Goal: Information Seeking & Learning: Check status

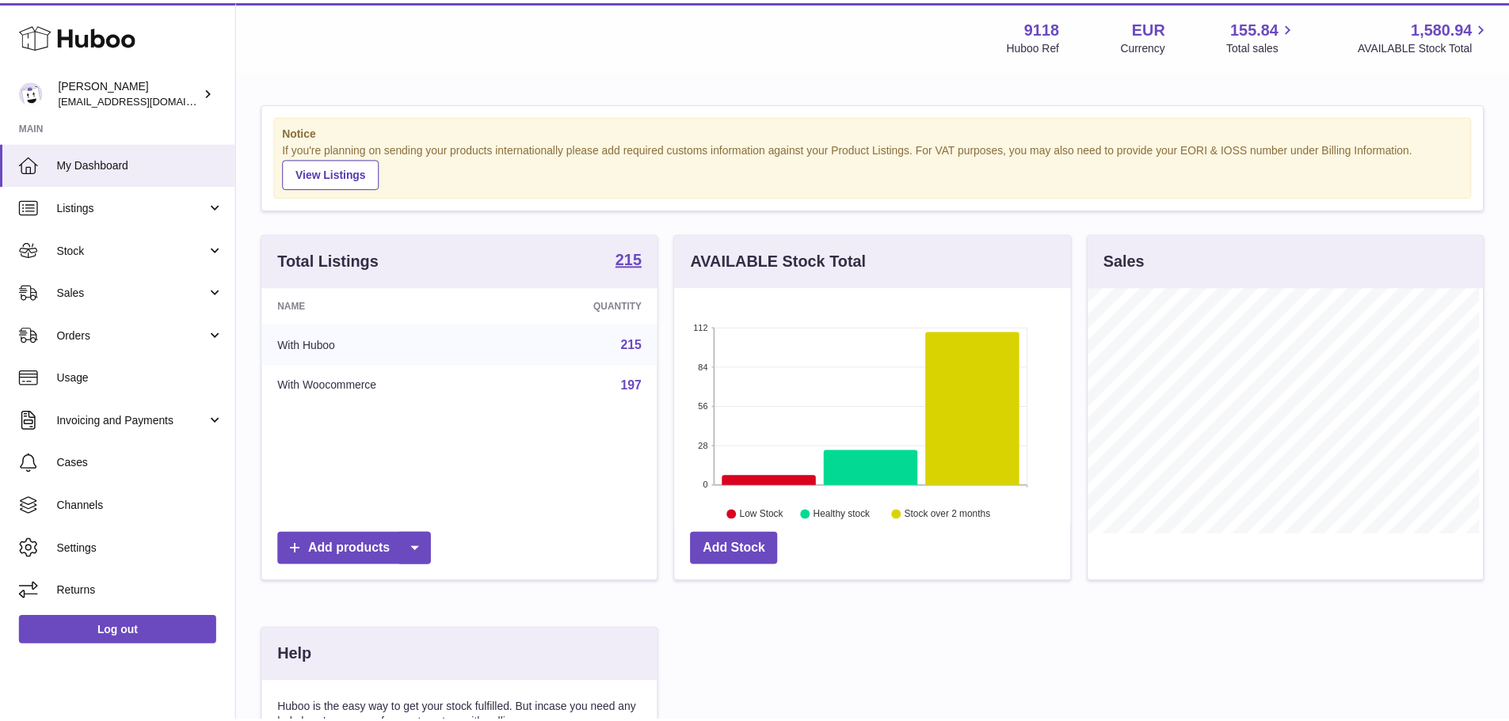
scroll to position [791670, 791523]
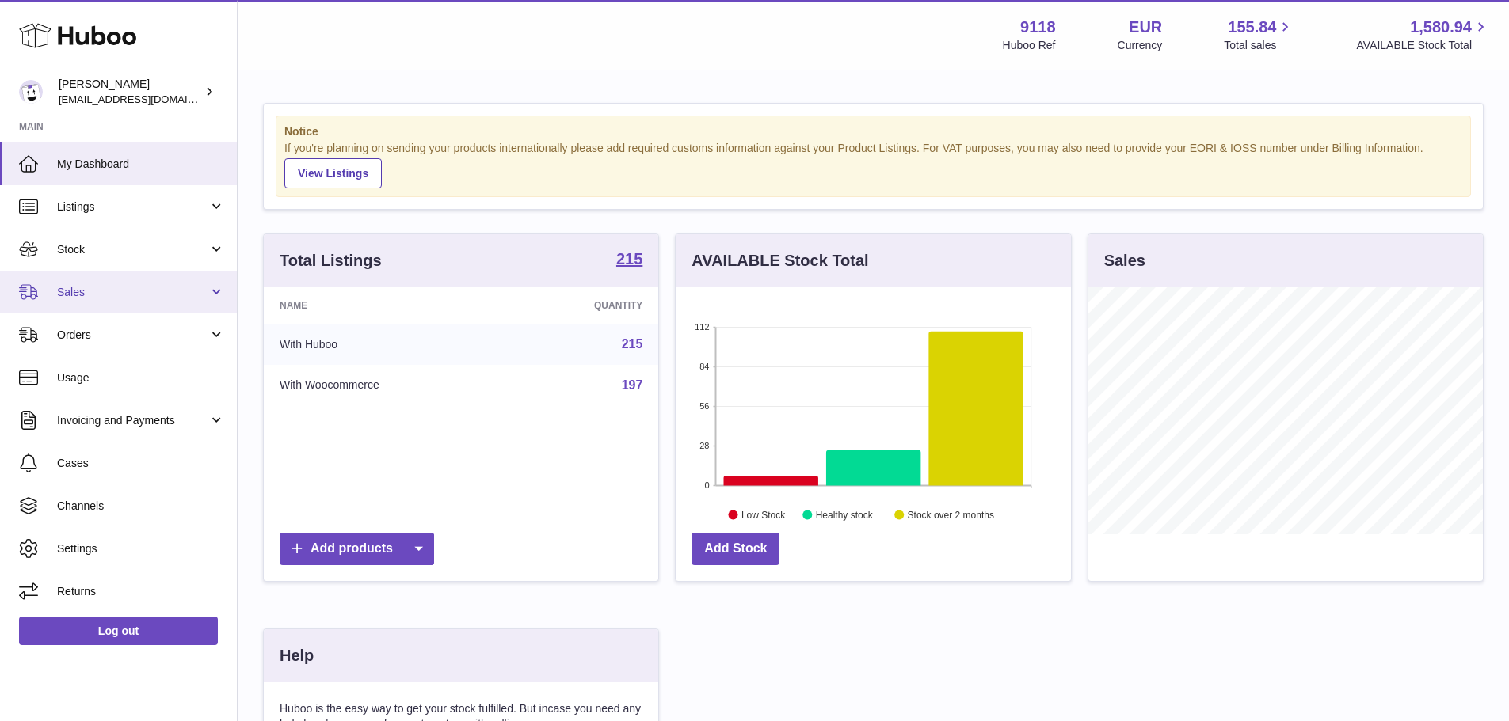
click at [60, 282] on link "Sales" at bounding box center [118, 292] width 237 height 43
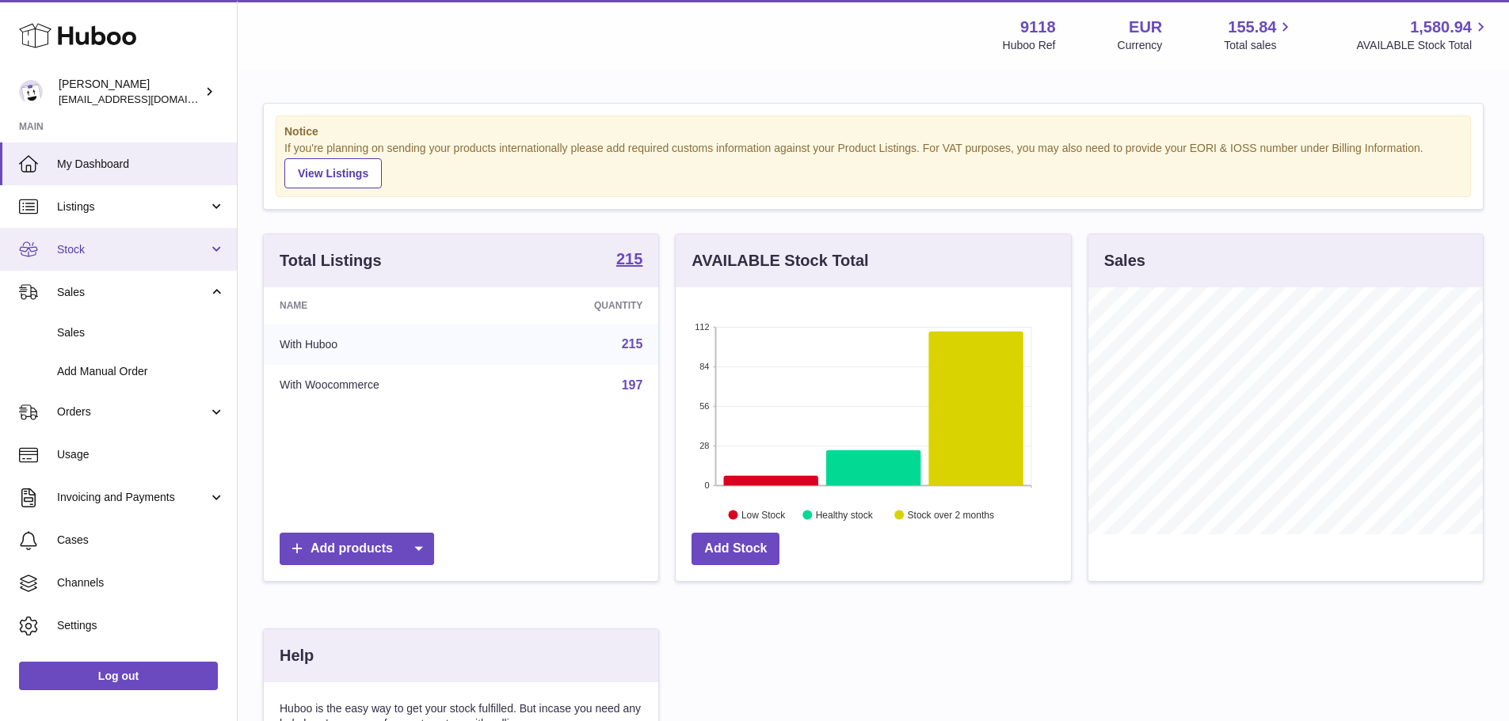
click at [103, 238] on link "Stock" at bounding box center [118, 249] width 237 height 43
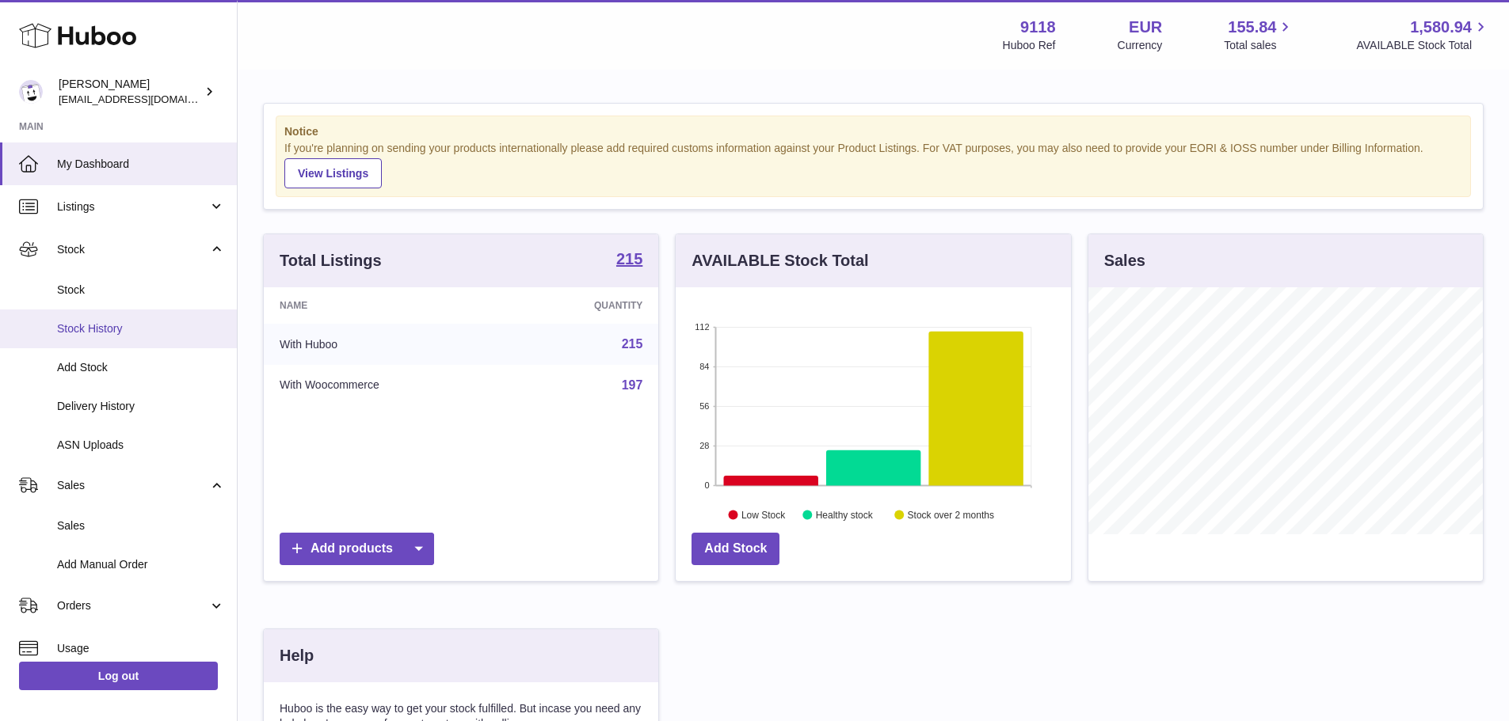
click at [122, 328] on span "Stock History" at bounding box center [141, 329] width 168 height 15
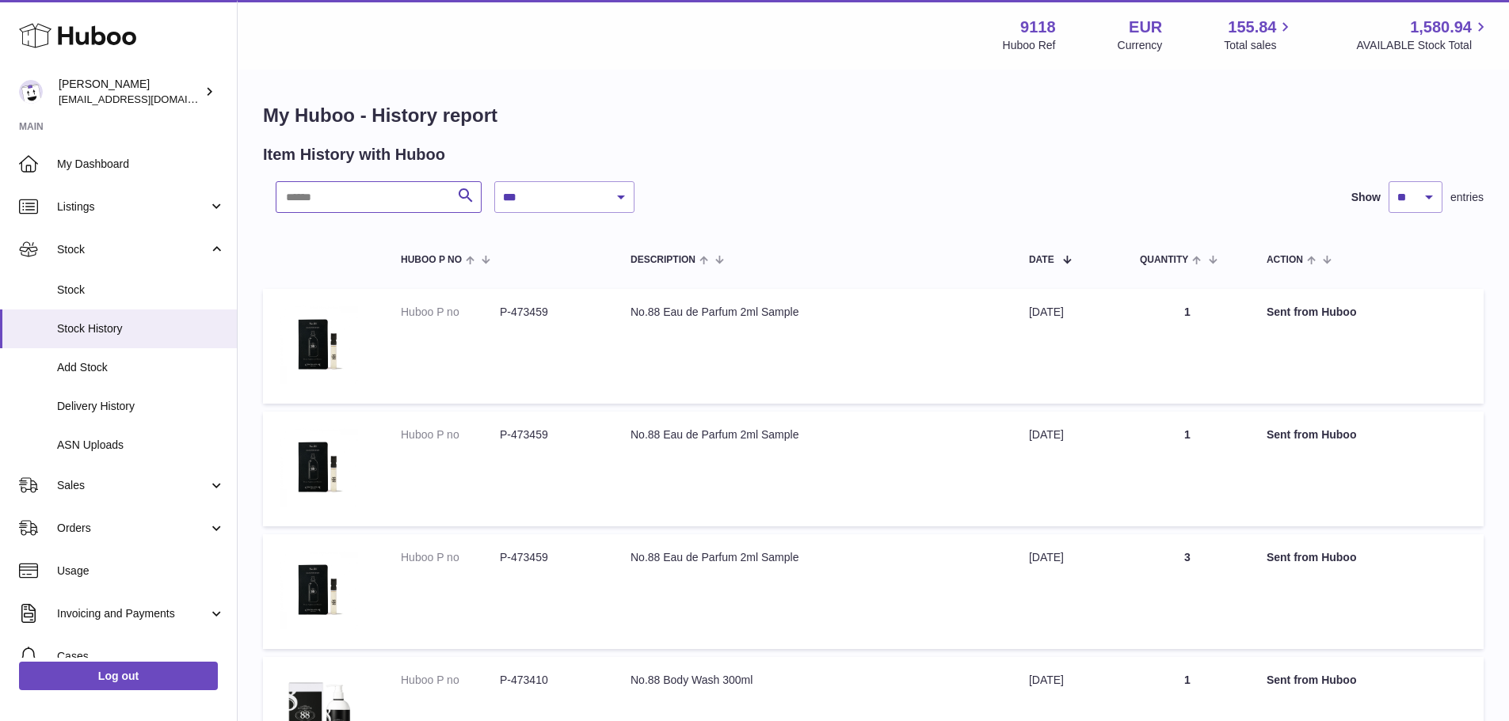
click at [338, 197] on input "text" at bounding box center [379, 197] width 206 height 32
click at [353, 200] on input "text" at bounding box center [379, 197] width 206 height 32
click at [330, 193] on input "text" at bounding box center [379, 197] width 206 height 32
paste input "******"
type input "******"
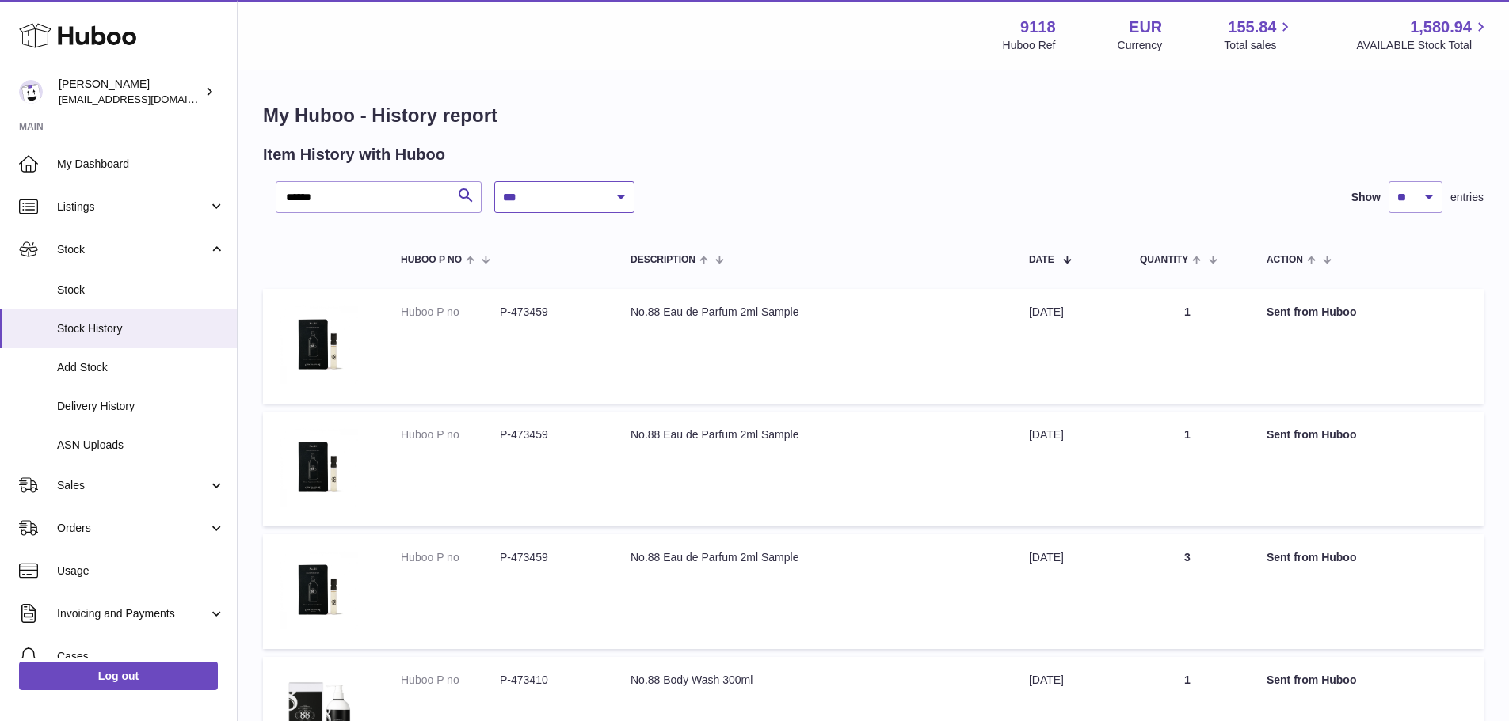
click at [565, 192] on select "**********" at bounding box center [564, 197] width 140 height 32
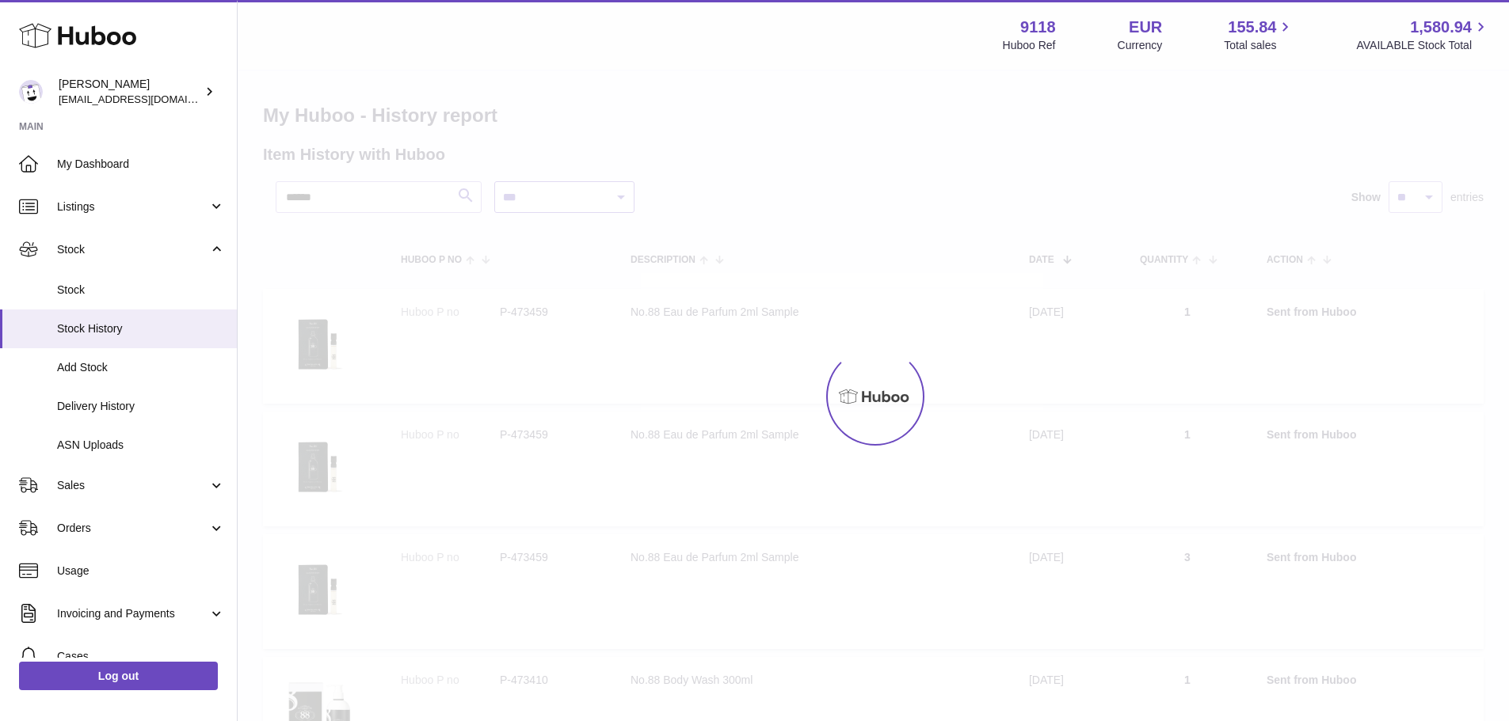
click at [494, 181] on select "**********" at bounding box center [564, 197] width 140 height 32
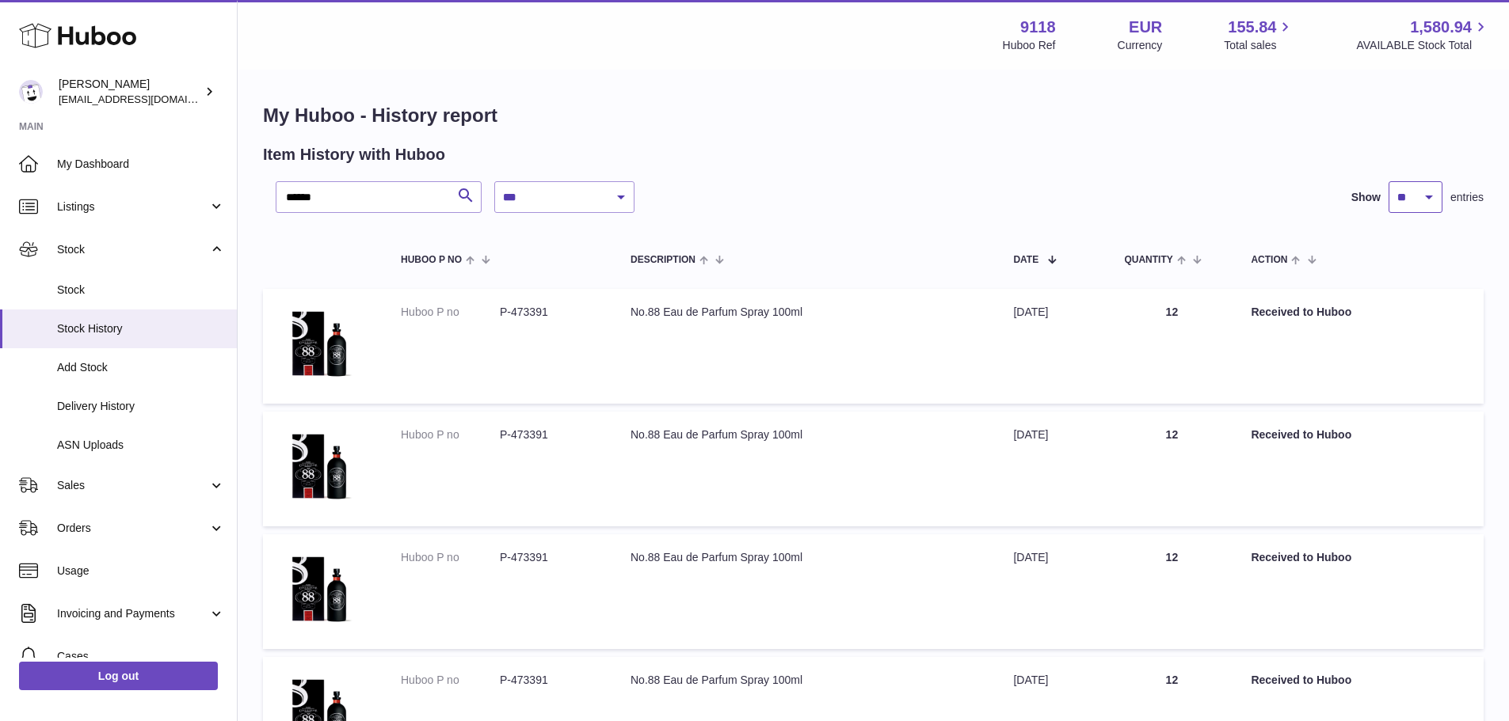
click at [1420, 200] on select "** ** ** ***" at bounding box center [1415, 197] width 54 height 32
click at [1247, 144] on div "Item History with Huboo" at bounding box center [873, 154] width 1220 height 21
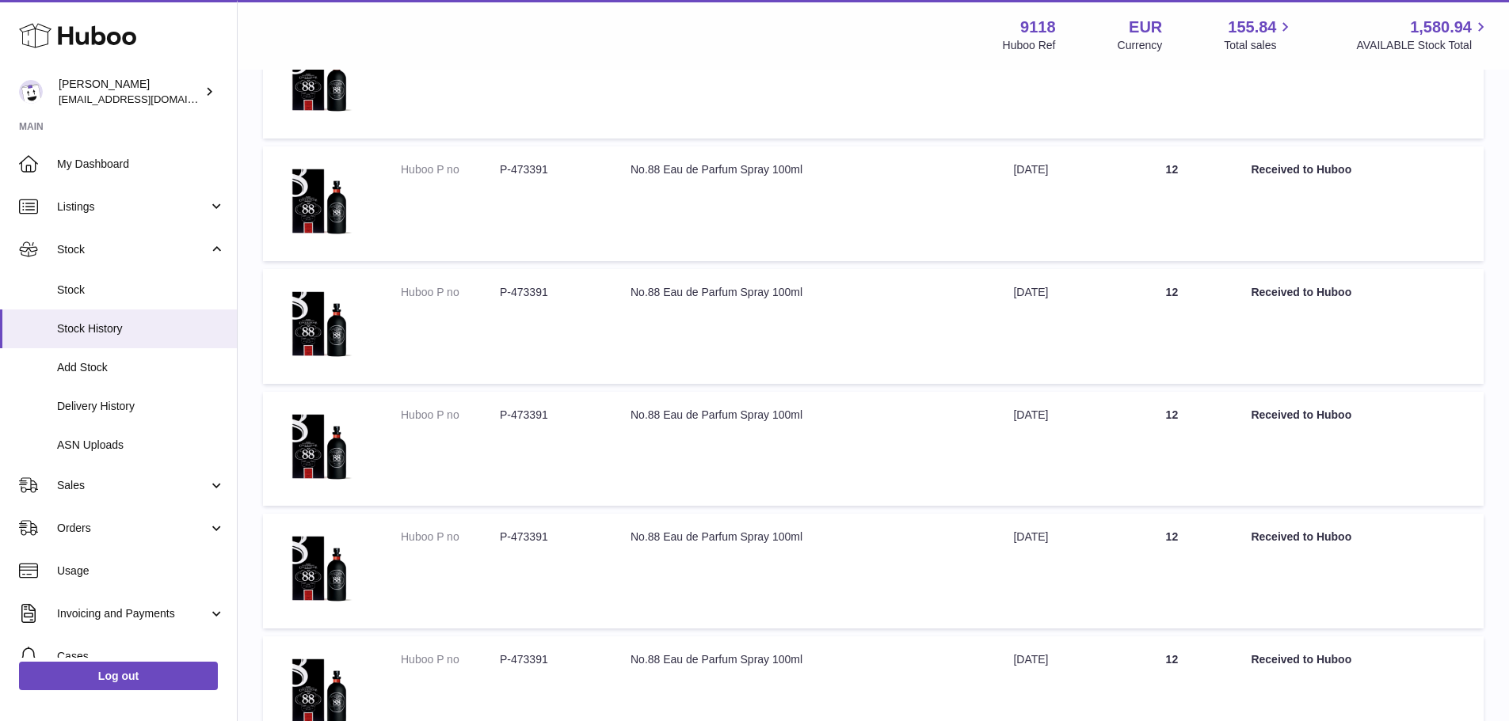
scroll to position [960, 0]
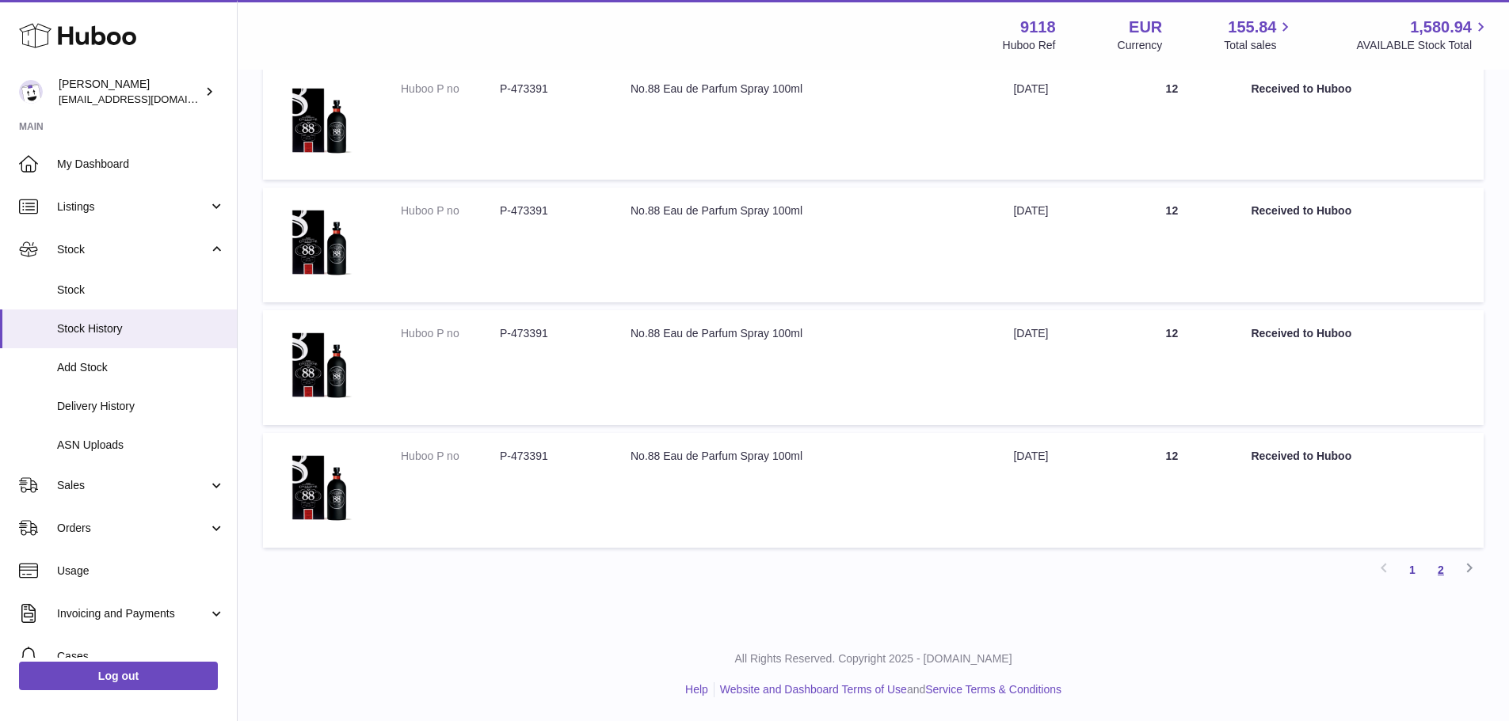
click at [1435, 565] on link "2" at bounding box center [1440, 570] width 29 height 29
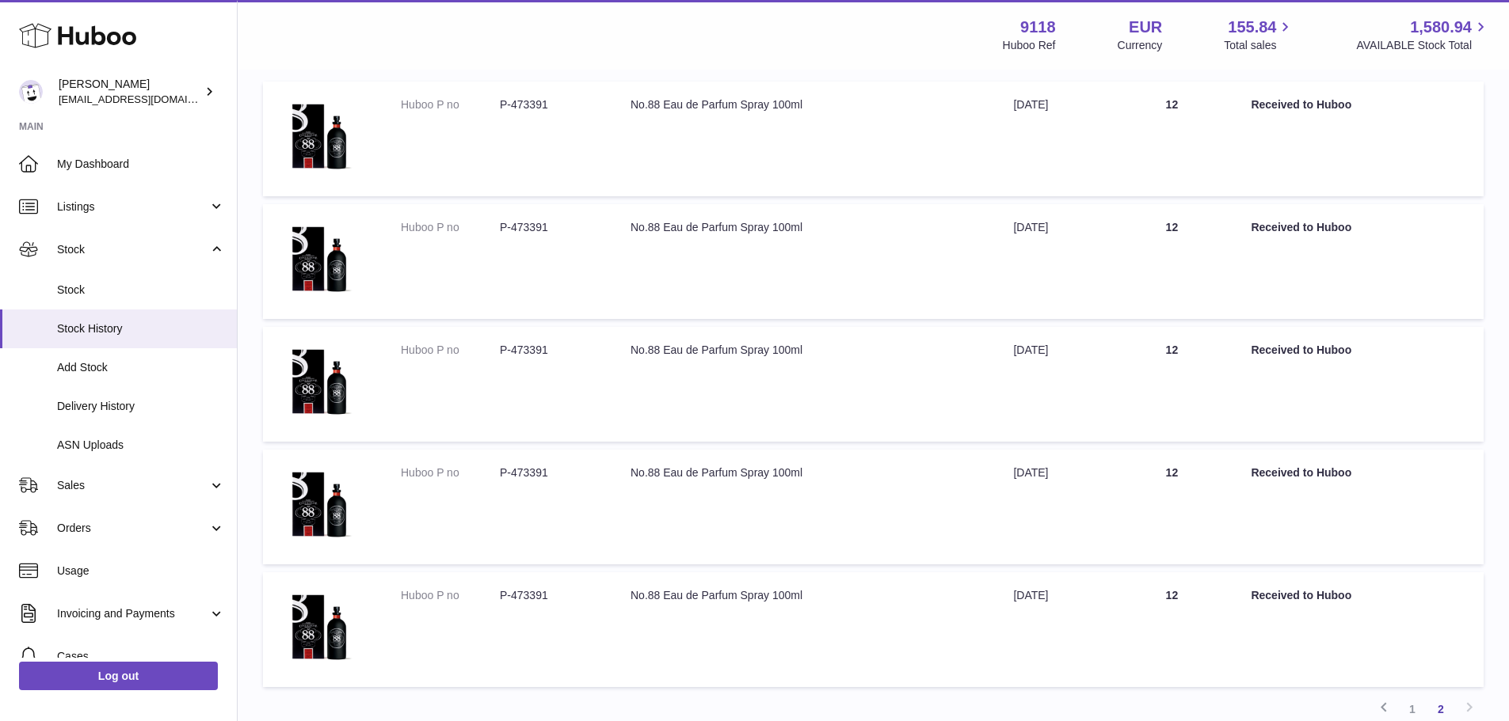
scroll to position [29, 0]
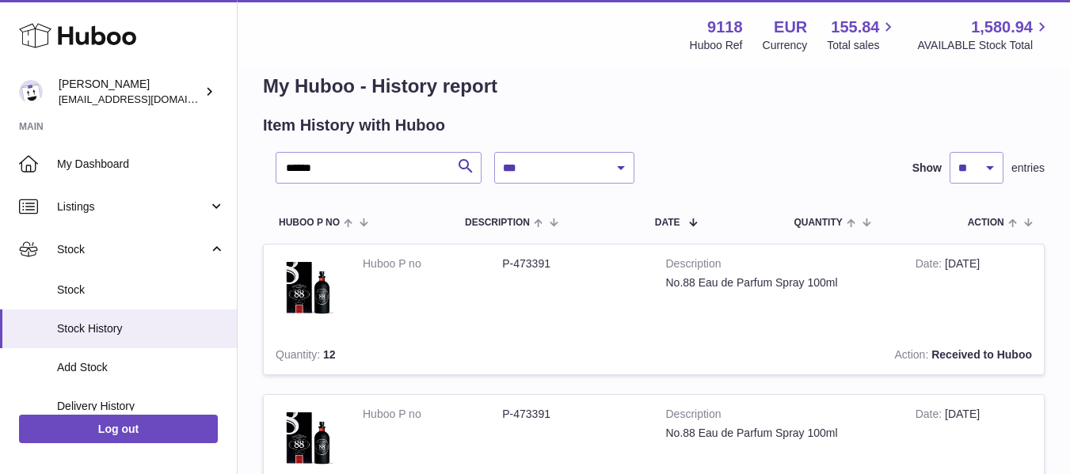
click at [643, 317] on td "Huboo P no P-473391" at bounding box center [502, 290] width 303 height 91
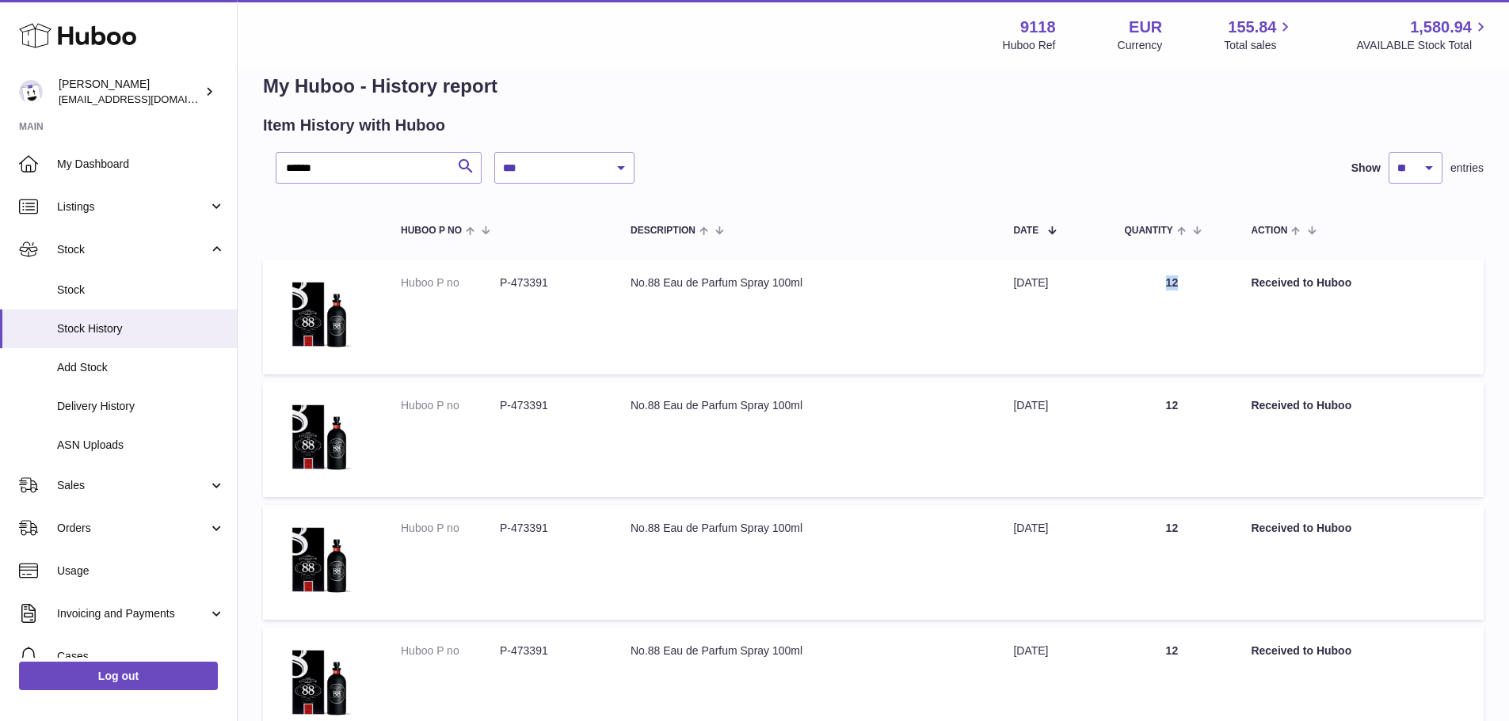
drag, startPoint x: 1168, startPoint y: 281, endPoint x: 1218, endPoint y: 284, distance: 50.0
click at [1218, 284] on td "Quantity 12" at bounding box center [1171, 317] width 127 height 115
drag, startPoint x: 1166, startPoint y: 409, endPoint x: 1197, endPoint y: 420, distance: 33.3
click at [1197, 414] on td "Quantity 12" at bounding box center [1171, 439] width 127 height 115
drag, startPoint x: 1150, startPoint y: 535, endPoint x: 1206, endPoint y: 537, distance: 56.3
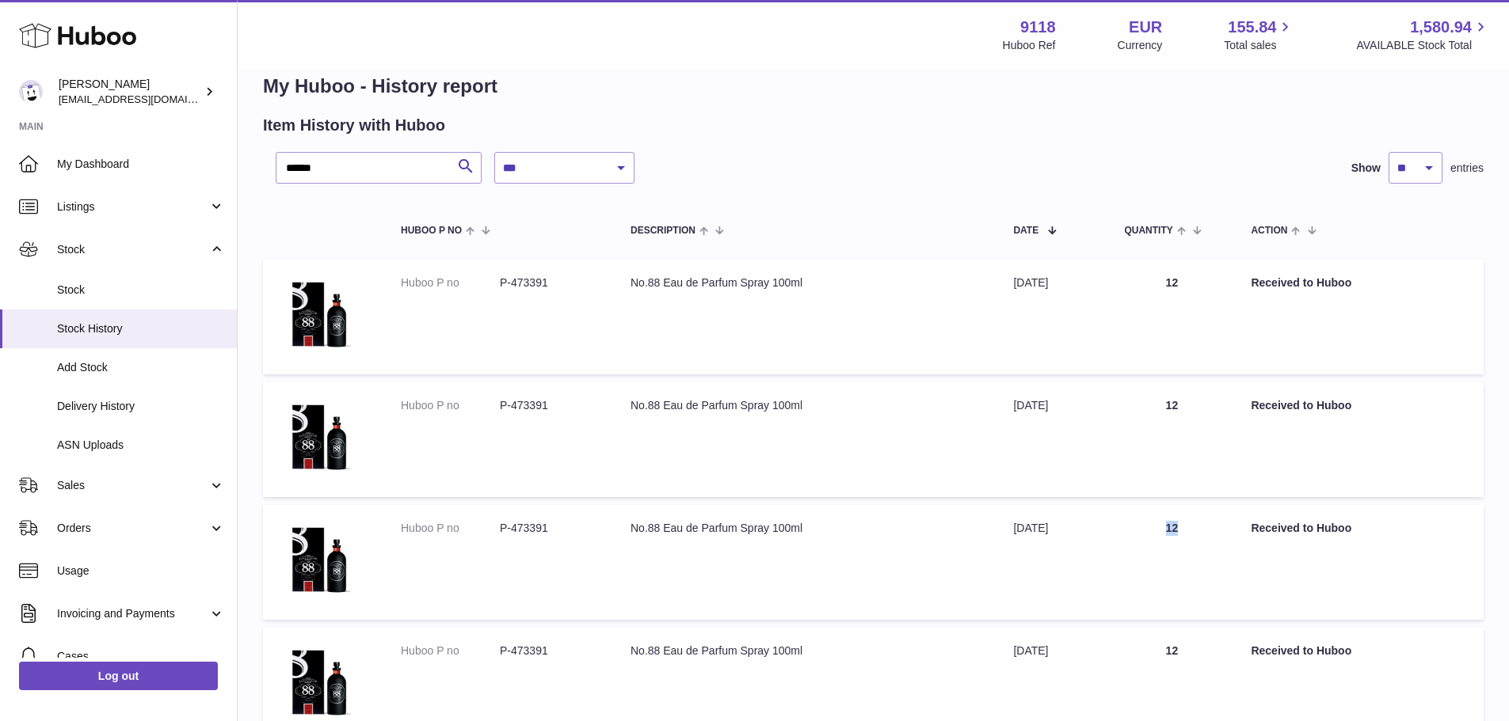
click at [1206, 536] on td "Quantity 12" at bounding box center [1171, 562] width 127 height 115
drag, startPoint x: 1143, startPoint y: 666, endPoint x: 1216, endPoint y: 666, distance: 72.9
click at [1216, 666] on td "Quantity 12" at bounding box center [1171, 685] width 127 height 115
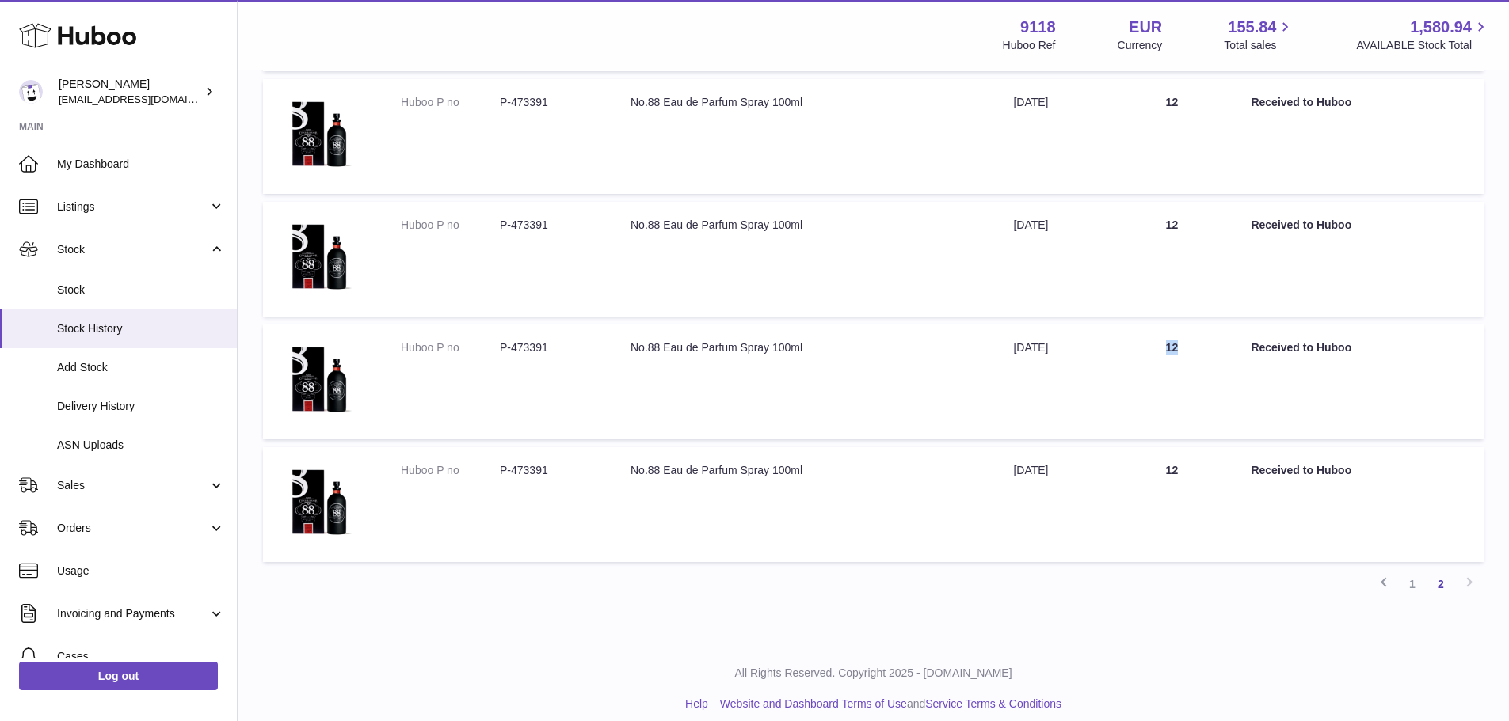
scroll to position [346, 0]
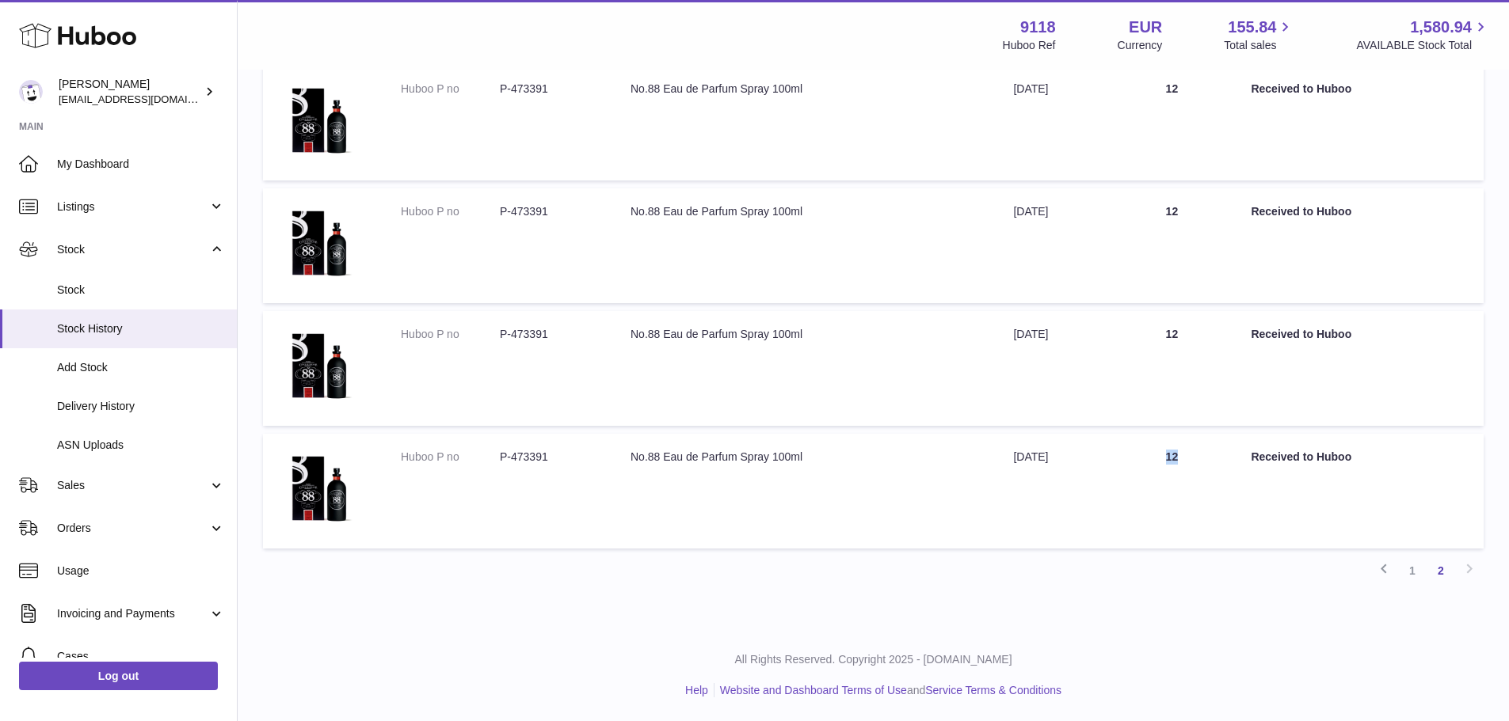
drag, startPoint x: 1185, startPoint y: 454, endPoint x: 1206, endPoint y: 454, distance: 21.4
click at [1199, 454] on td "Quantity 12" at bounding box center [1171, 491] width 127 height 115
click at [1128, 512] on td "Quantity 12" at bounding box center [1171, 491] width 127 height 115
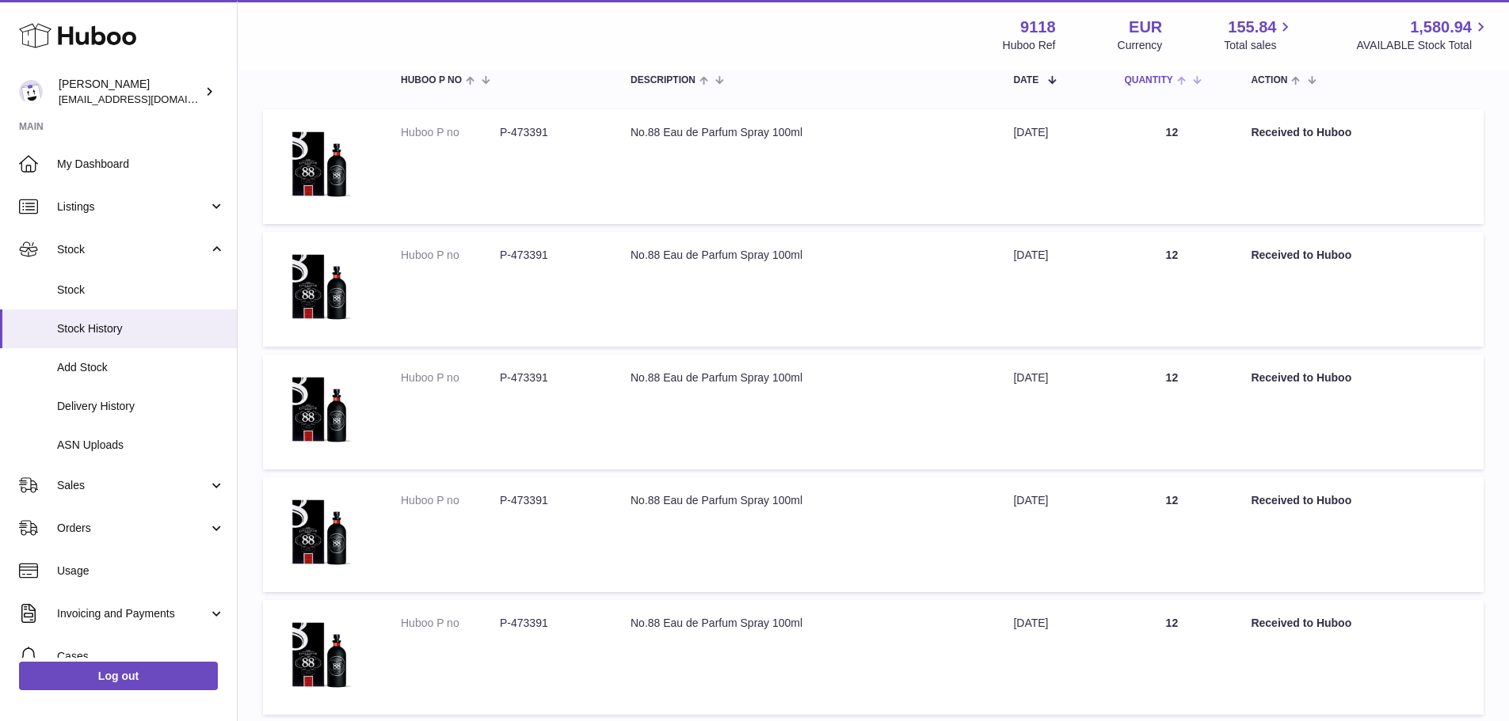
scroll to position [0, 0]
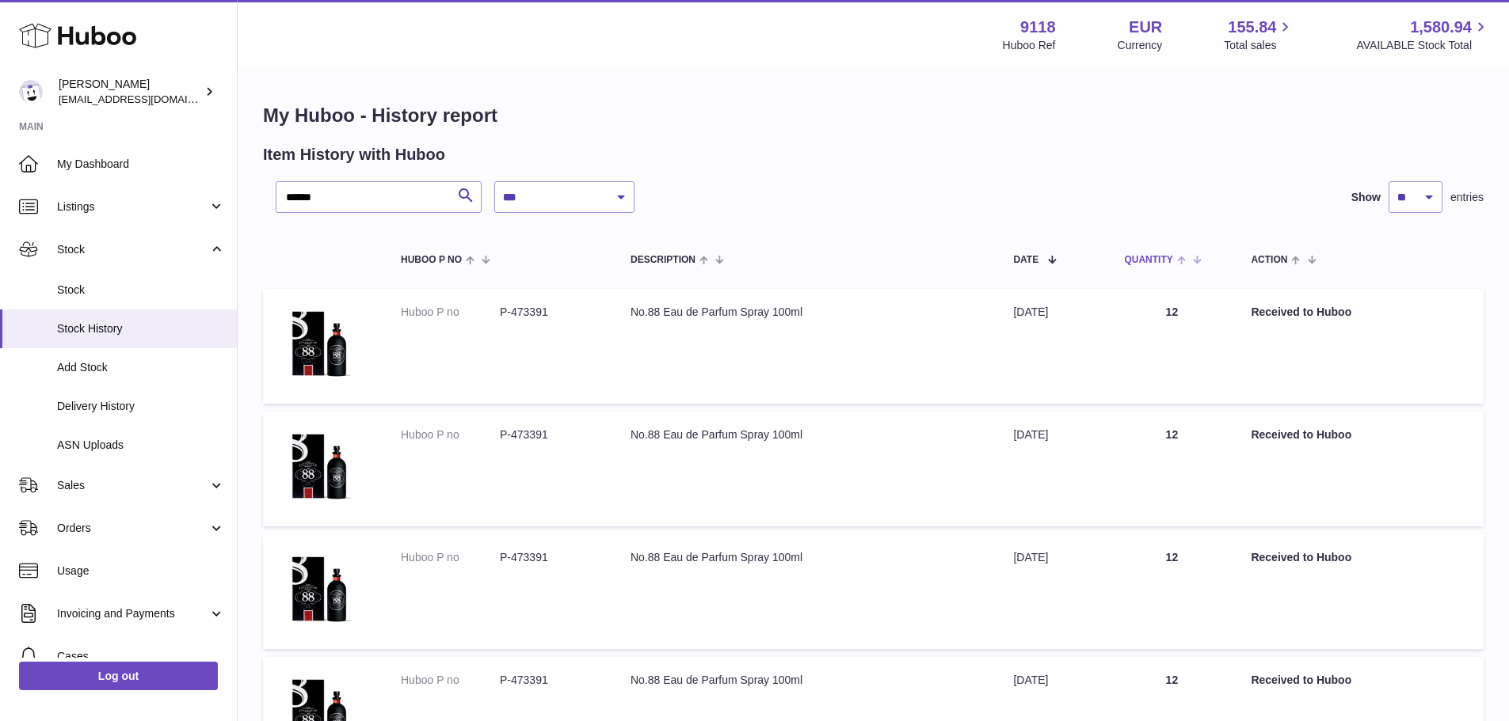
drag, startPoint x: 1203, startPoint y: 638, endPoint x: 1183, endPoint y: 245, distance: 394.1
click at [571, 195] on select "**********" at bounding box center [564, 197] width 140 height 32
select select "*"
click at [494, 181] on select "**********" at bounding box center [564, 197] width 140 height 32
click at [1201, 257] on span at bounding box center [1197, 259] width 25 height 13
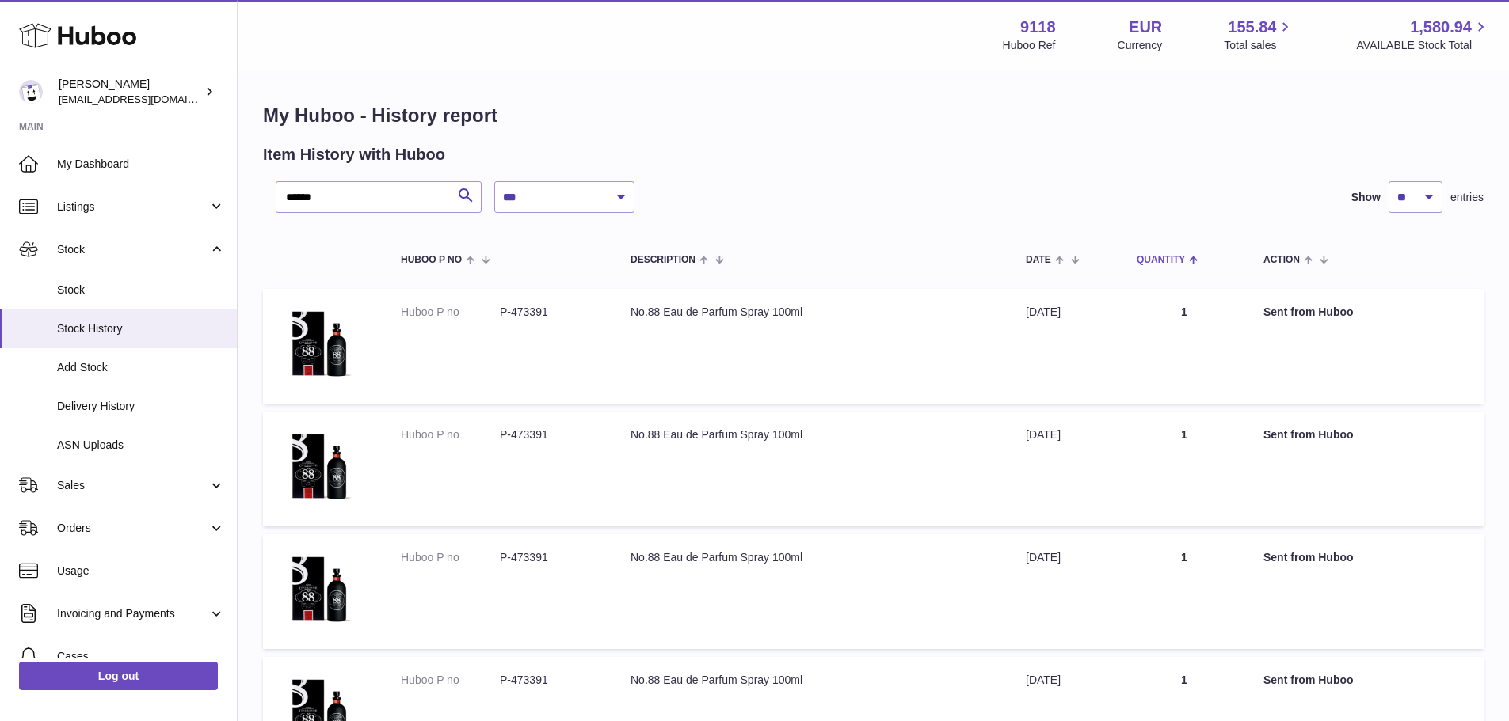
click at [1198, 257] on span at bounding box center [1191, 259] width 13 height 13
click at [1179, 255] on span "Quantity" at bounding box center [1160, 260] width 48 height 10
click at [1421, 196] on select "** ** ** ***" at bounding box center [1415, 197] width 54 height 32
click at [1388, 181] on select "** ** ** ***" at bounding box center [1415, 197] width 54 height 32
click at [1406, 187] on select "** ** ** ***" at bounding box center [1415, 197] width 54 height 32
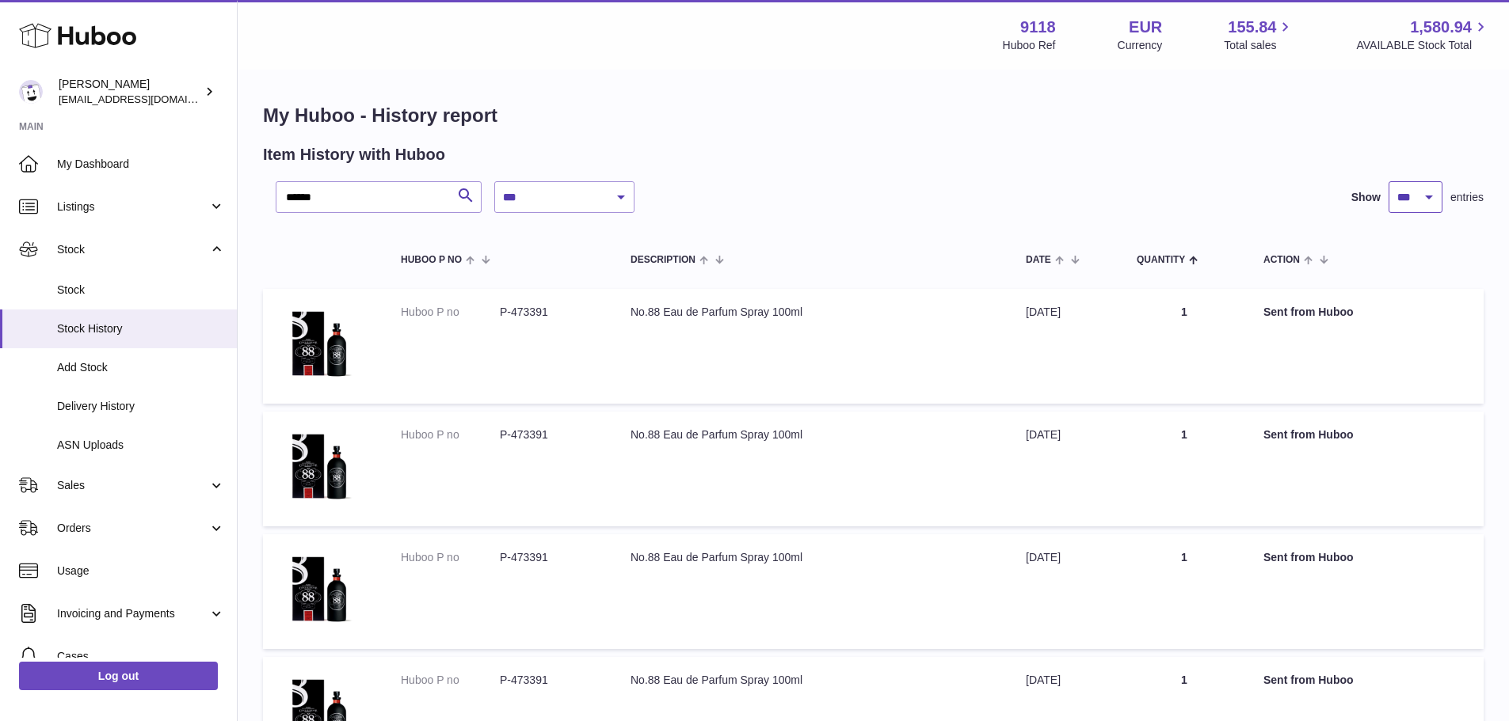
select select "**"
click at [1388, 181] on select "** ** ** ***" at bounding box center [1415, 197] width 54 height 32
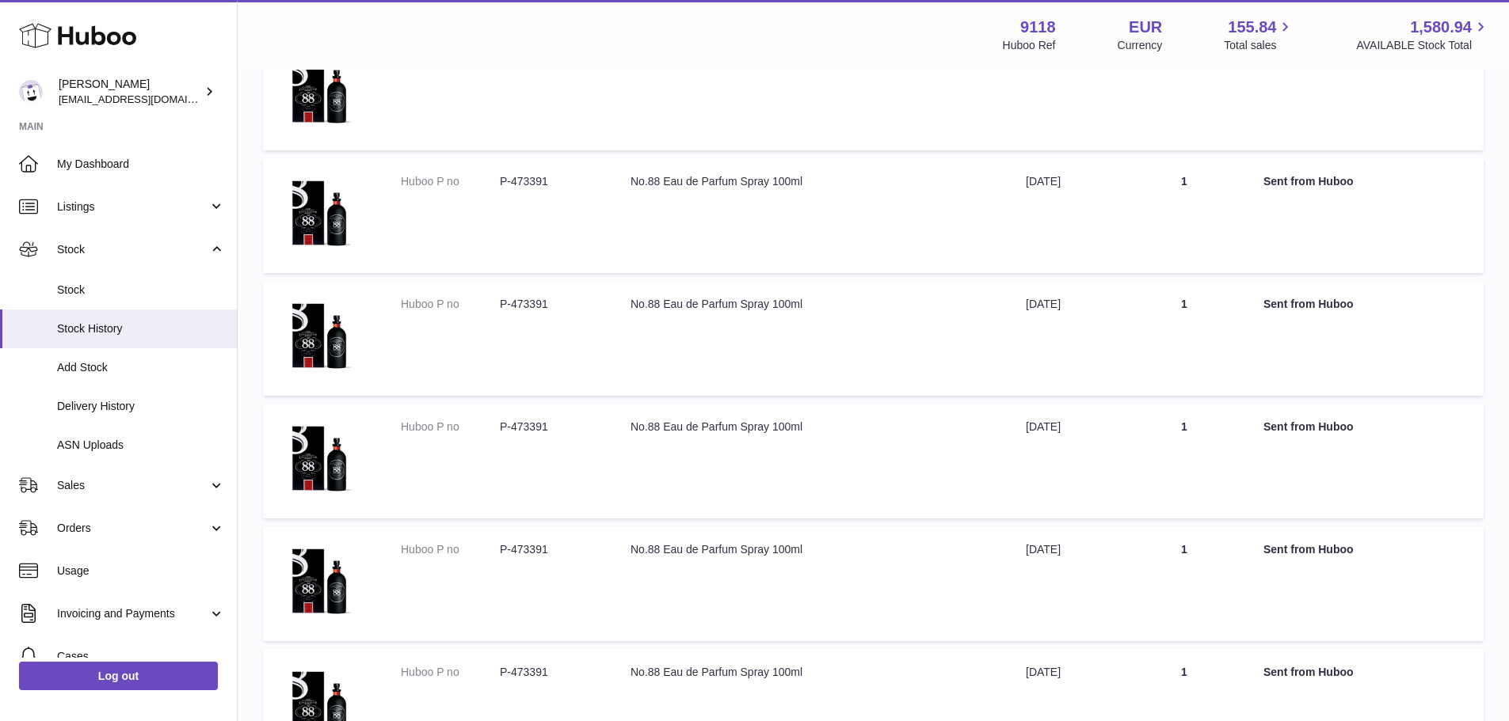
scroll to position [5867, 0]
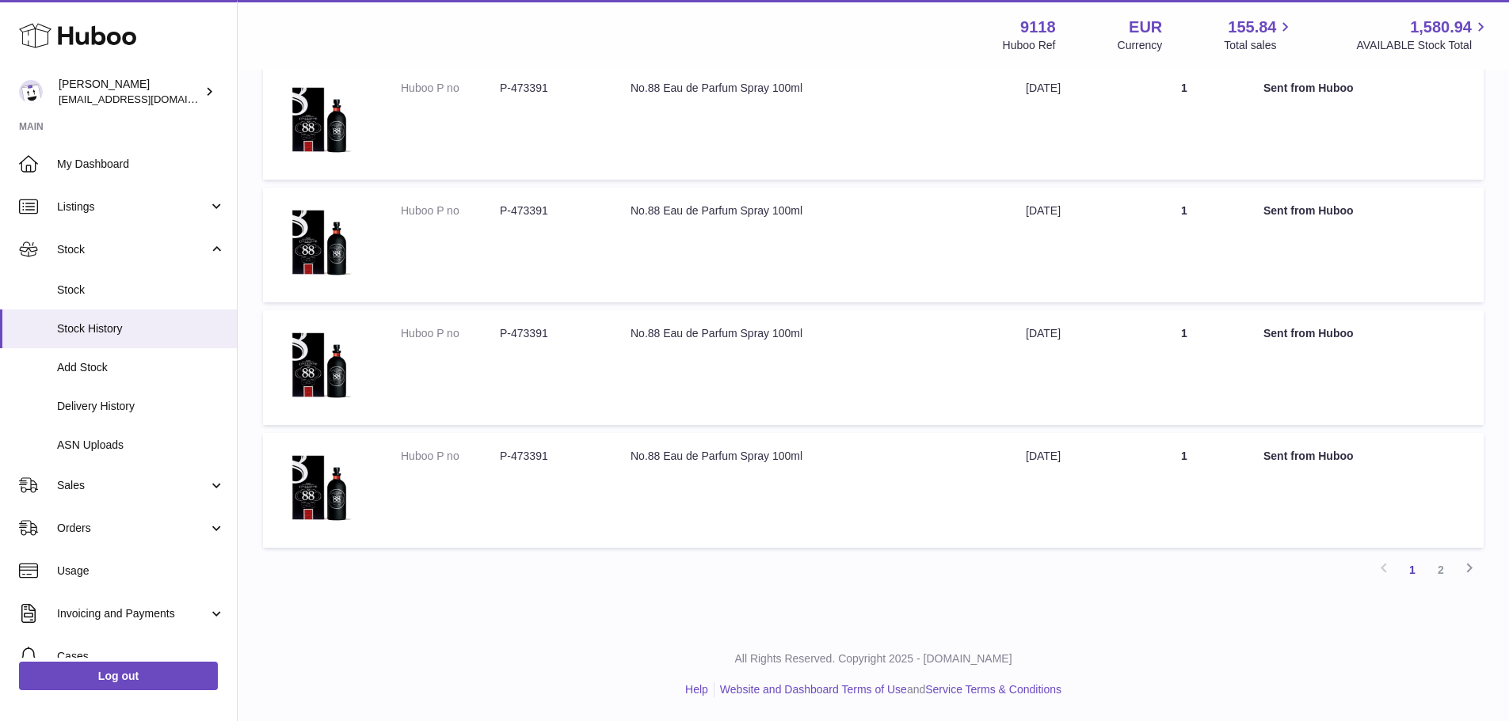
click at [1433, 574] on link "2" at bounding box center [1440, 570] width 29 height 29
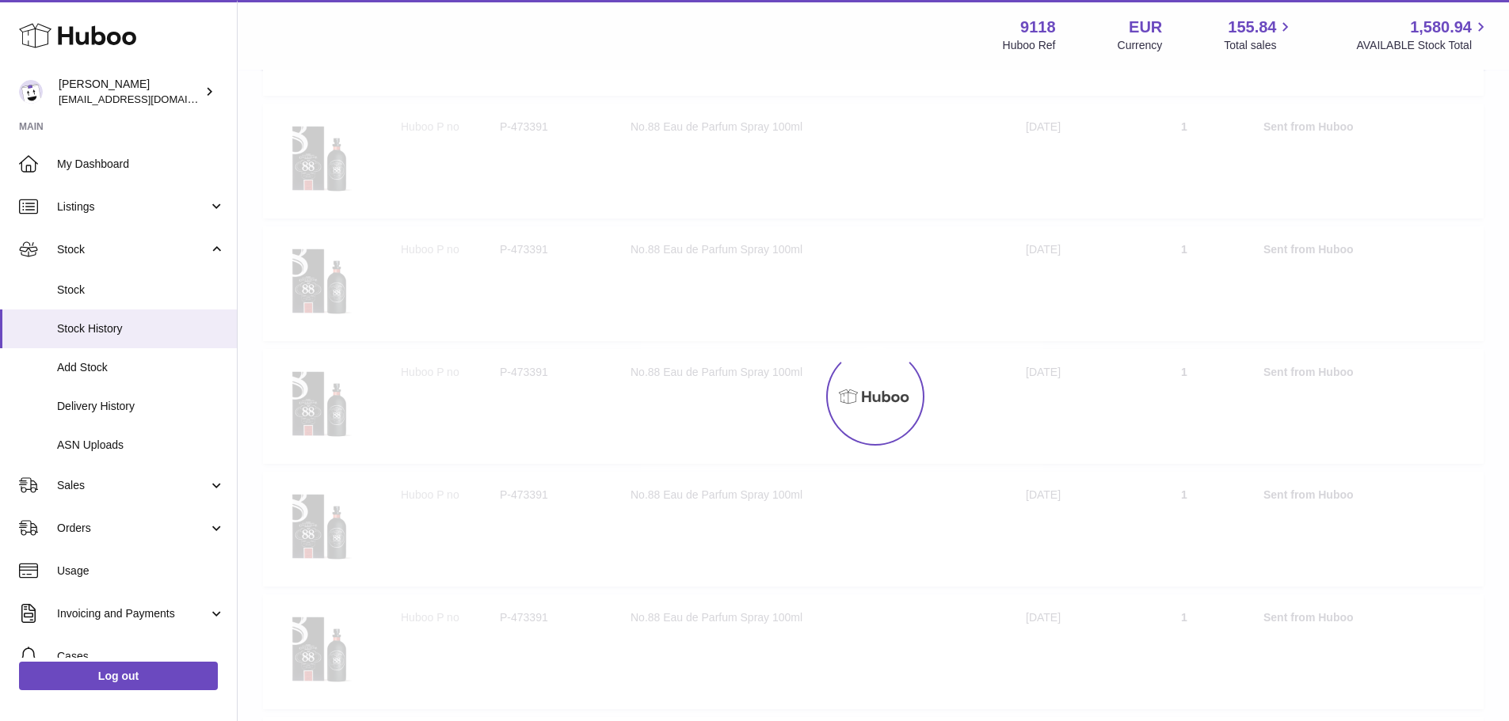
scroll to position [71, 0]
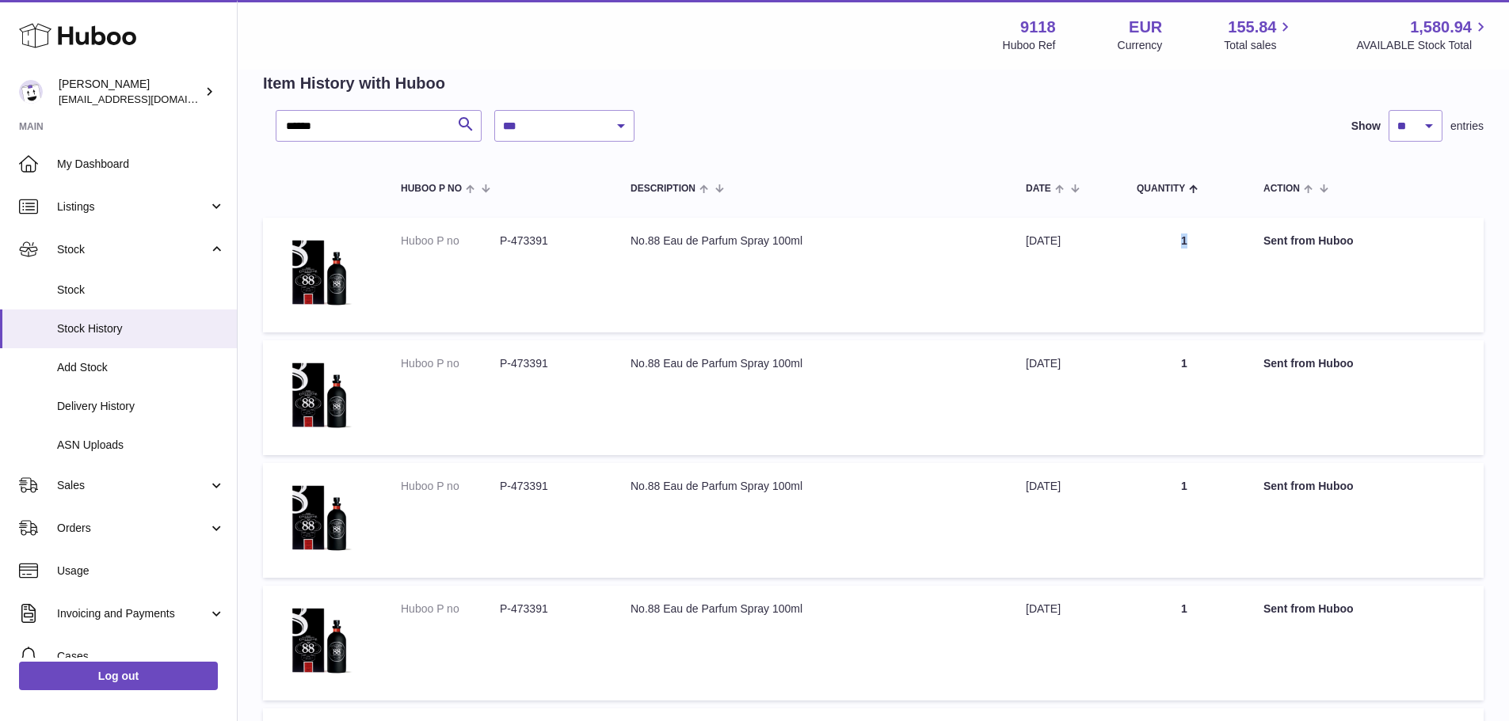
drag, startPoint x: 1196, startPoint y: 243, endPoint x: 1238, endPoint y: 255, distance: 43.6
click at [1233, 246] on td "Quantity 1" at bounding box center [1184, 275] width 127 height 115
drag, startPoint x: 1167, startPoint y: 360, endPoint x: 1231, endPoint y: 365, distance: 63.5
click at [1231, 365] on td "Quantity 1" at bounding box center [1184, 398] width 127 height 115
drag, startPoint x: 1194, startPoint y: 485, endPoint x: 1243, endPoint y: 512, distance: 55.6
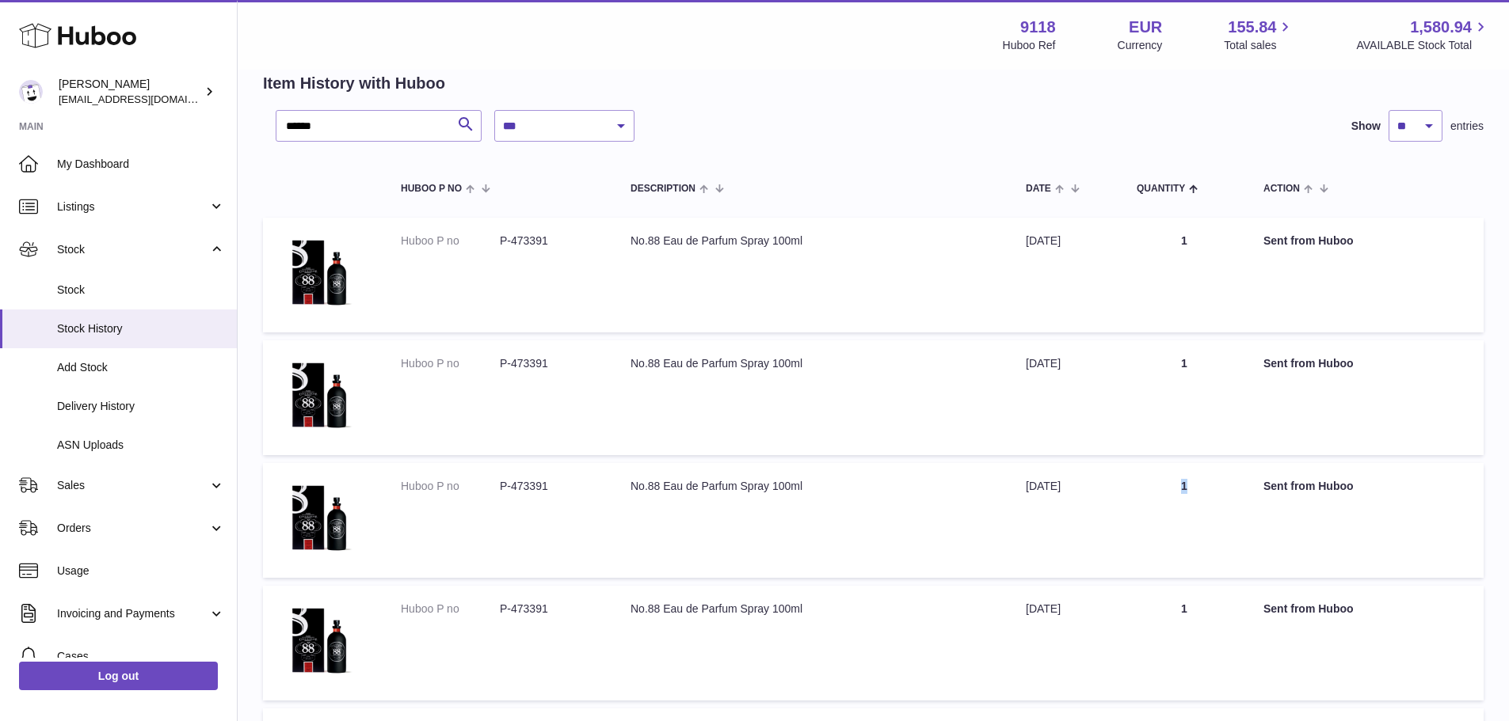
click at [1243, 493] on td "Quantity 1" at bounding box center [1184, 520] width 127 height 115
drag, startPoint x: 1181, startPoint y: 611, endPoint x: 1243, endPoint y: 611, distance: 62.6
click at [1243, 611] on td "Quantity 1" at bounding box center [1184, 643] width 127 height 115
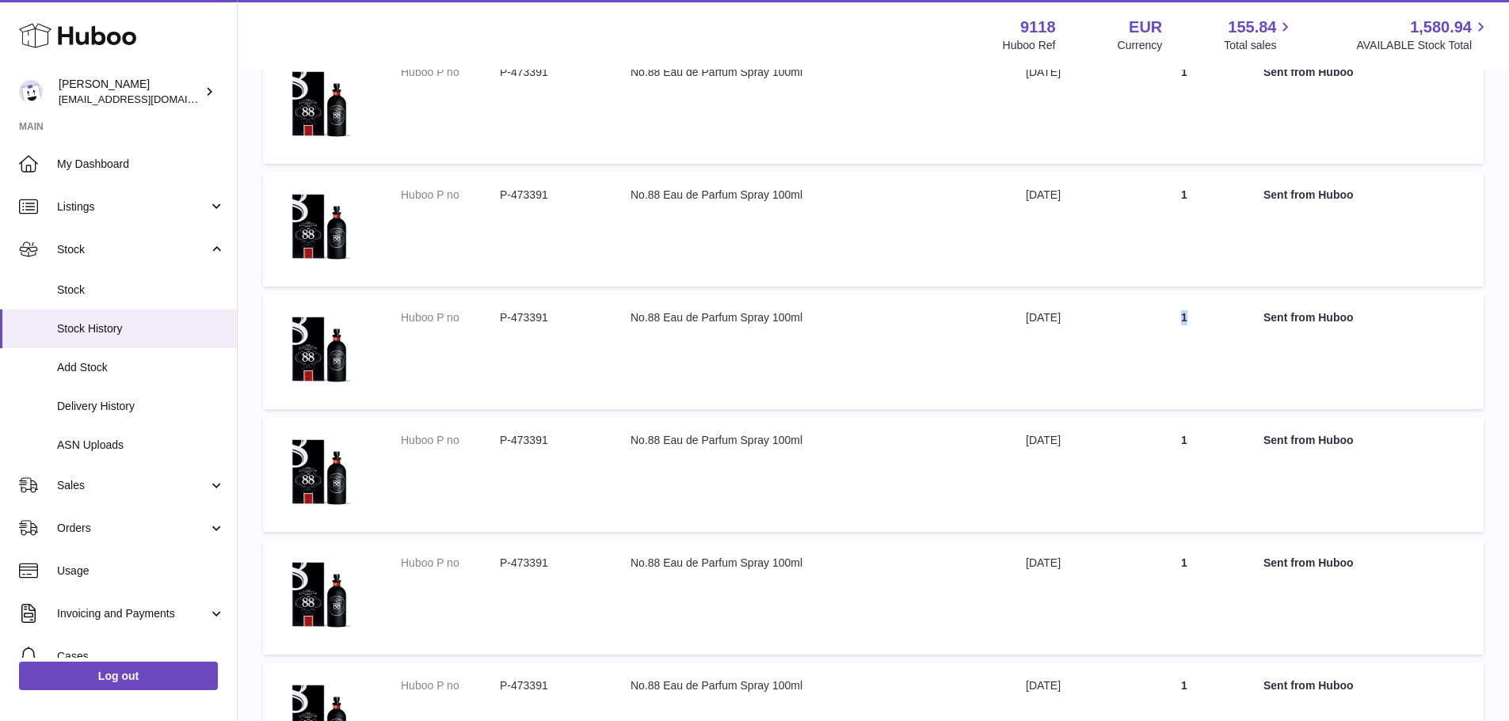
scroll to position [388, 0]
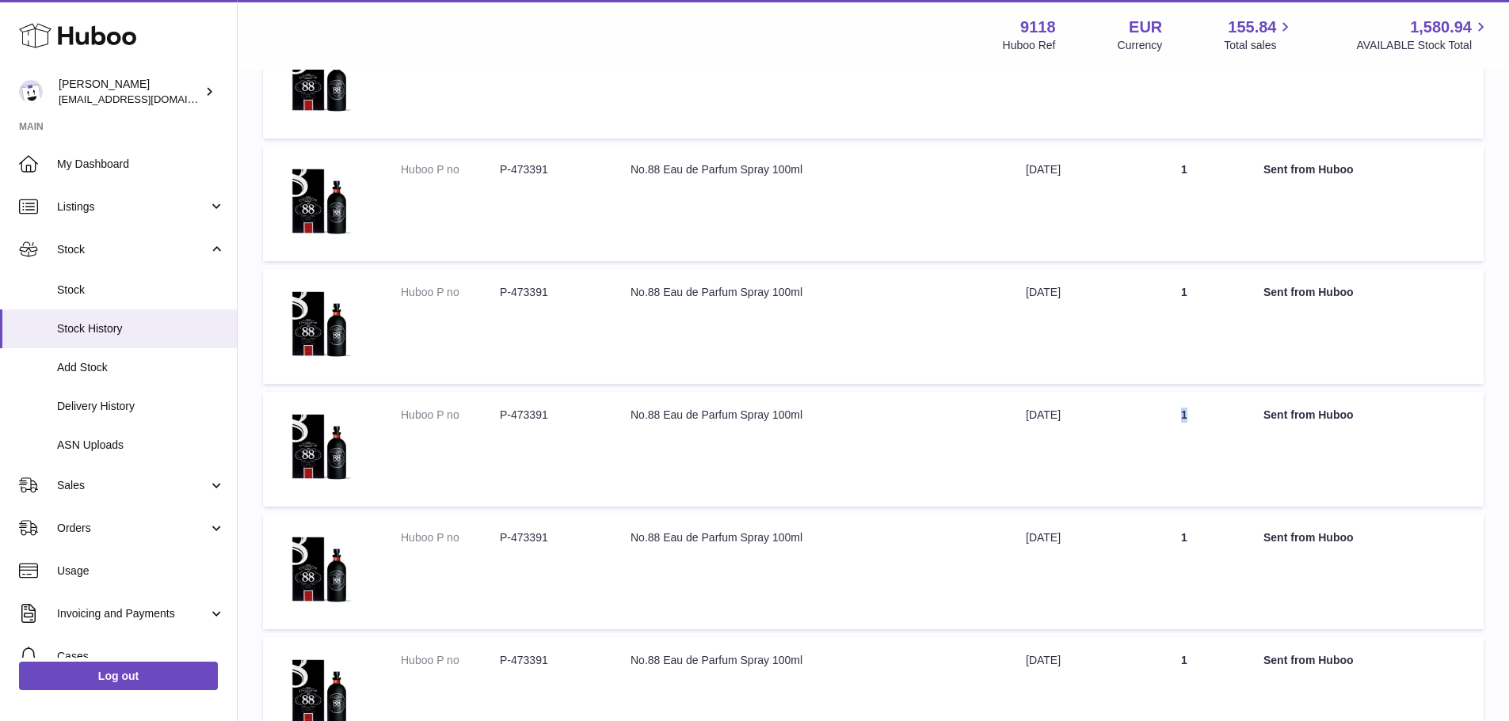
drag, startPoint x: 1209, startPoint y: 418, endPoint x: 1247, endPoint y: 451, distance: 50.5
click at [1265, 418] on tr "Huboo P no P-473391 Description No.88 Eau de Parfum Spray 100ml Date [DATE] Qua…" at bounding box center [873, 449] width 1220 height 115
drag, startPoint x: 1176, startPoint y: 539, endPoint x: 1238, endPoint y: 554, distance: 63.6
click at [1238, 548] on td "Quantity 1" at bounding box center [1184, 572] width 127 height 115
drag, startPoint x: 1173, startPoint y: 664, endPoint x: 1240, endPoint y: 668, distance: 67.4
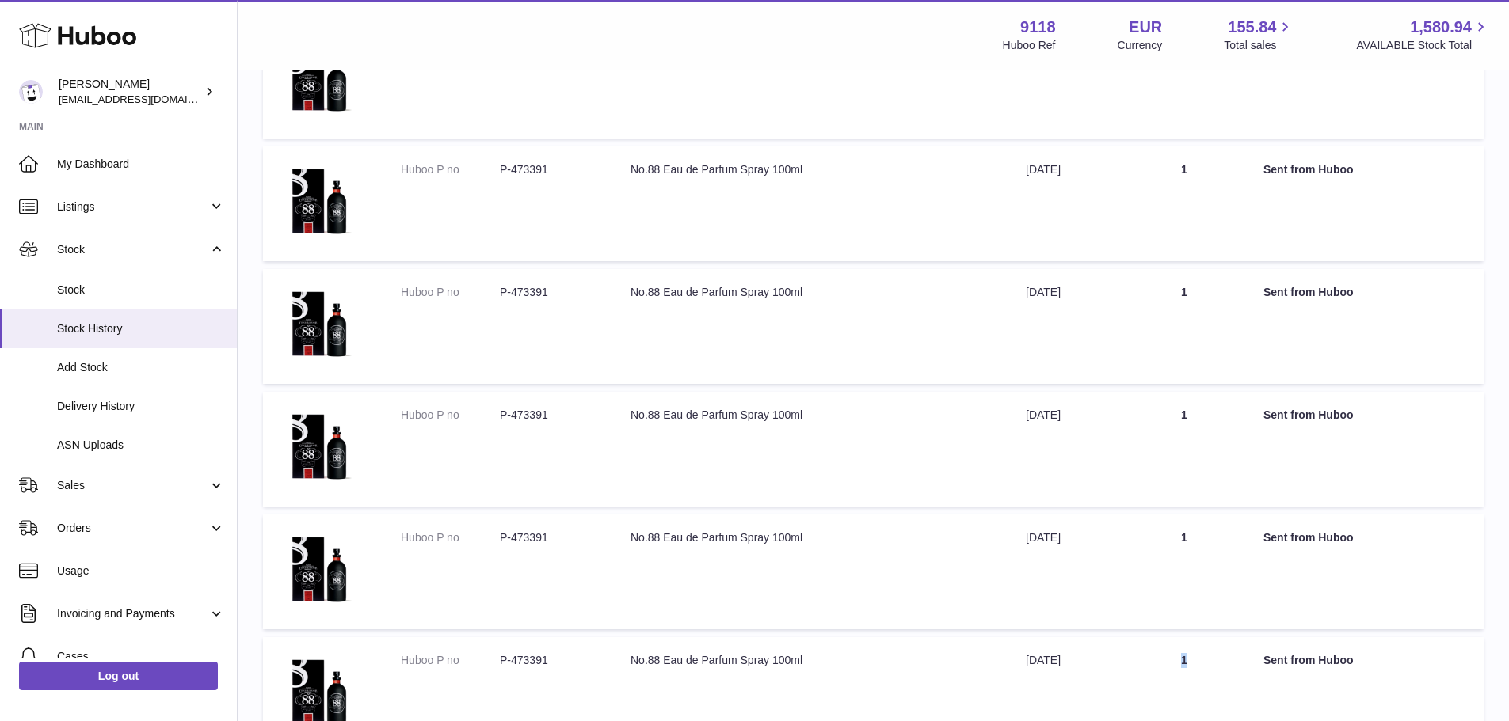
click at [1239, 668] on td "Quantity 1" at bounding box center [1184, 694] width 127 height 115
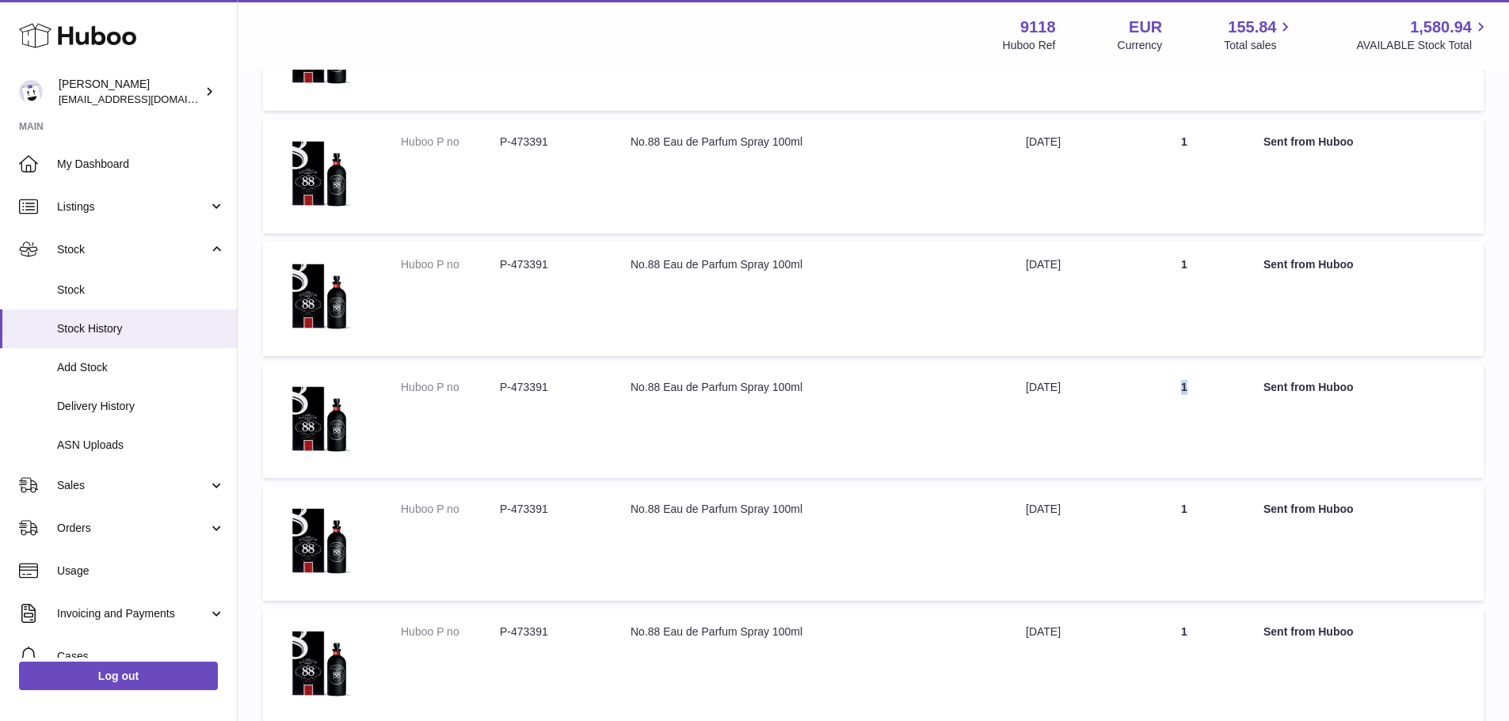
scroll to position [784, 0]
drag, startPoint x: 1179, startPoint y: 380, endPoint x: 1240, endPoint y: 469, distance: 107.6
click at [1262, 393] on tr "Huboo P no P-473391 Description No.88 Eau de Parfum Spray 100ml Date [DATE] Qua…" at bounding box center [873, 420] width 1220 height 115
drag, startPoint x: 1212, startPoint y: 513, endPoint x: 1234, endPoint y: 519, distance: 23.1
click at [1234, 517] on td "Quantity 1" at bounding box center [1184, 543] width 127 height 115
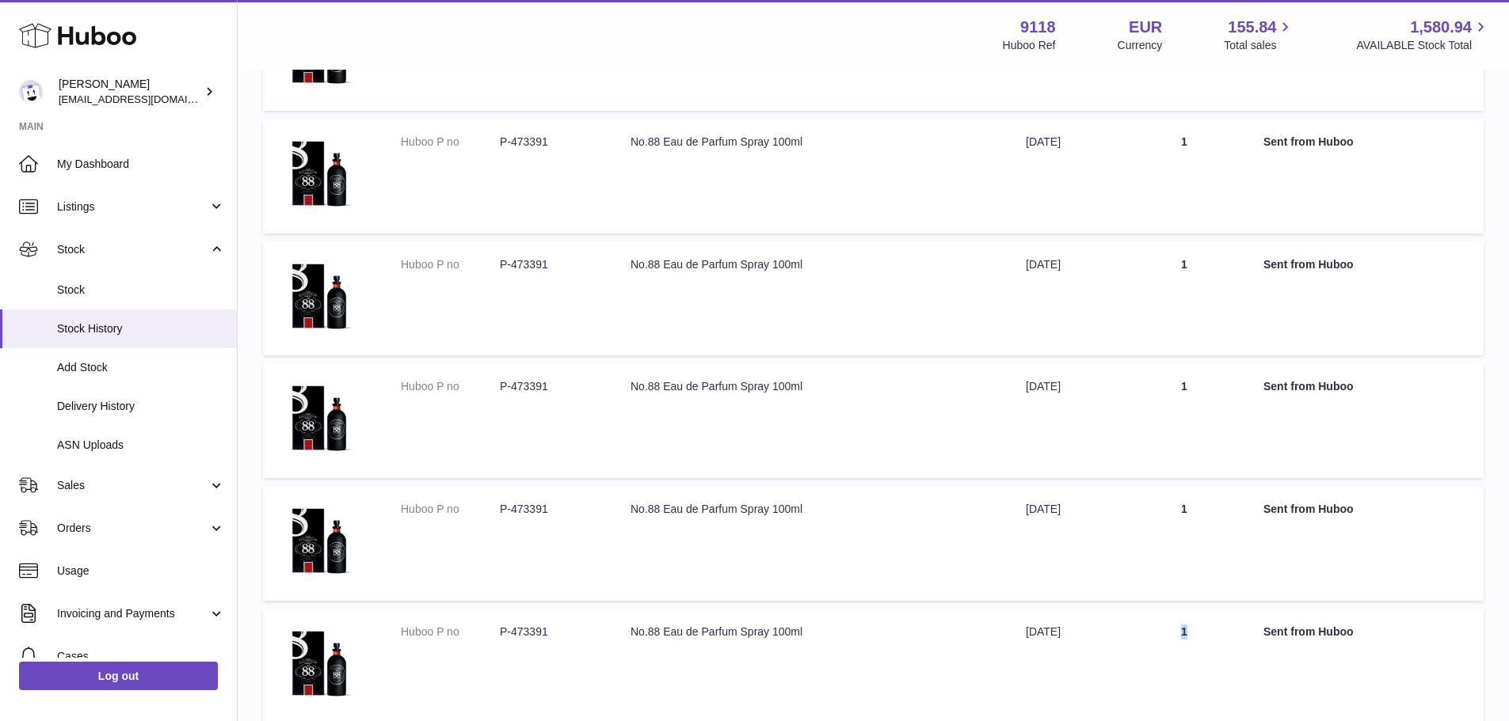
drag, startPoint x: 1166, startPoint y: 637, endPoint x: 1252, endPoint y: 640, distance: 86.4
click at [1252, 640] on tr "Huboo P no P-473391 Description No.88 Eau de Parfum Spray 100ml Date [DATE] Qua…" at bounding box center [873, 666] width 1220 height 115
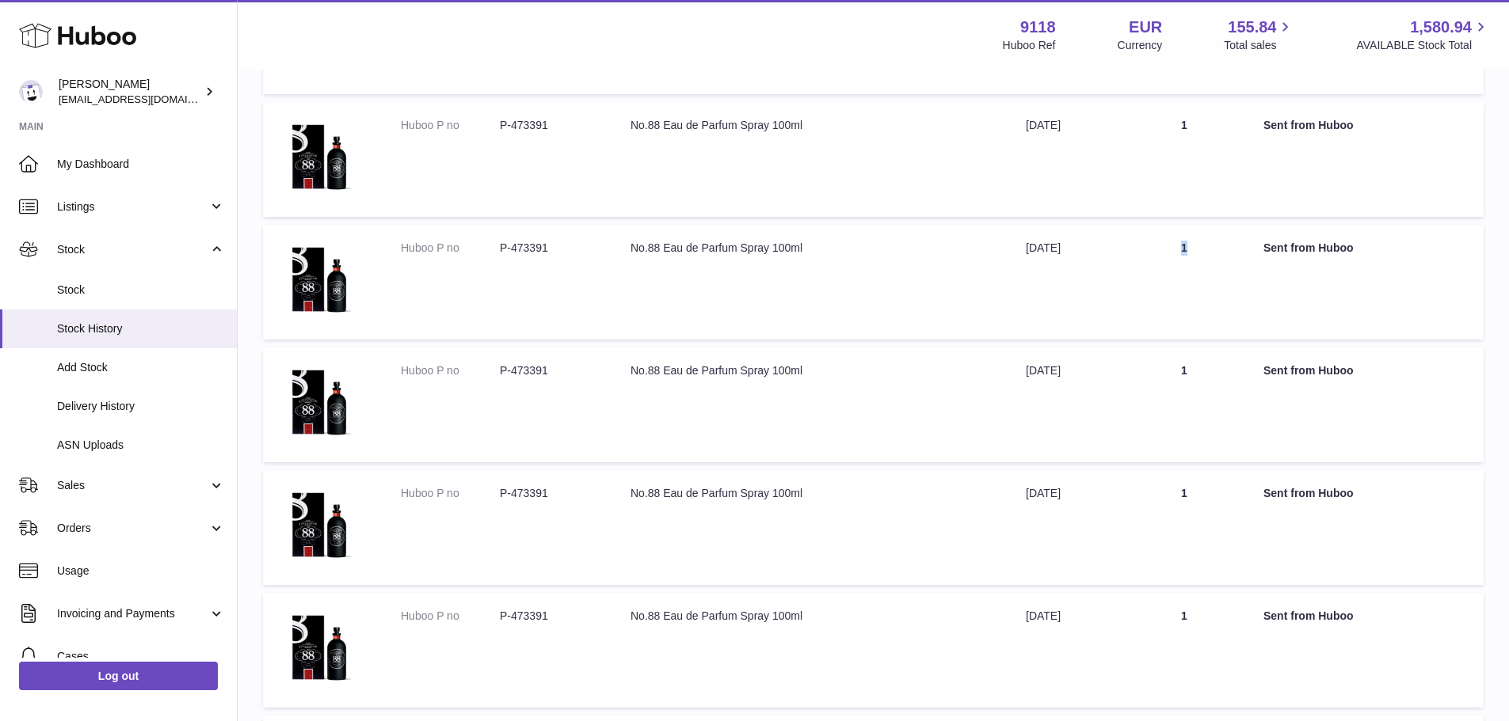
scroll to position [1180, 0]
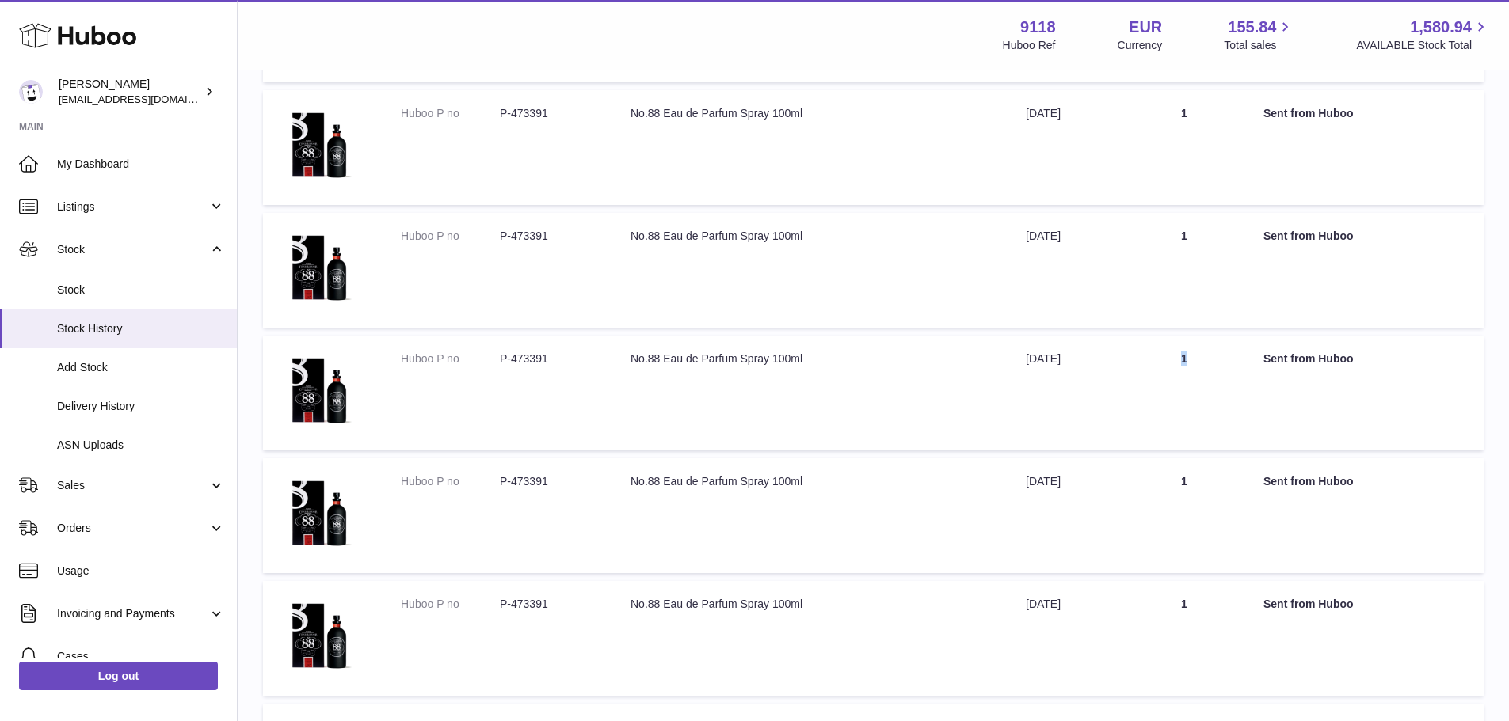
drag, startPoint x: 1163, startPoint y: 357, endPoint x: 1248, endPoint y: 367, distance: 86.1
click at [1246, 356] on td "Quantity 1" at bounding box center [1184, 393] width 127 height 115
drag, startPoint x: 1216, startPoint y: 483, endPoint x: 1220, endPoint y: 592, distance: 109.4
click at [1256, 493] on tr "Huboo P no P-473391 Description No.88 Eau de Parfum Spray 100ml Date [DATE] Qua…" at bounding box center [873, 516] width 1220 height 115
drag, startPoint x: 1172, startPoint y: 600, endPoint x: 1265, endPoint y: 602, distance: 93.5
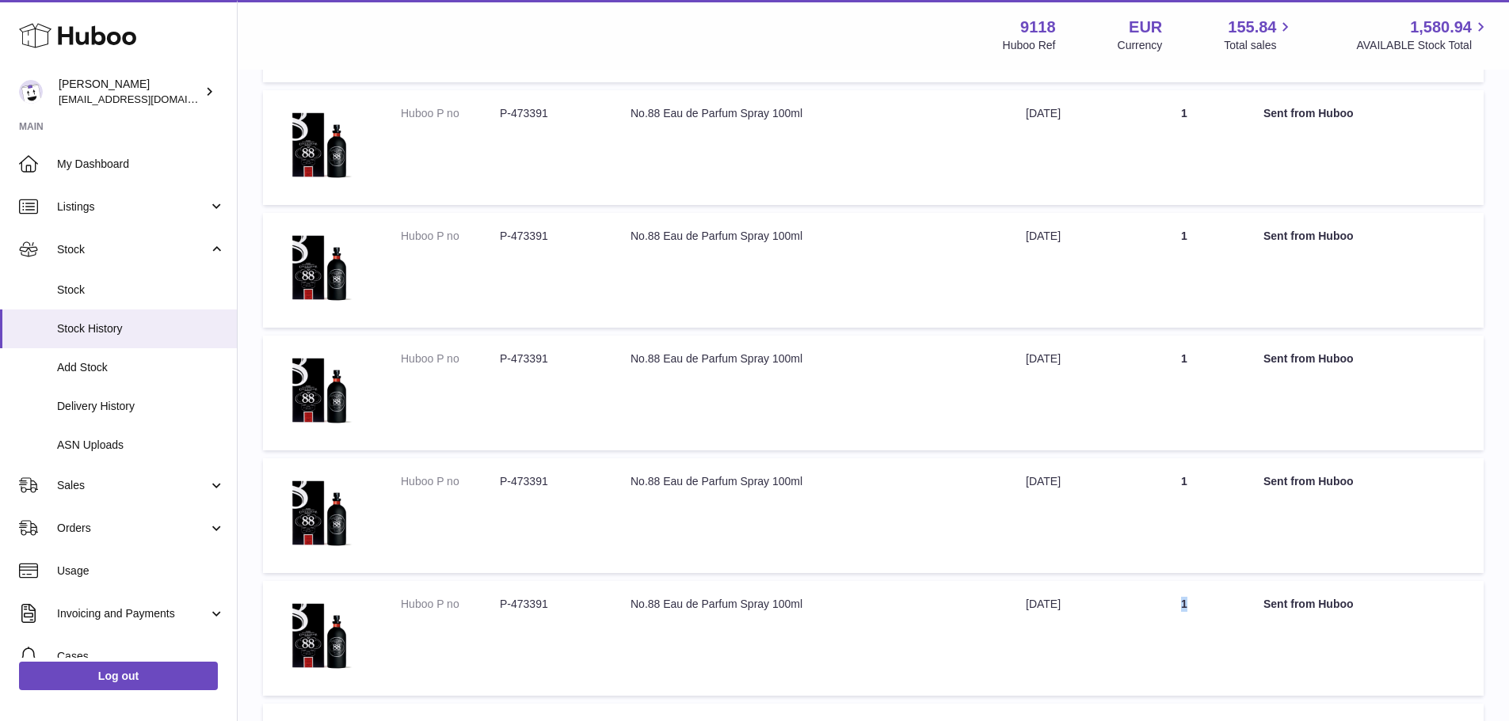
click at [1262, 603] on tr "Huboo P no P-473391 Description No.88 Eau de Parfum Spray 100ml Date [DATE] Qua…" at bounding box center [873, 638] width 1220 height 115
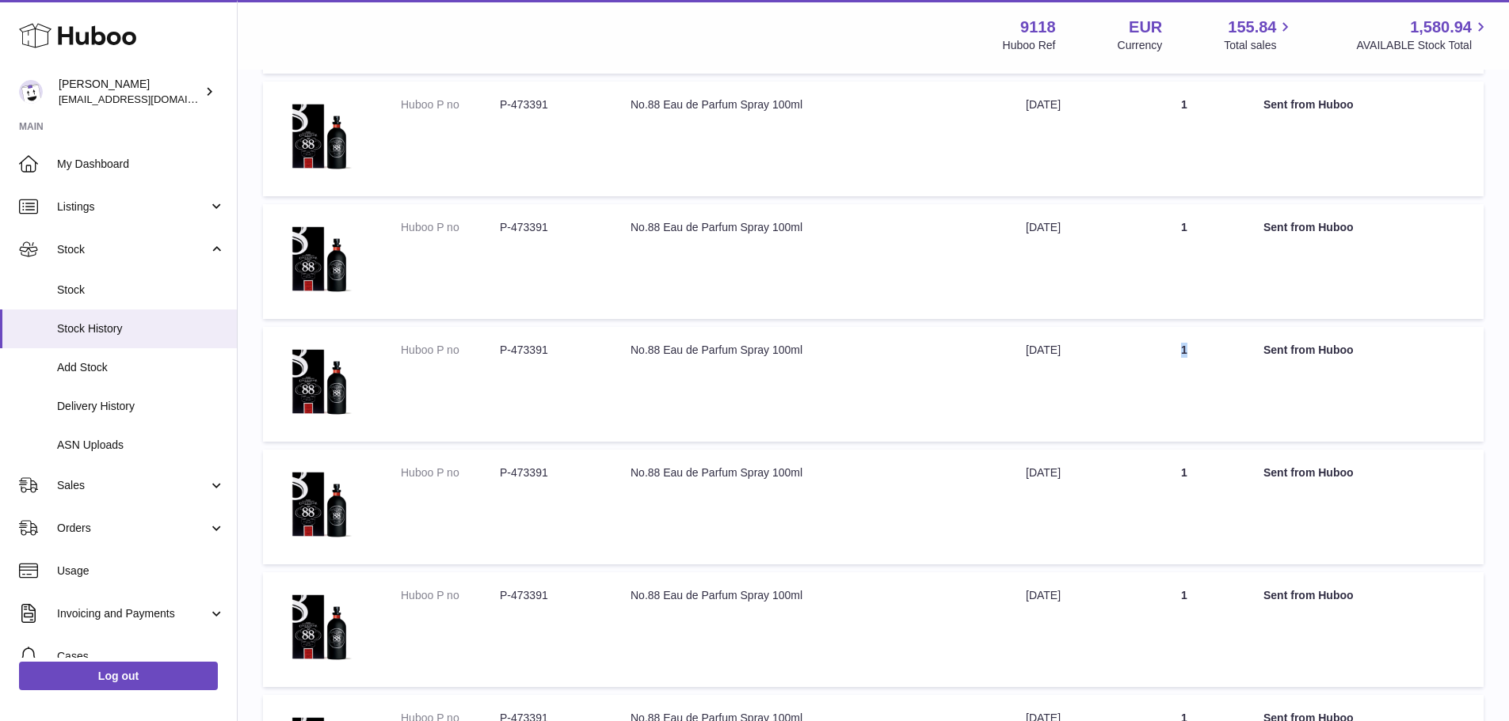
scroll to position [1497, 0]
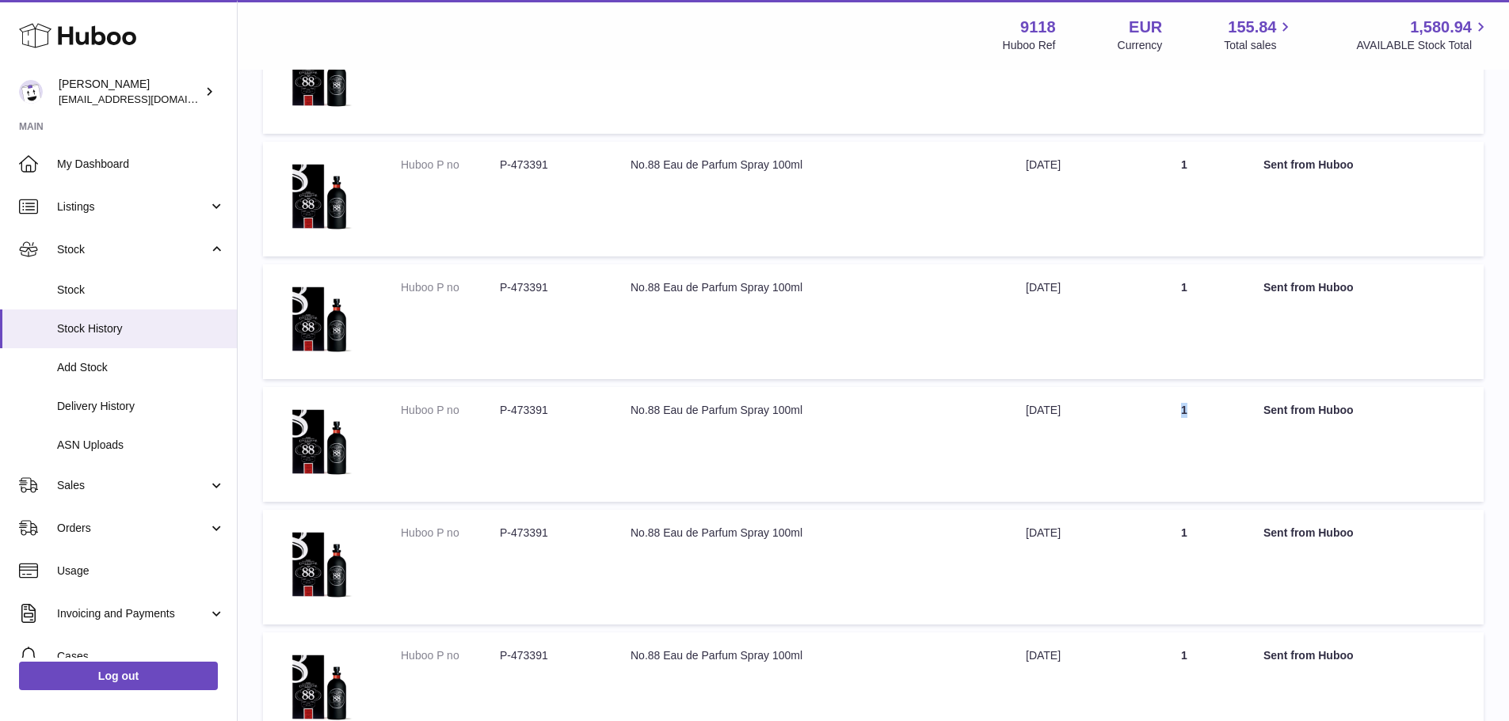
drag, startPoint x: 1202, startPoint y: 405, endPoint x: 1211, endPoint y: 405, distance: 8.7
click at [1211, 405] on td "Quantity 1" at bounding box center [1184, 444] width 127 height 115
drag, startPoint x: 1216, startPoint y: 530, endPoint x: 1254, endPoint y: 549, distance: 41.8
click at [1258, 536] on tr "Huboo P no P-473391 Description No.88 Eau de Parfum Spray 100ml Date [DATE] Qua…" at bounding box center [873, 567] width 1220 height 115
drag, startPoint x: 1166, startPoint y: 662, endPoint x: 1231, endPoint y: 660, distance: 64.2
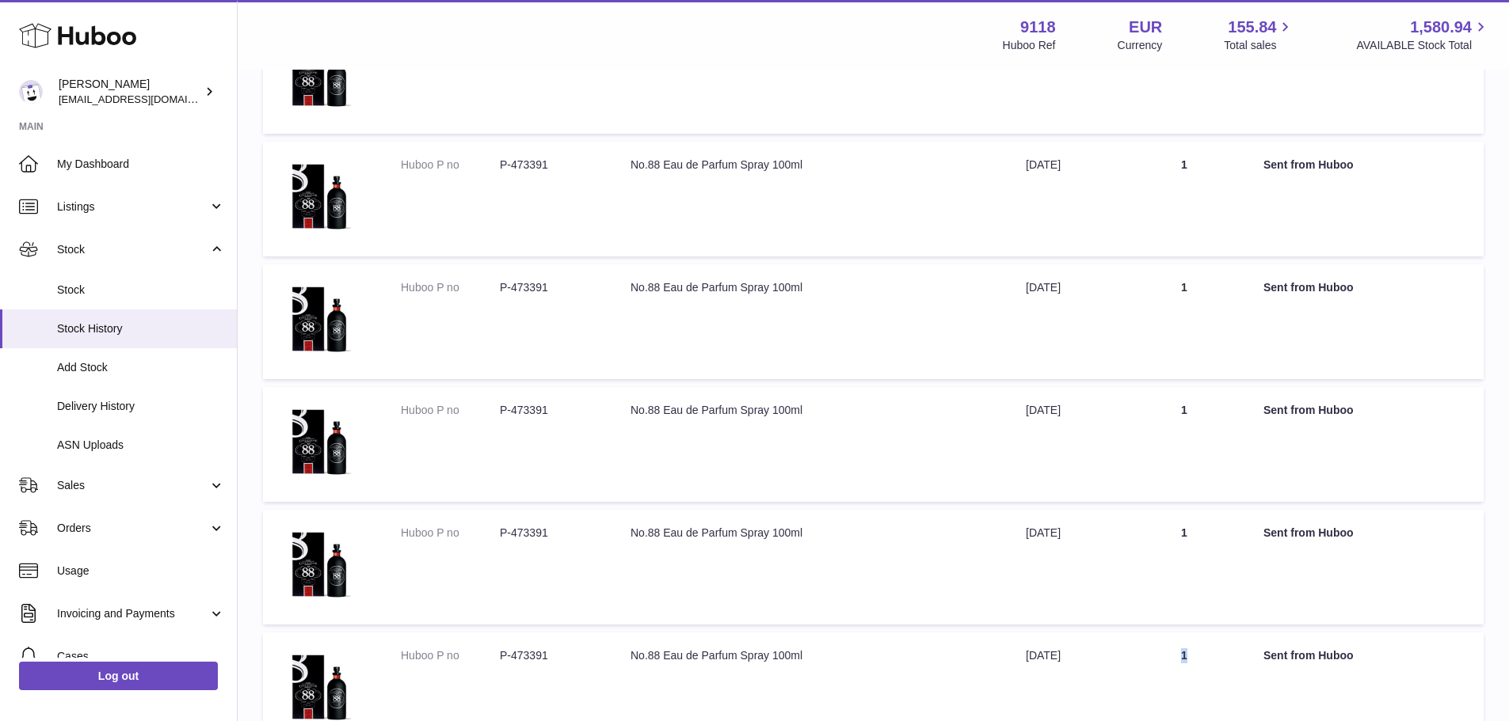
click at [1229, 662] on td "Quantity 1" at bounding box center [1184, 690] width 127 height 115
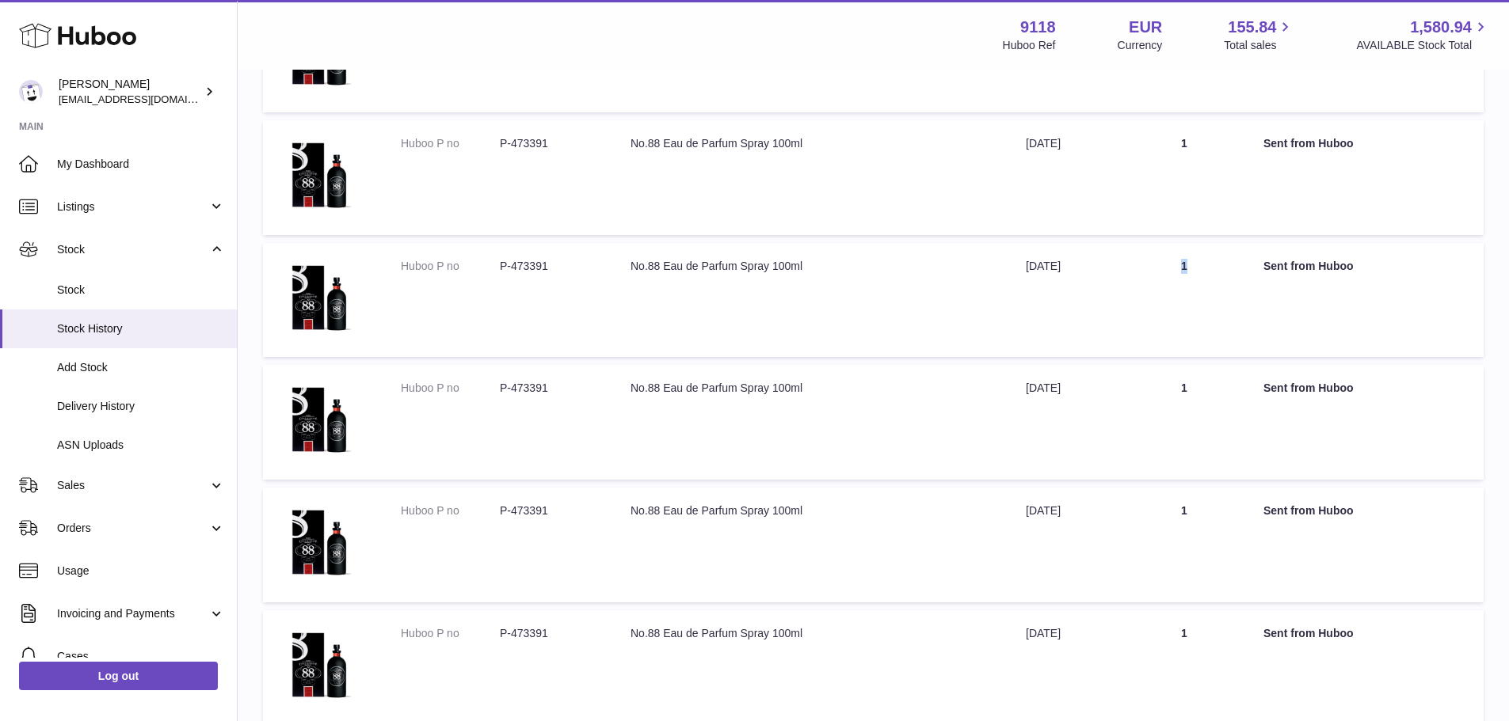
scroll to position [1893, 0]
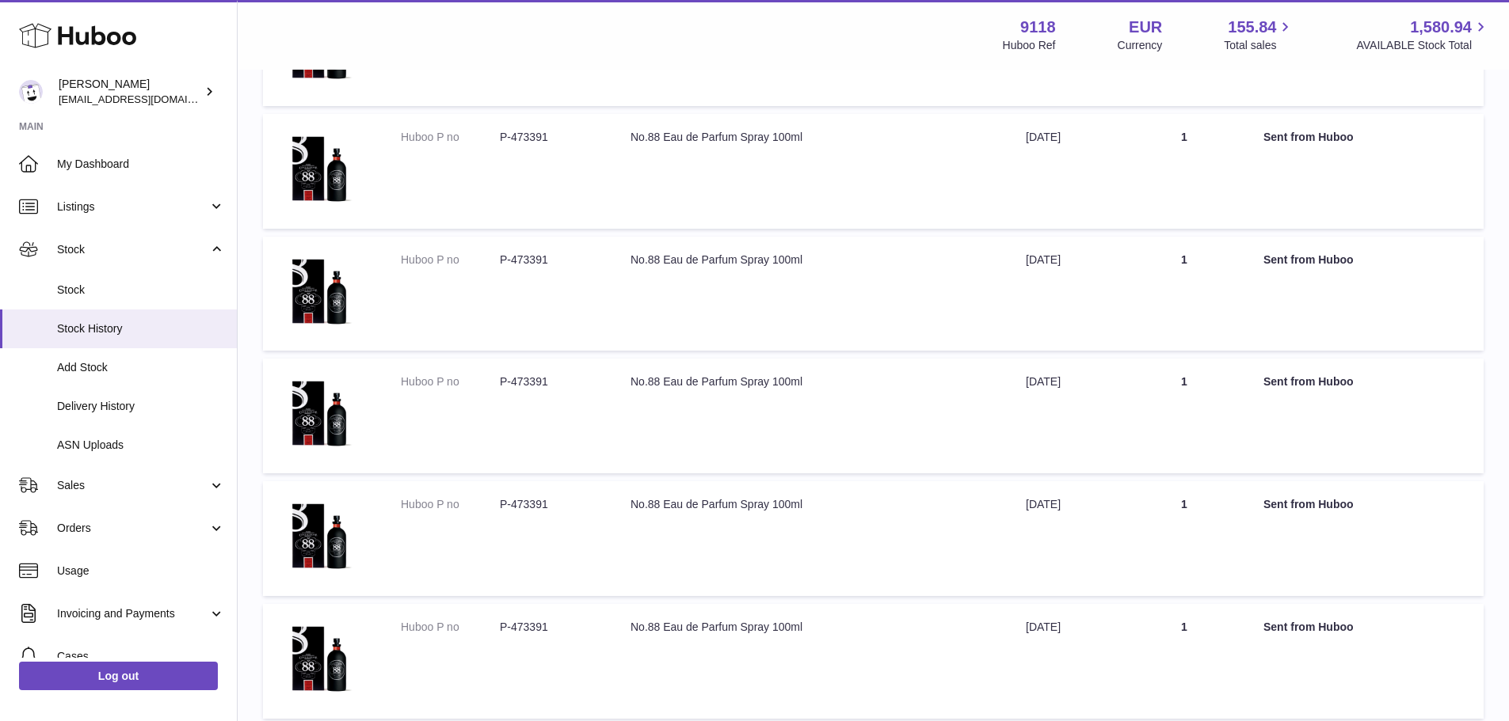
drag, startPoint x: 1167, startPoint y: 386, endPoint x: 1212, endPoint y: 384, distance: 45.2
click at [1212, 384] on td "Quantity 1" at bounding box center [1184, 416] width 127 height 115
drag, startPoint x: 1261, startPoint y: 512, endPoint x: 1203, endPoint y: 593, distance: 100.0
click at [1262, 512] on tr "Huboo P no P-473391 Description No.88 Eau de Parfum Spray 100ml Date [DATE] Qua…" at bounding box center [873, 538] width 1220 height 115
drag, startPoint x: 1174, startPoint y: 626, endPoint x: 1227, endPoint y: 626, distance: 53.1
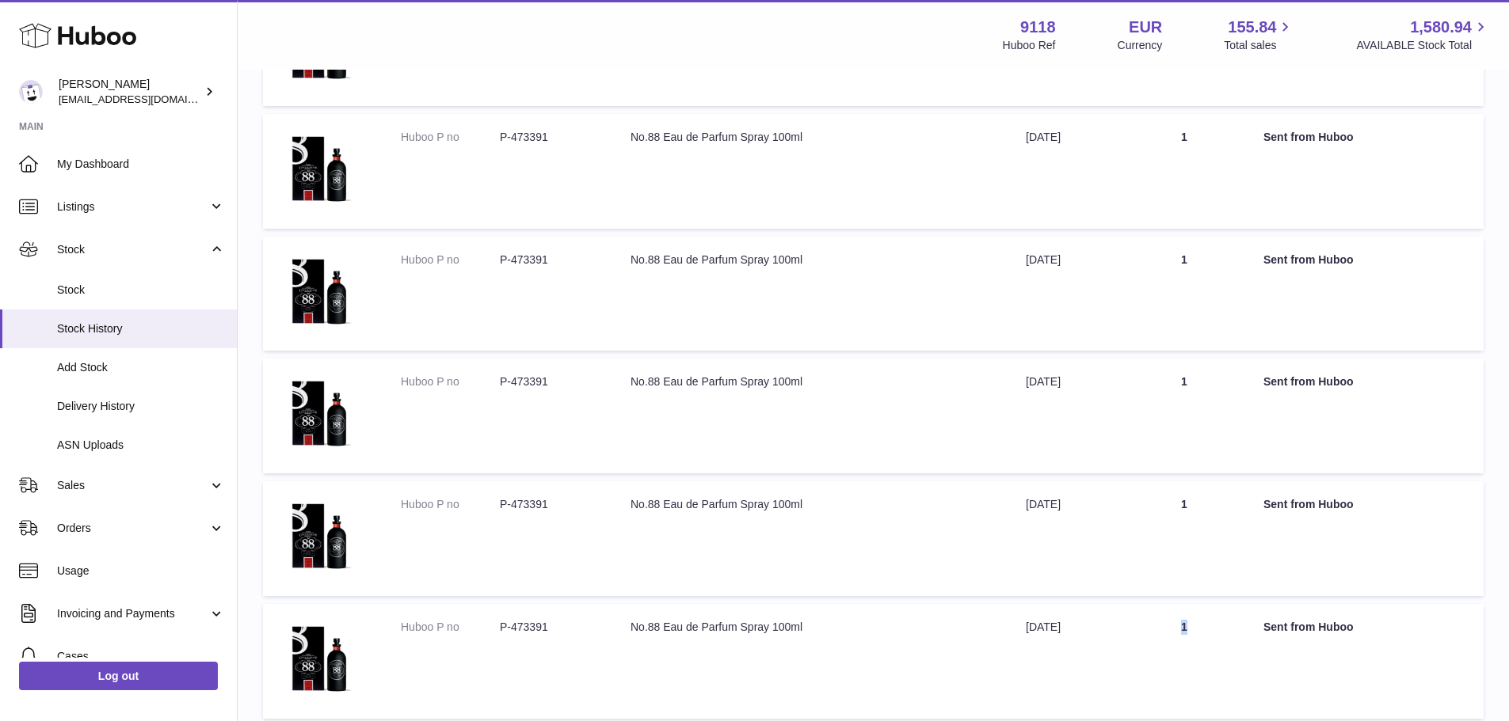
click at [1226, 629] on td "Quantity 1" at bounding box center [1184, 661] width 127 height 115
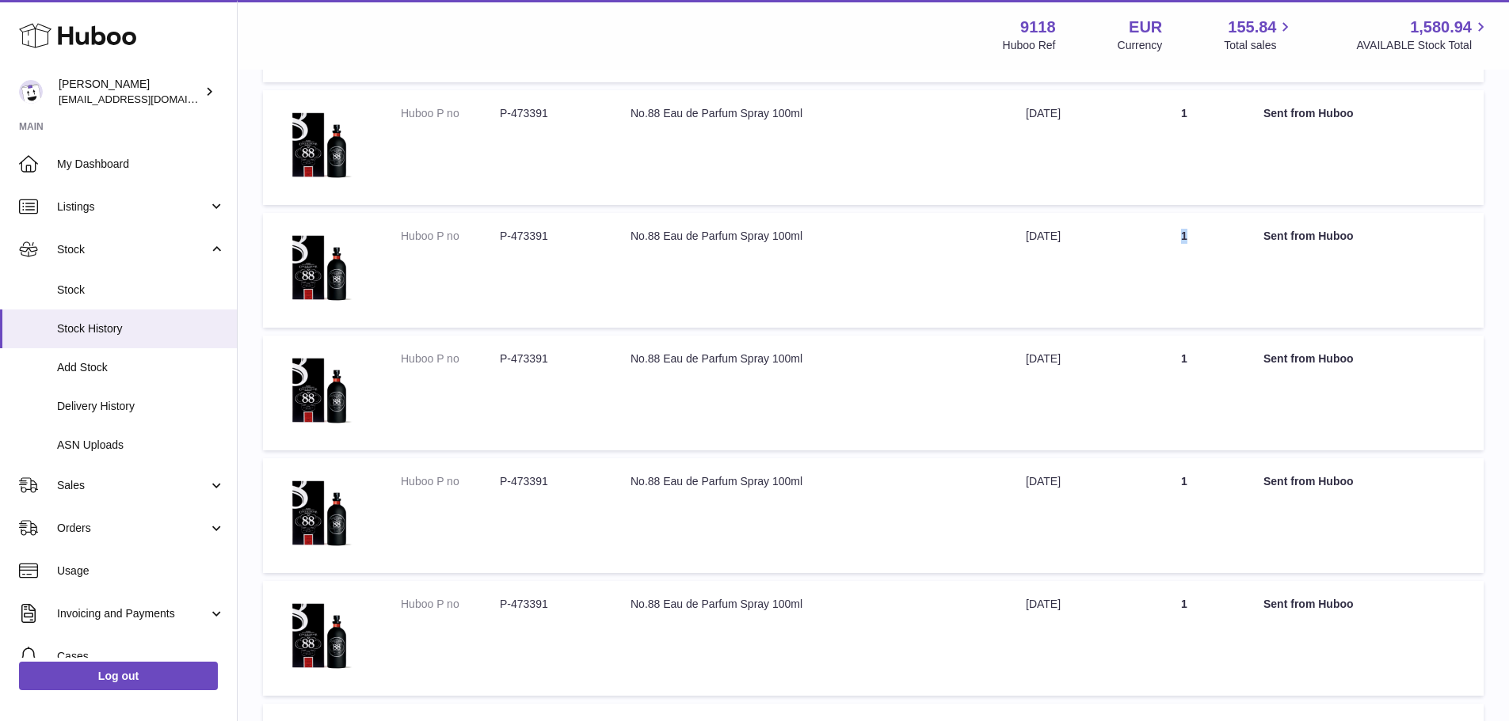
scroll to position [2289, 0]
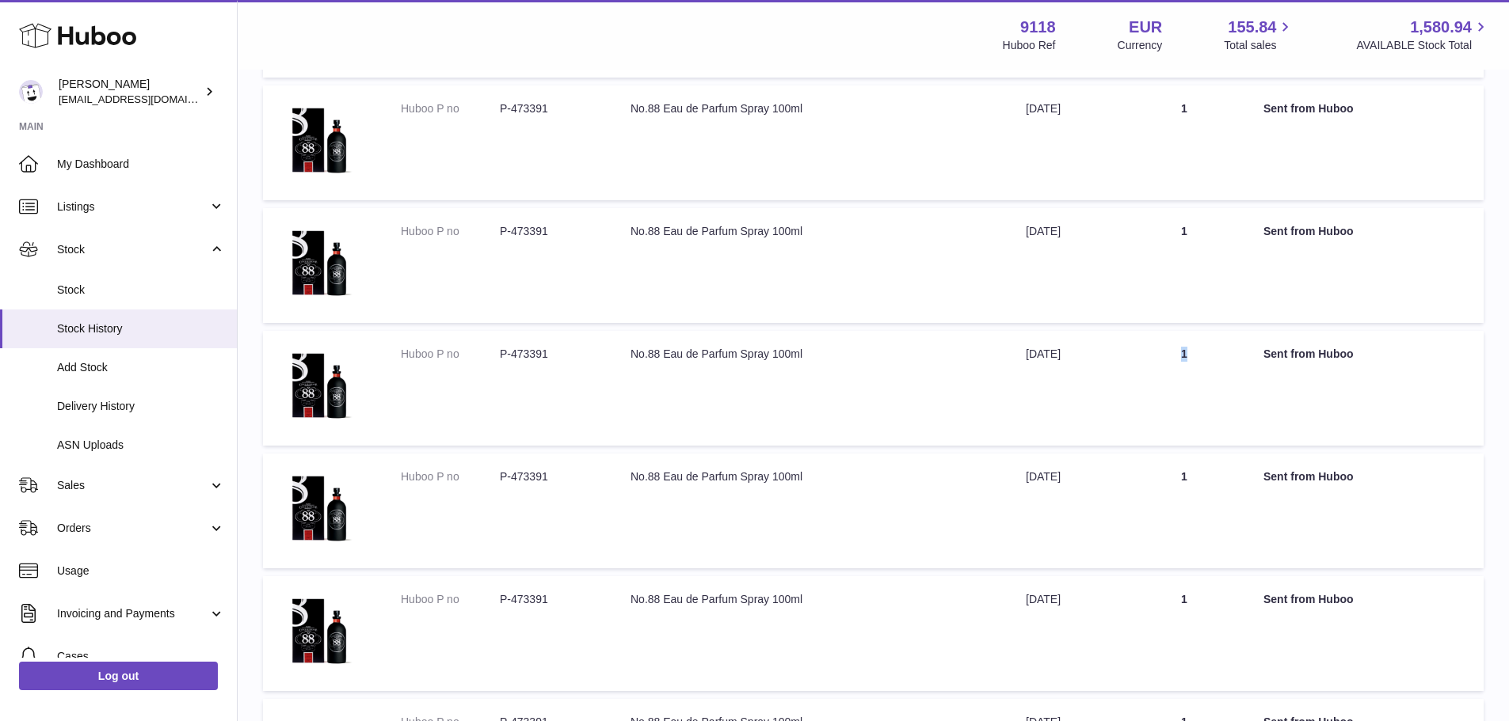
drag, startPoint x: 1152, startPoint y: 348, endPoint x: 1232, endPoint y: 371, distance: 83.2
click at [1229, 360] on td "Quantity 1" at bounding box center [1184, 388] width 127 height 115
drag, startPoint x: 1246, startPoint y: 478, endPoint x: 1220, endPoint y: 523, distance: 51.1
click at [1246, 481] on td "Quantity 1" at bounding box center [1184, 511] width 127 height 115
drag, startPoint x: 1174, startPoint y: 603, endPoint x: 1229, endPoint y: 605, distance: 54.7
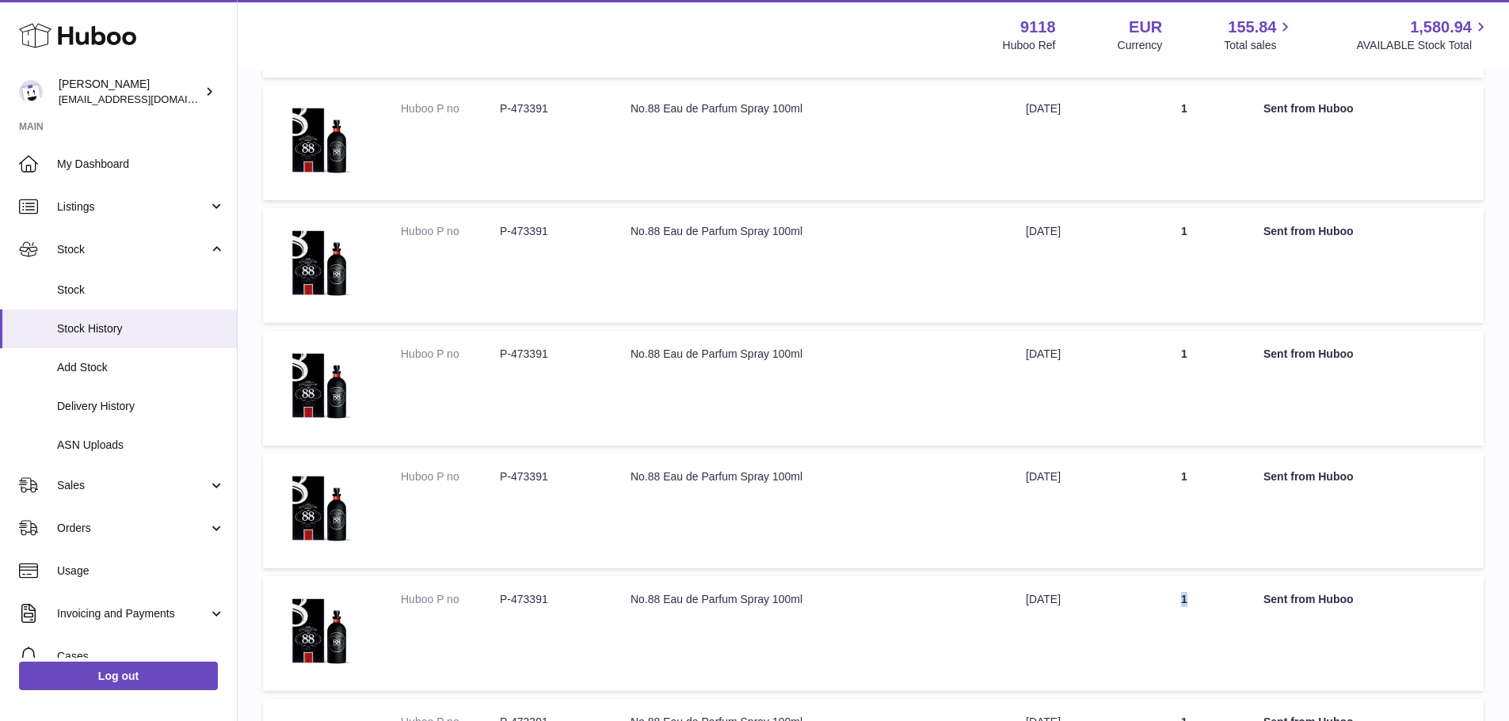
click at [1229, 606] on td "Quantity 1" at bounding box center [1184, 634] width 127 height 115
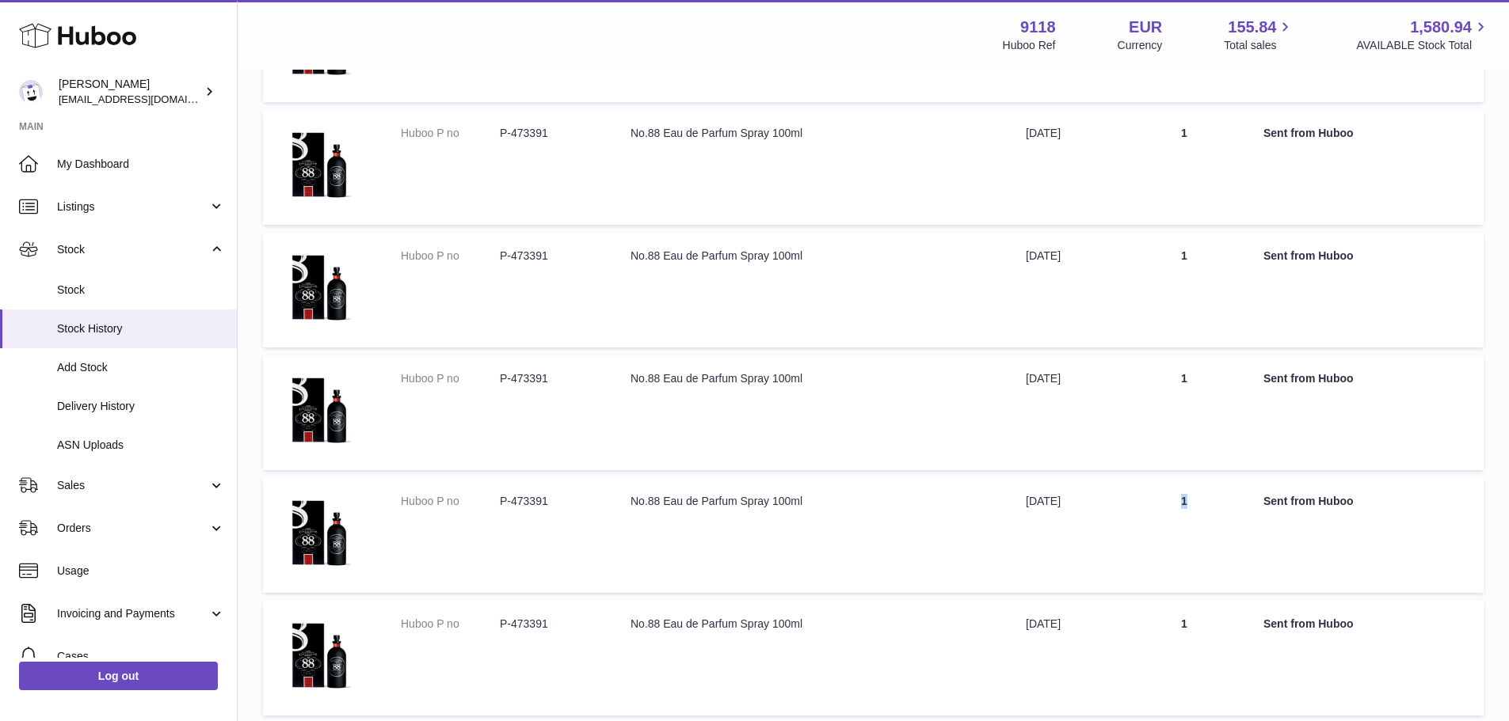
scroll to position [2605, 0]
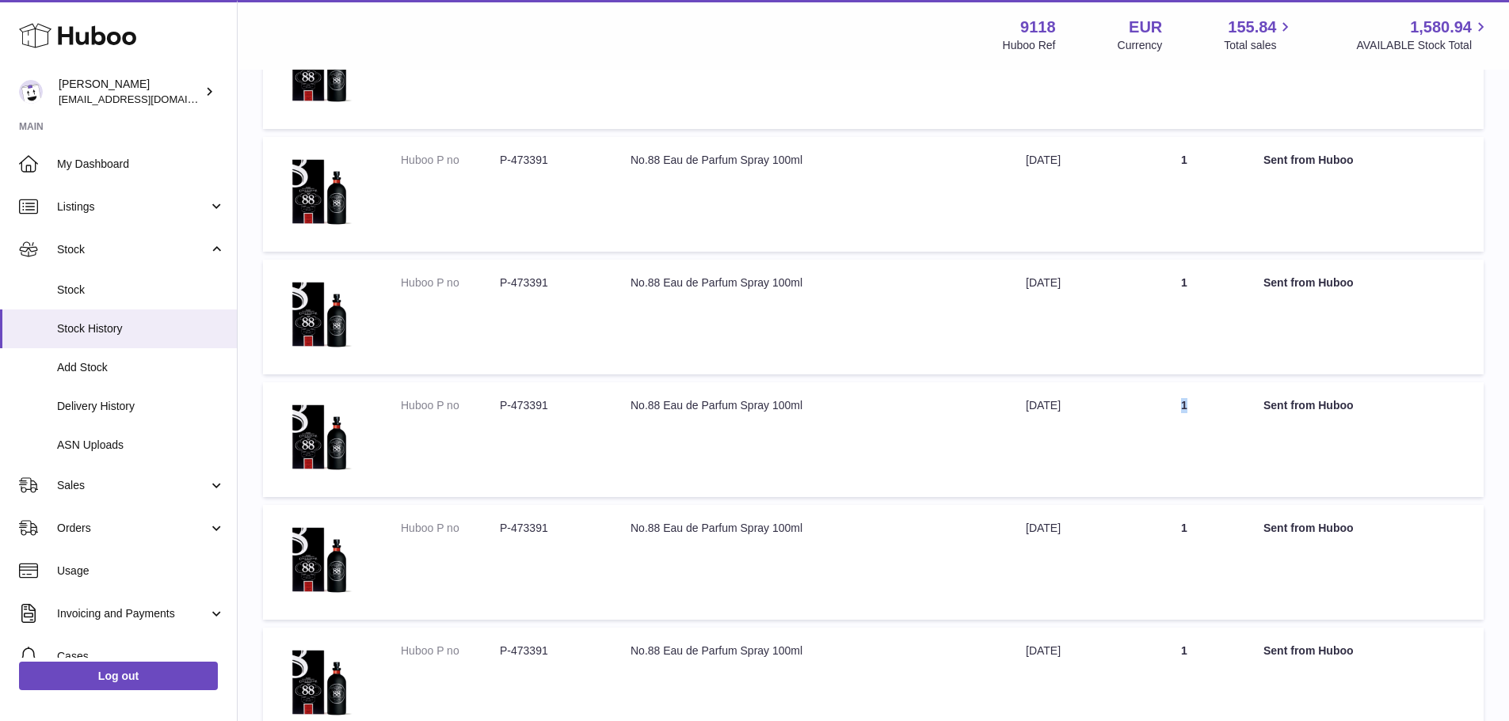
drag, startPoint x: 1176, startPoint y: 417, endPoint x: 1206, endPoint y: 494, distance: 83.2
click at [1247, 417] on td "Quantity 1" at bounding box center [1184, 439] width 127 height 115
drag, startPoint x: 1173, startPoint y: 531, endPoint x: 1255, endPoint y: 540, distance: 82.8
click at [1254, 537] on tr "Huboo P no P-473391 Description No.88 Eau de Parfum Spray 100ml Date [DATE] Qua…" at bounding box center [873, 562] width 1220 height 115
drag, startPoint x: 1161, startPoint y: 653, endPoint x: 1243, endPoint y: 653, distance: 81.6
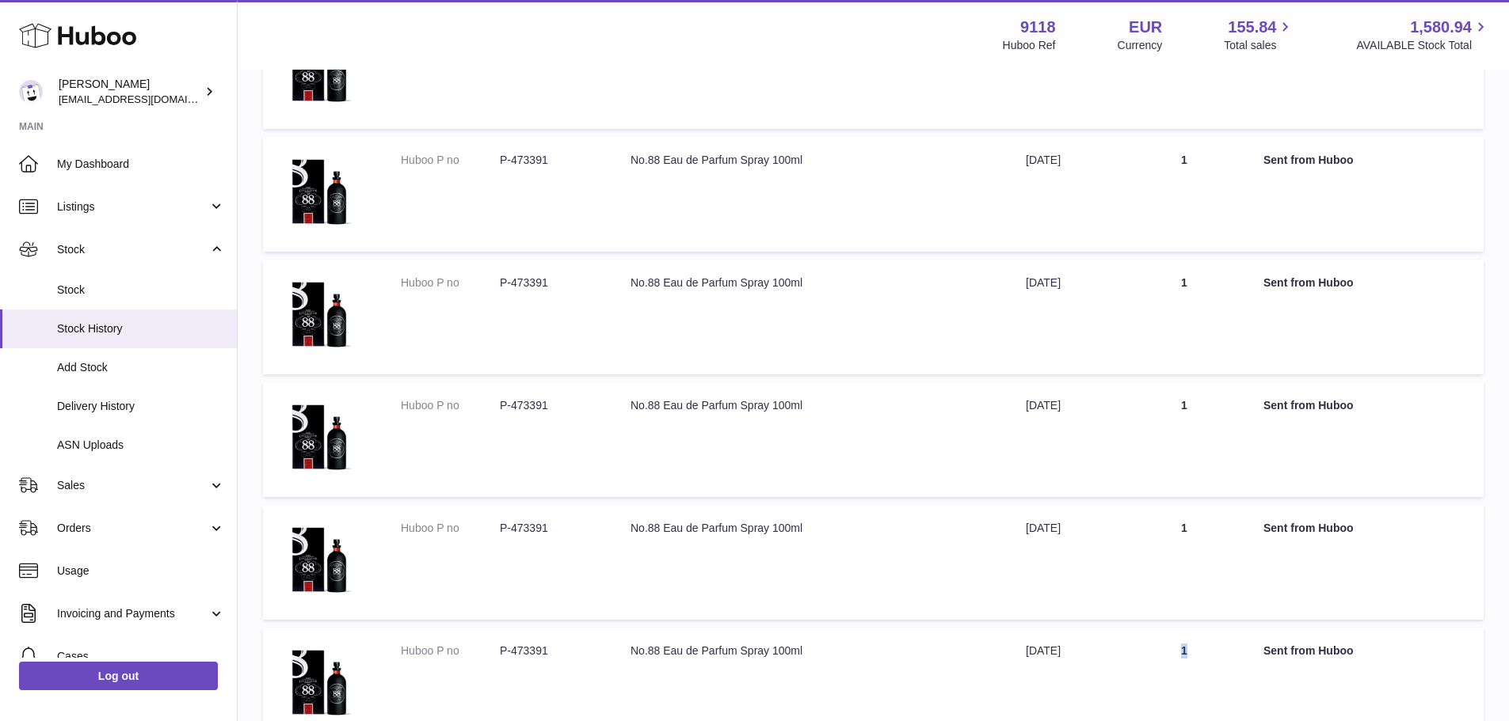
click at [1243, 653] on td "Quantity 1" at bounding box center [1184, 685] width 127 height 115
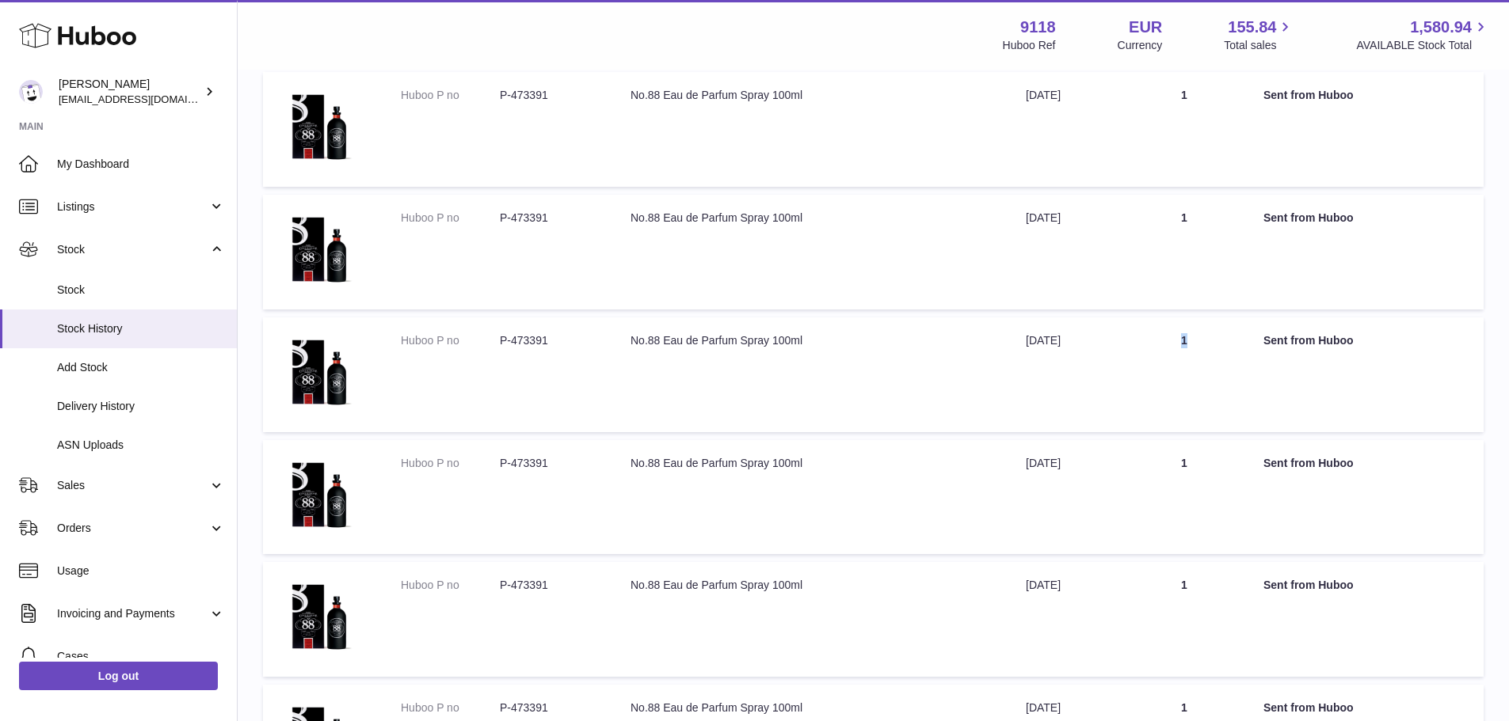
scroll to position [2922, 0]
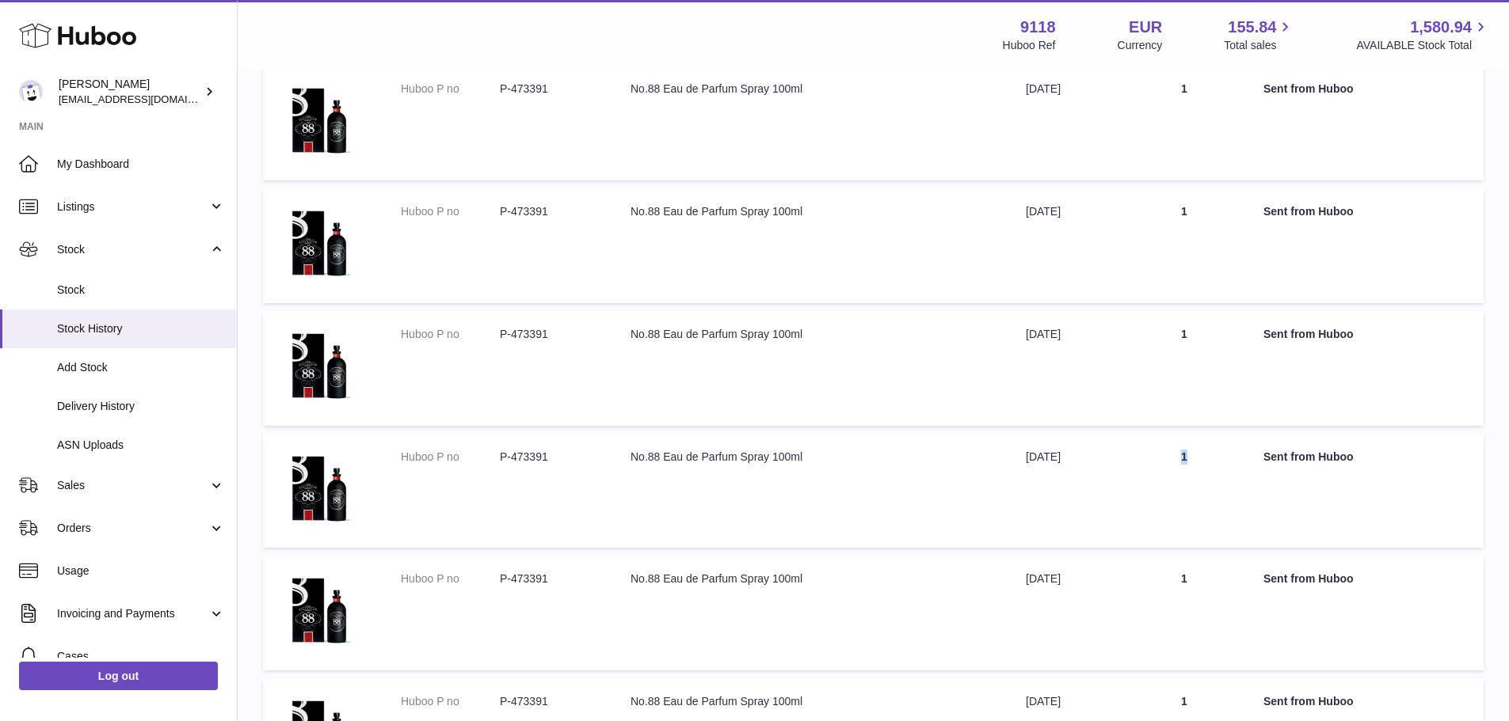
drag, startPoint x: 1201, startPoint y: 456, endPoint x: 1205, endPoint y: 511, distance: 54.8
click at [1228, 459] on td "Quantity 1" at bounding box center [1184, 491] width 127 height 115
drag, startPoint x: 1178, startPoint y: 581, endPoint x: 1219, endPoint y: 585, distance: 40.6
click at [1219, 584] on td "Quantity 1" at bounding box center [1184, 613] width 127 height 115
drag, startPoint x: 1174, startPoint y: 695, endPoint x: 1231, endPoint y: 702, distance: 57.5
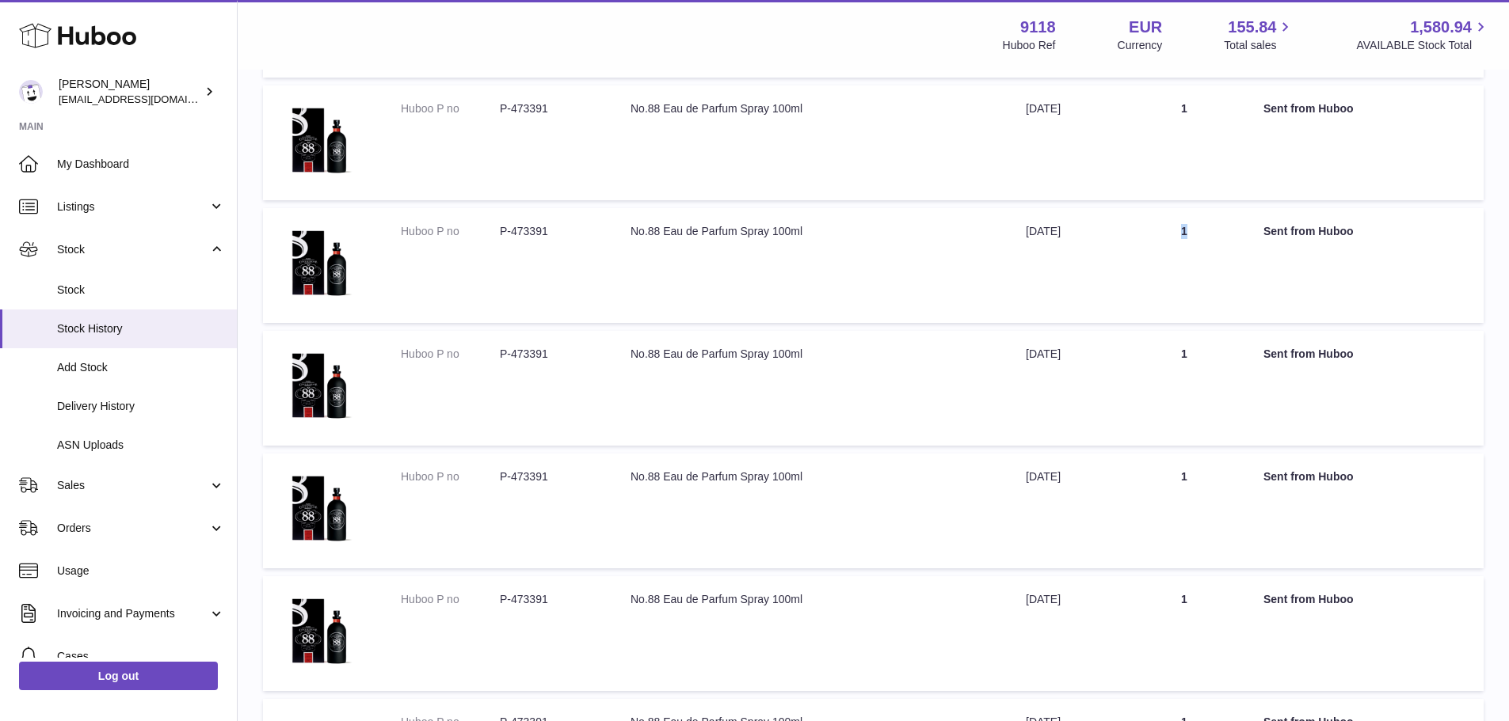
scroll to position [3397, 0]
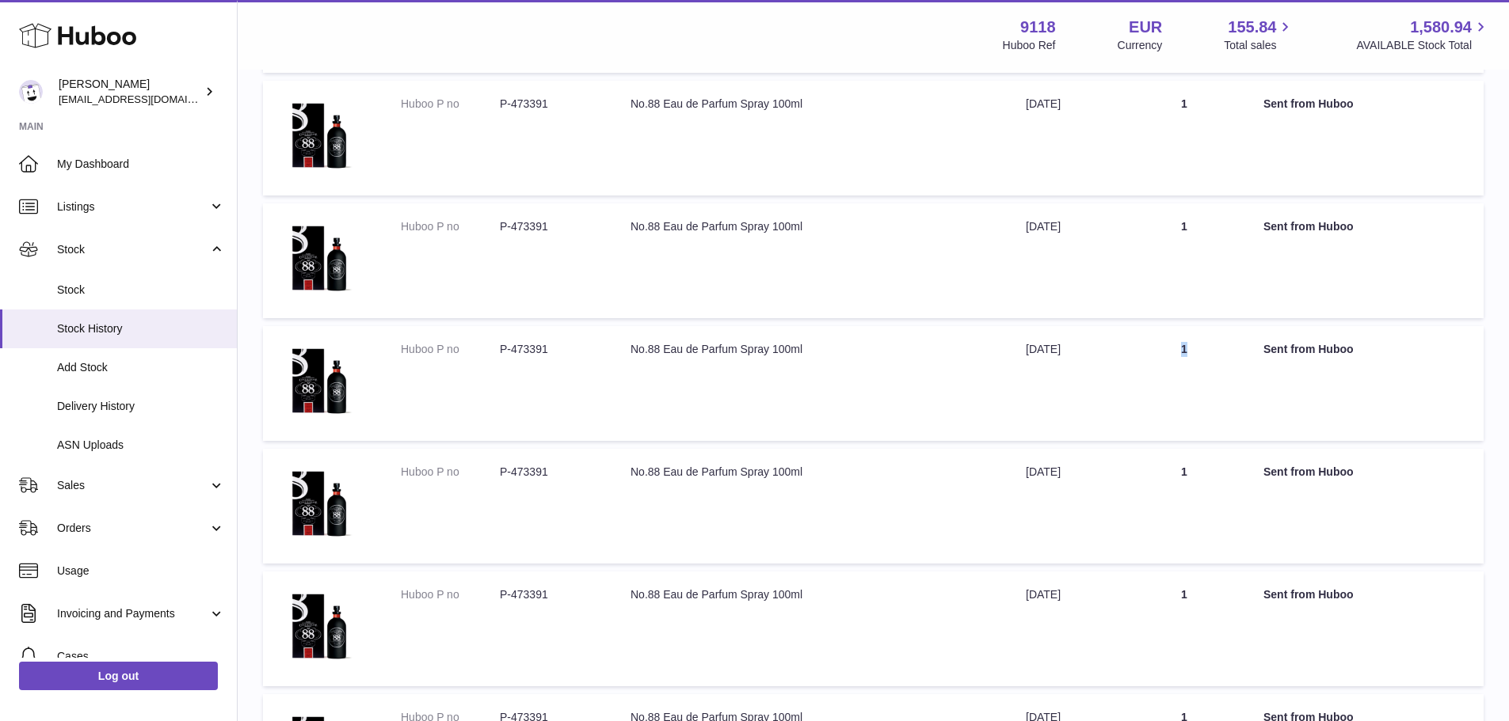
drag, startPoint x: 1184, startPoint y: 339, endPoint x: 1243, endPoint y: 343, distance: 59.5
click at [1243, 343] on td "Quantity 1" at bounding box center [1184, 383] width 127 height 115
drag
click at [1237, 480] on td "Quantity 1" at bounding box center [1184, 506] width 127 height 115
click at [1246, 603] on td "Quantity 1" at bounding box center [1184, 629] width 127 height 115
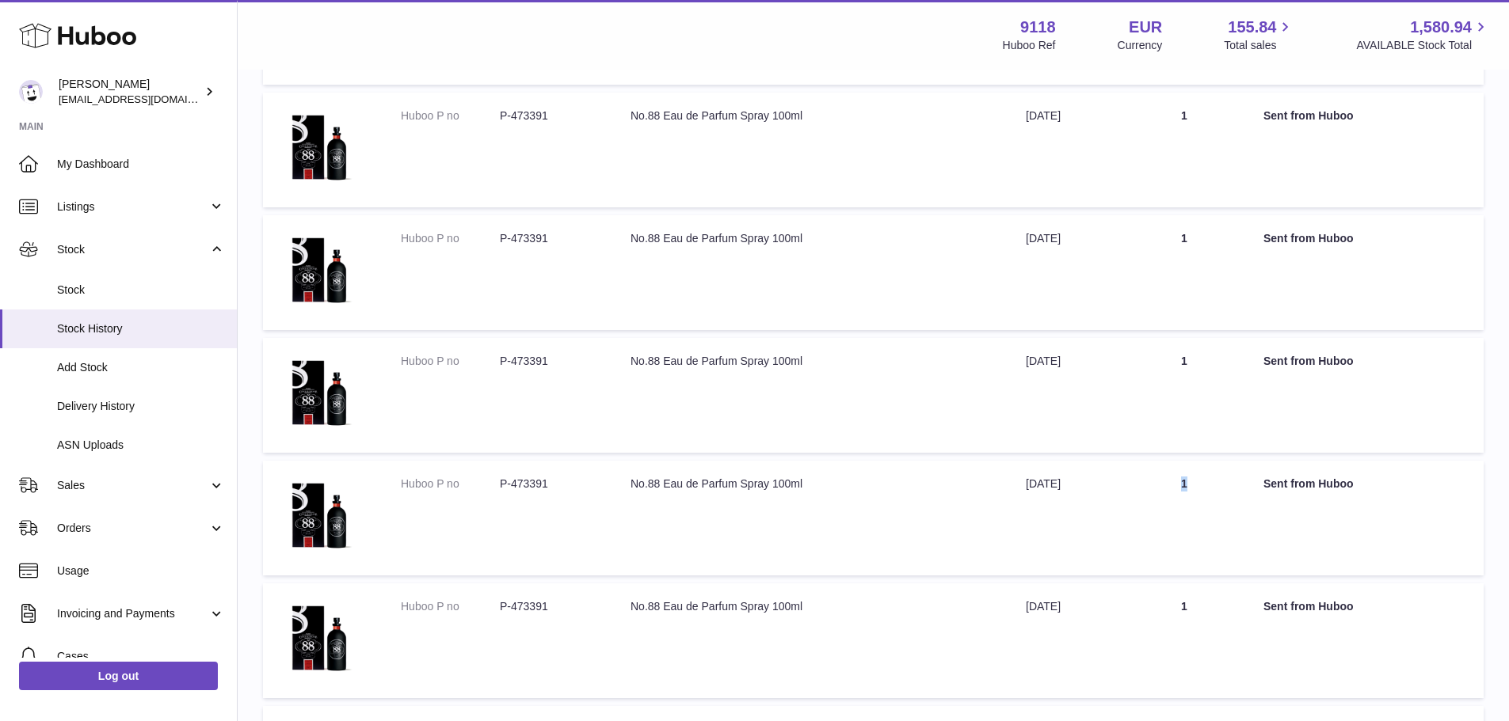
scroll to position [3714, 0]
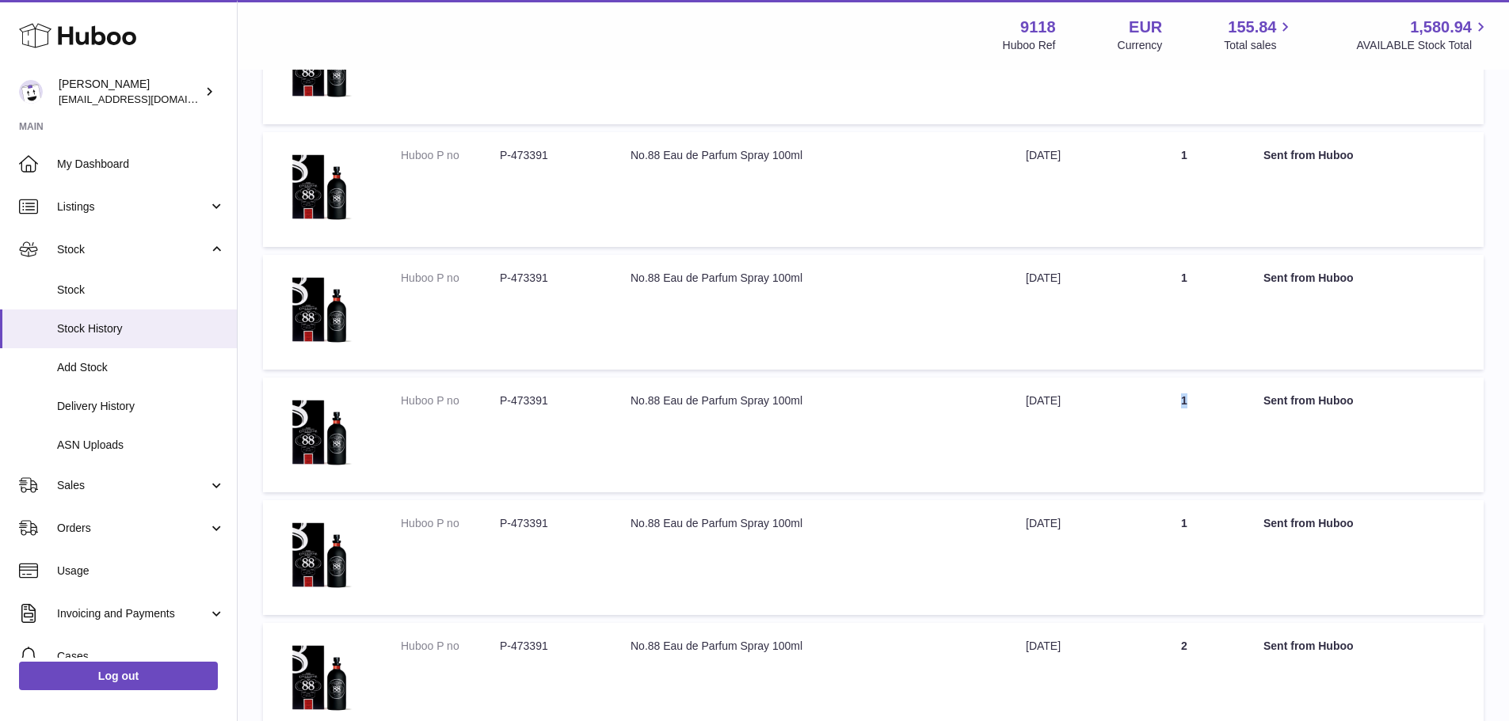
click at [1239, 410] on td "Quantity 1" at bounding box center [1184, 435] width 127 height 115
click at [1231, 524] on td "Quantity 1" at bounding box center [1184, 557] width 127 height 115
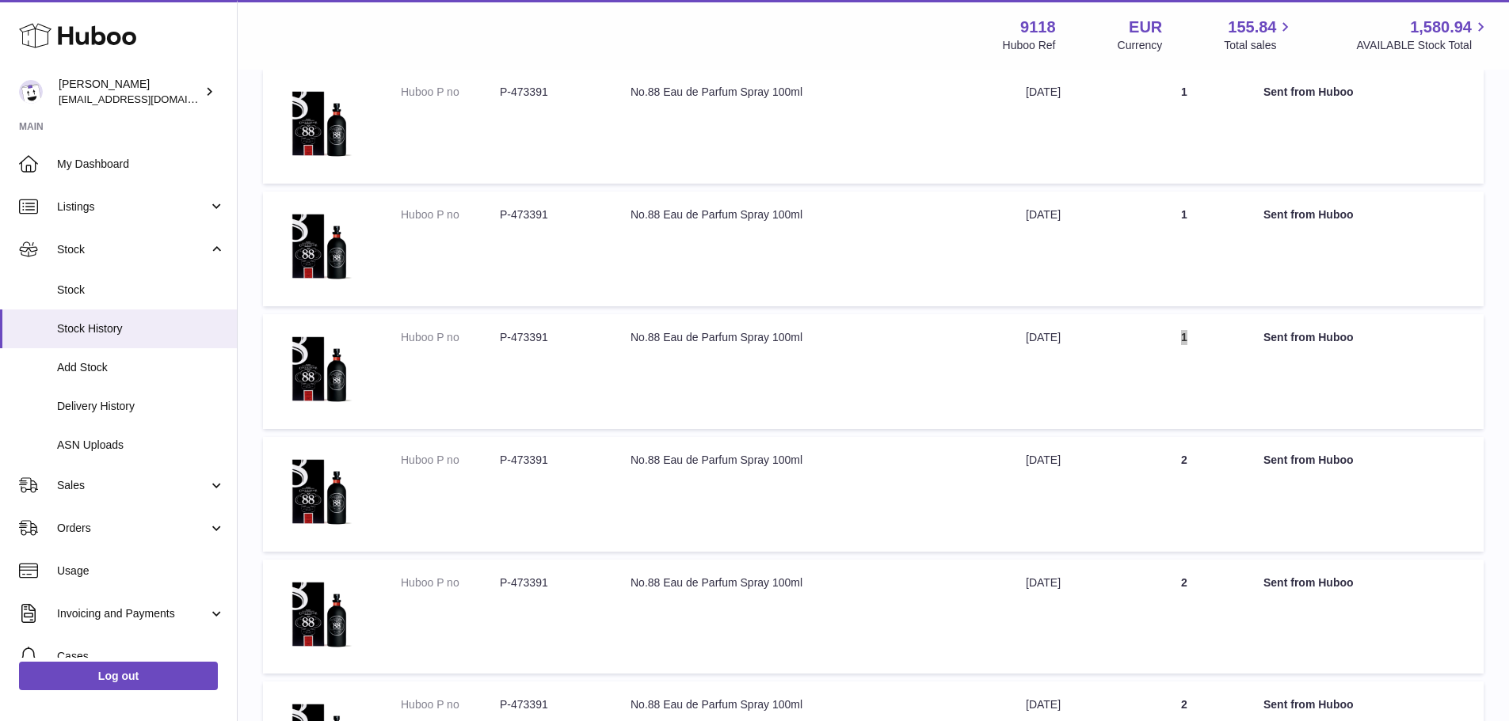
scroll to position [3952, 0]
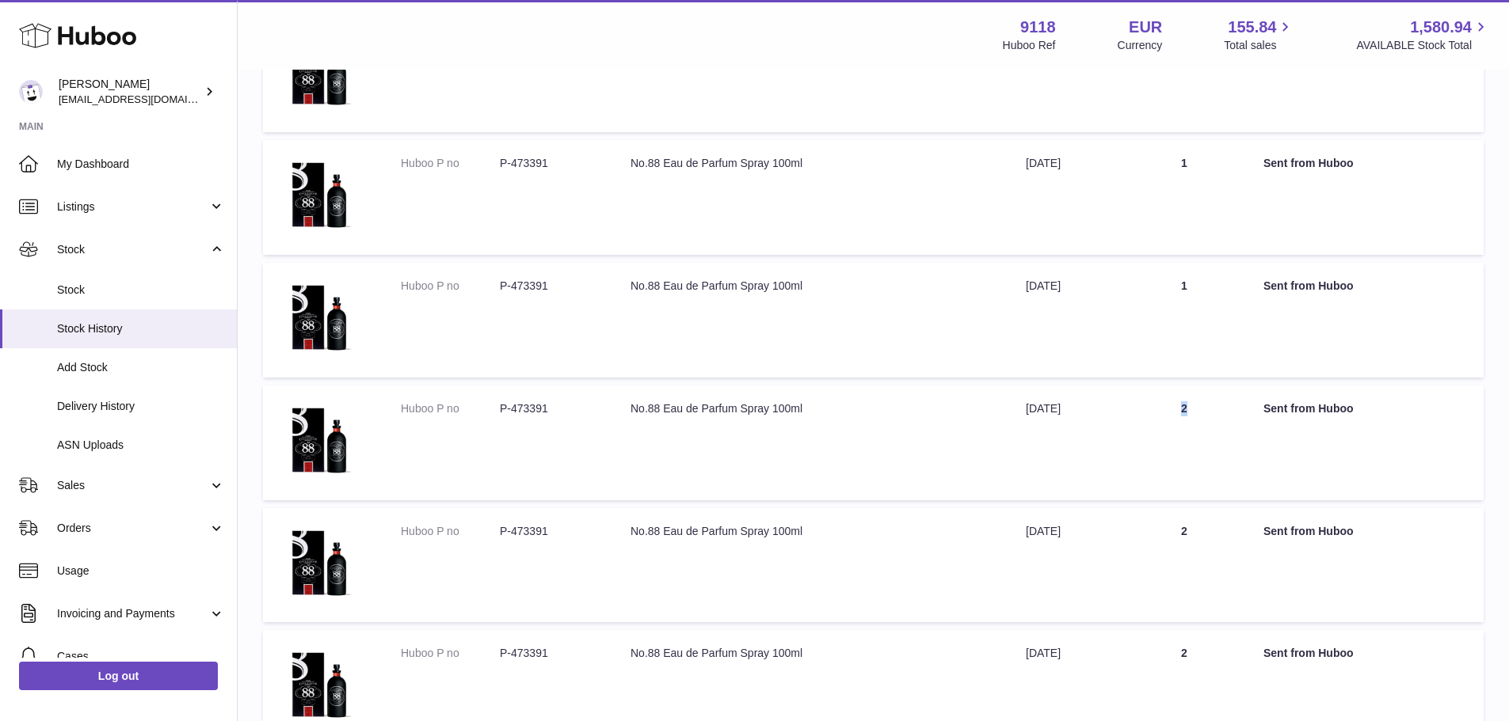
click at [1267, 407] on tr "Huboo P no P-473391 Description No.88 Eau de Parfum Spray 100ml Date [DATE] Qua…" at bounding box center [873, 443] width 1220 height 115
click at [1243, 530] on td "Quantity 2" at bounding box center [1184, 565] width 127 height 115
click at [1231, 661] on td "Quantity 2" at bounding box center [1184, 687] width 127 height 115
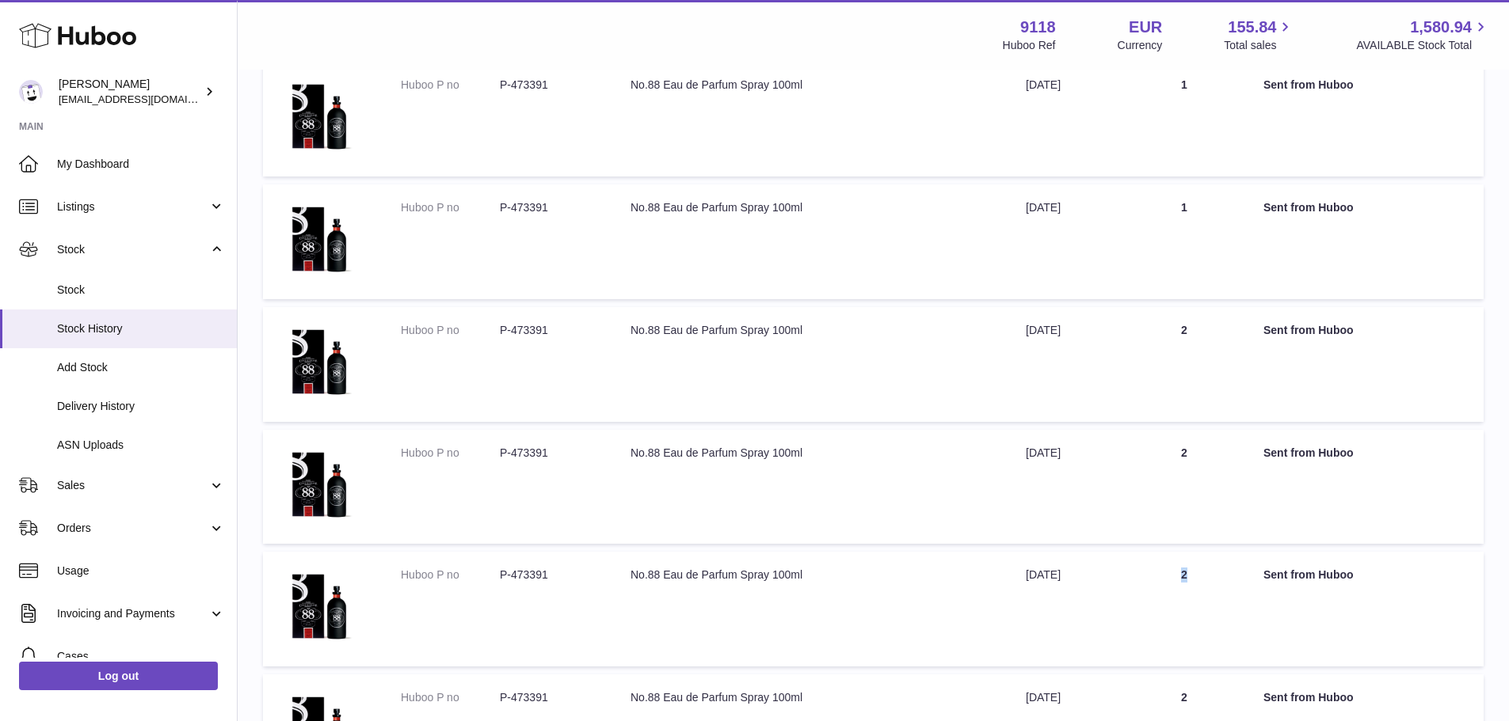
scroll to position [4268, 0]
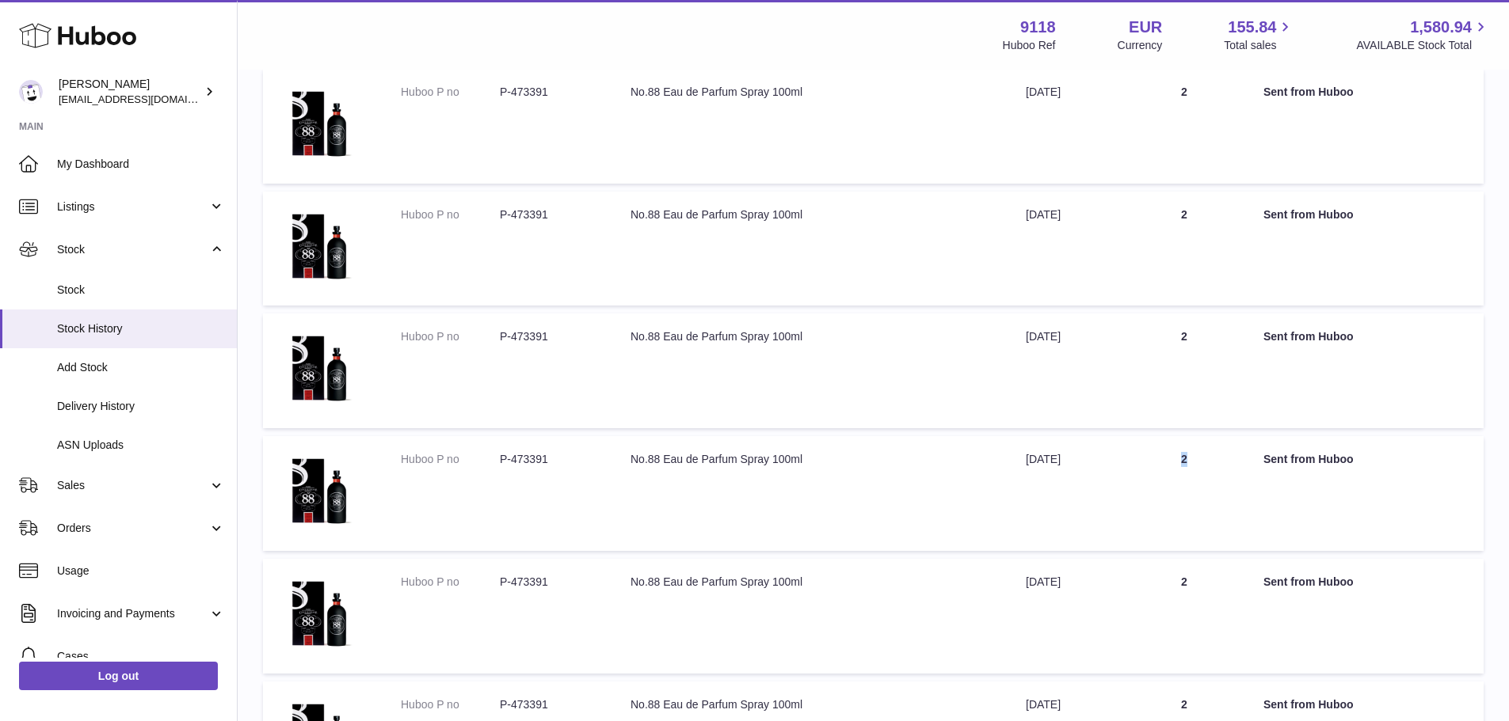
click at [1239, 457] on td "Quantity 2" at bounding box center [1184, 493] width 127 height 115
click at [1239, 585] on td "Quantity 2" at bounding box center [1184, 616] width 127 height 115
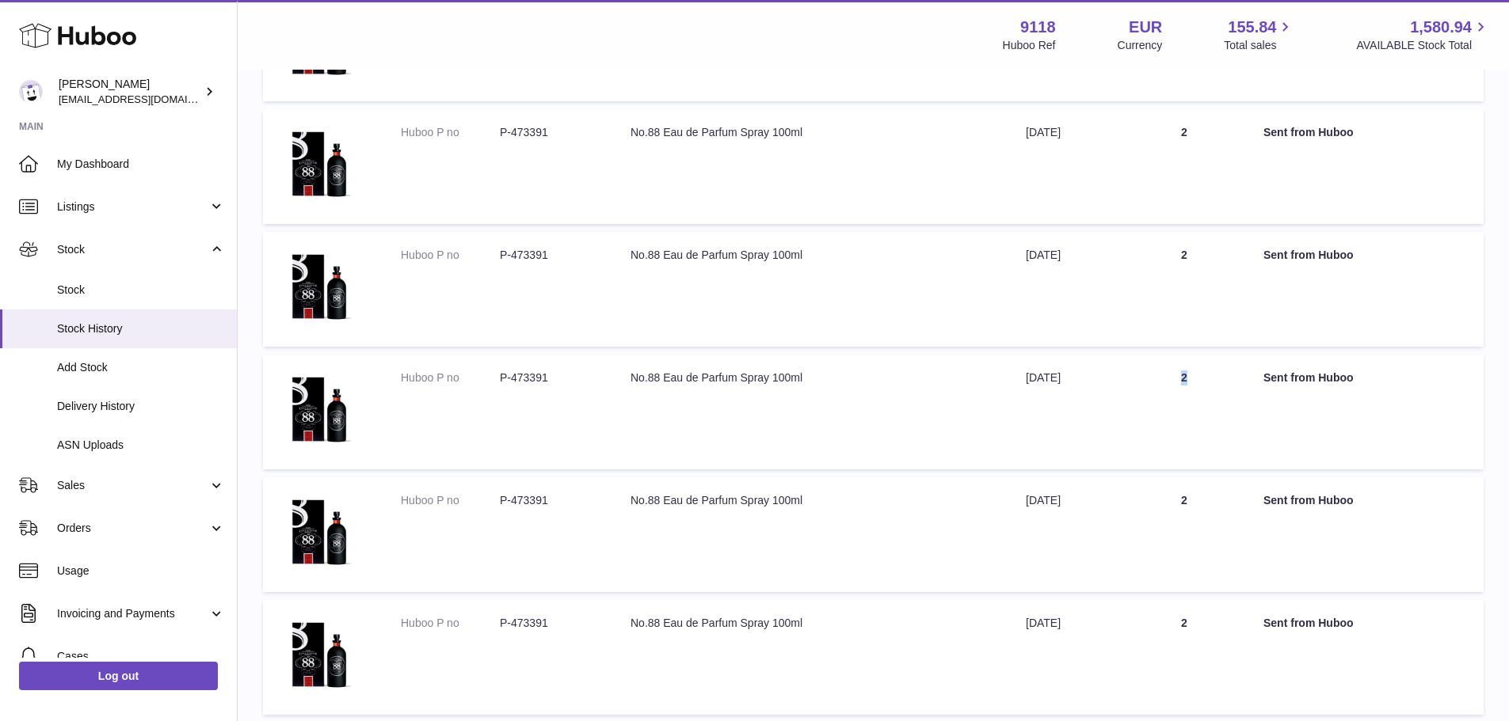
scroll to position [4506, 0]
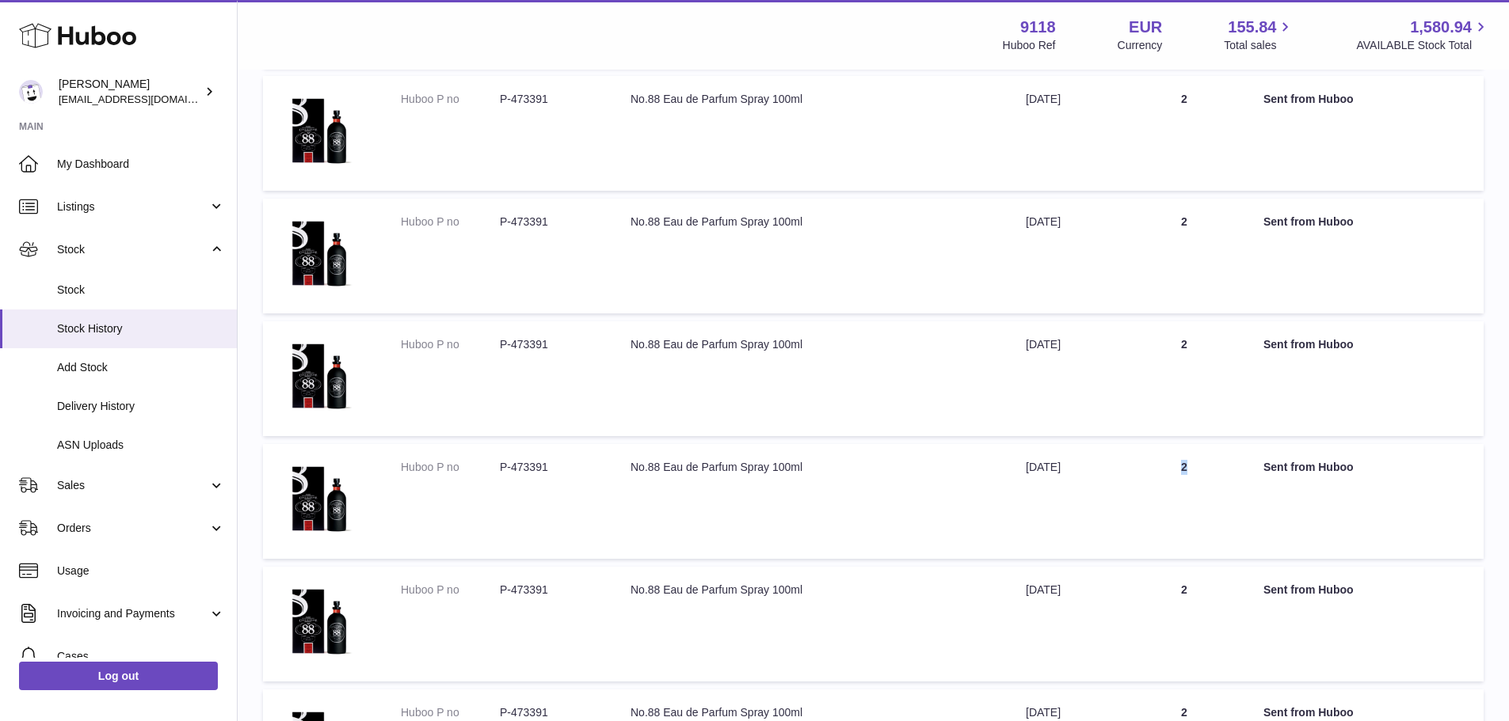
click at [1239, 467] on td "Quantity 2" at bounding box center [1184, 501] width 127 height 115
click at [1265, 593] on tr "Huboo P no P-473391 Description No.88 Eau de Parfum Spray 100ml Date [DATE] Qua…" at bounding box center [873, 624] width 1220 height 115
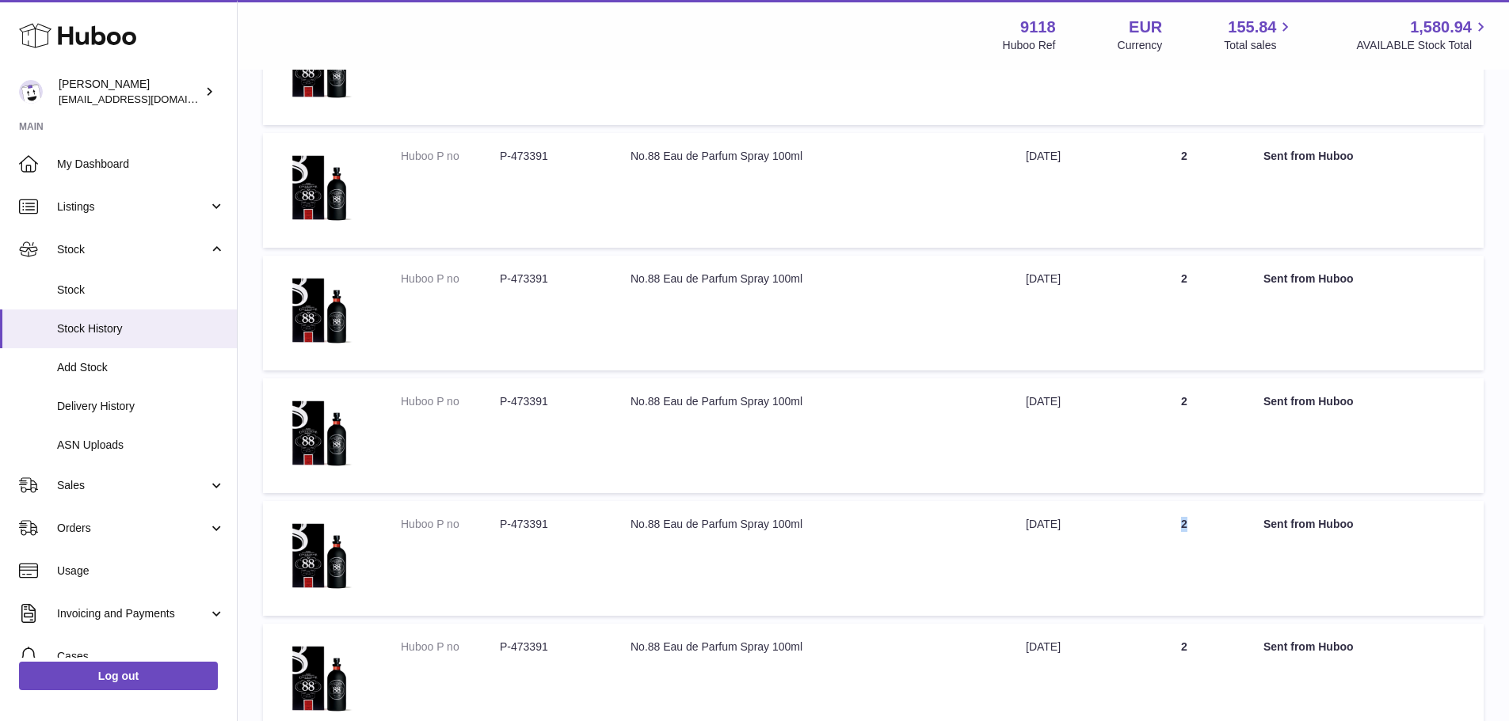
scroll to position [4823, 0]
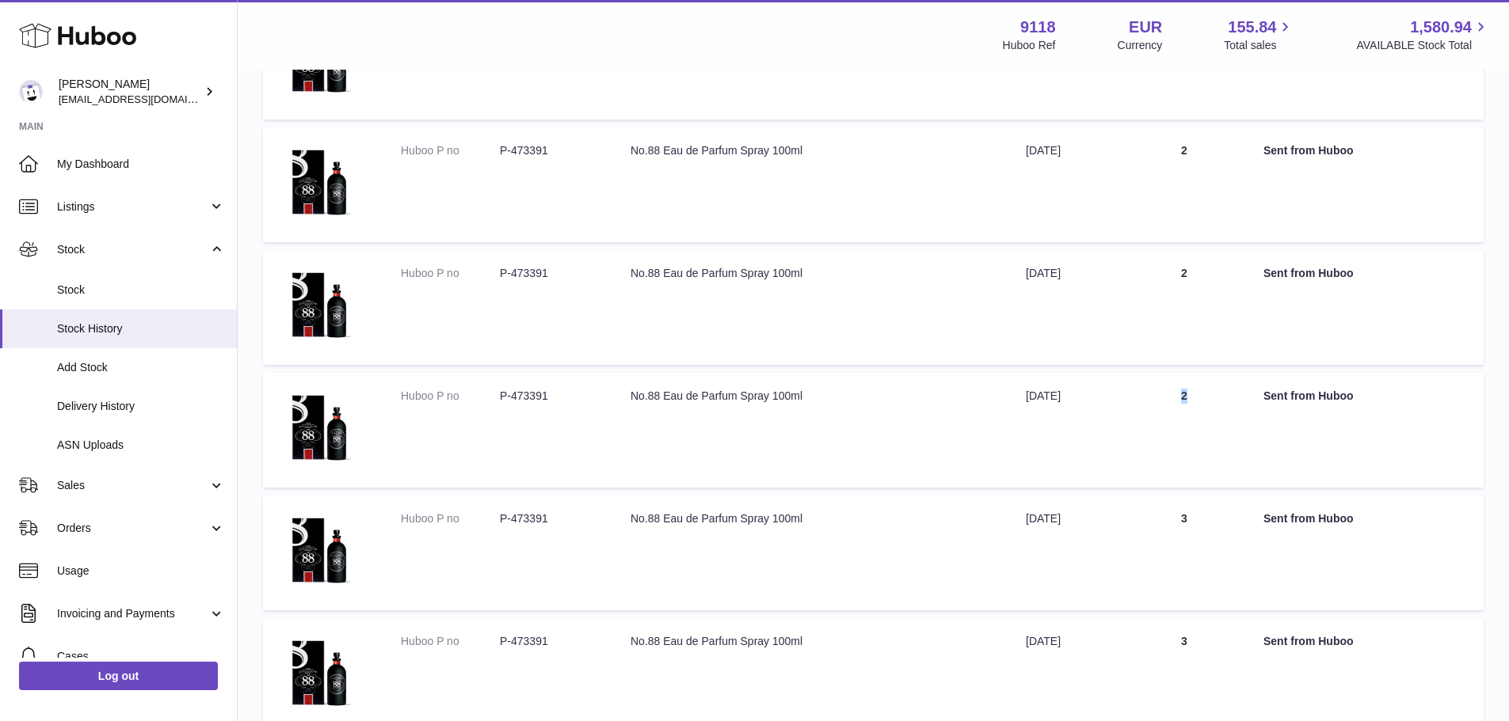
click at [1210, 387] on td "Quantity 2" at bounding box center [1184, 430] width 127 height 115
click at [1231, 520] on td "Quantity 3" at bounding box center [1184, 553] width 127 height 115
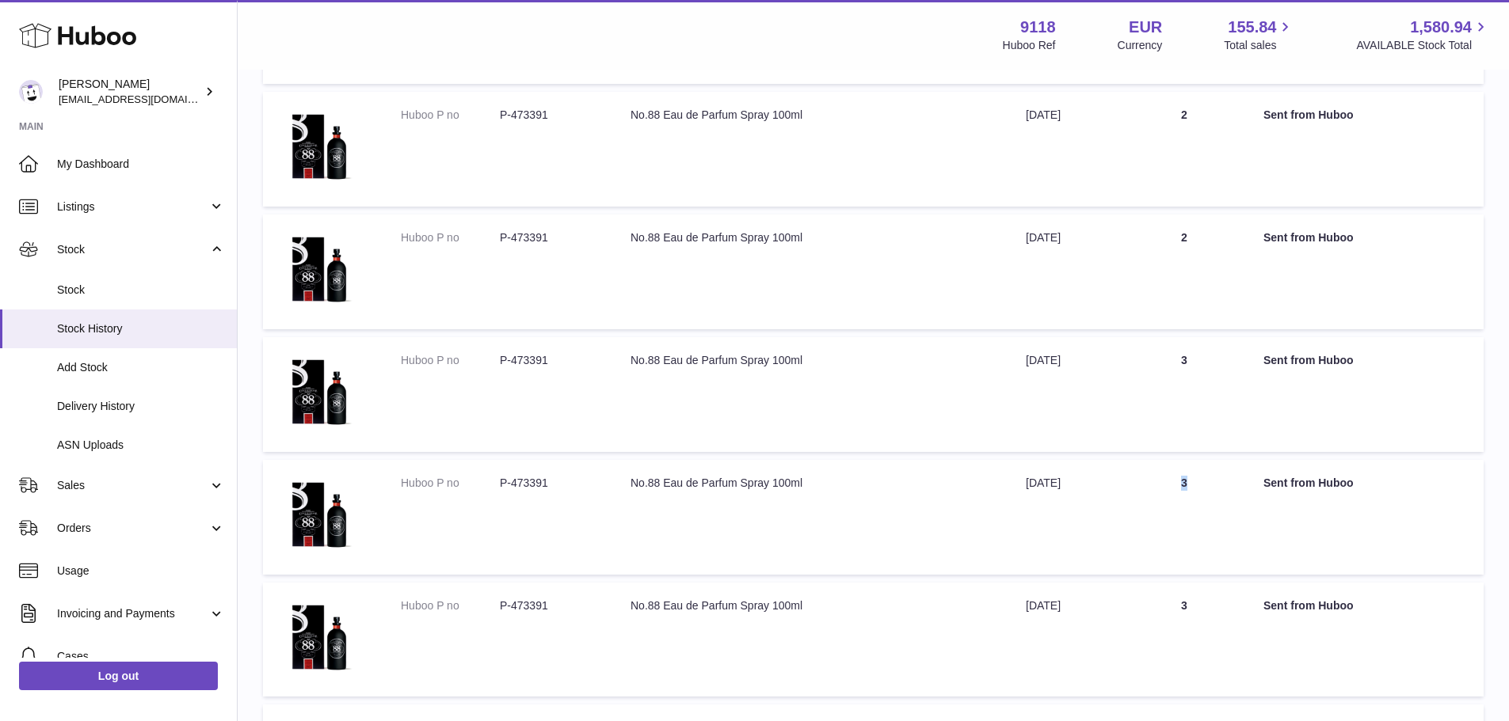
click at [1235, 491] on td "Quantity 3" at bounding box center [1184, 517] width 127 height 115
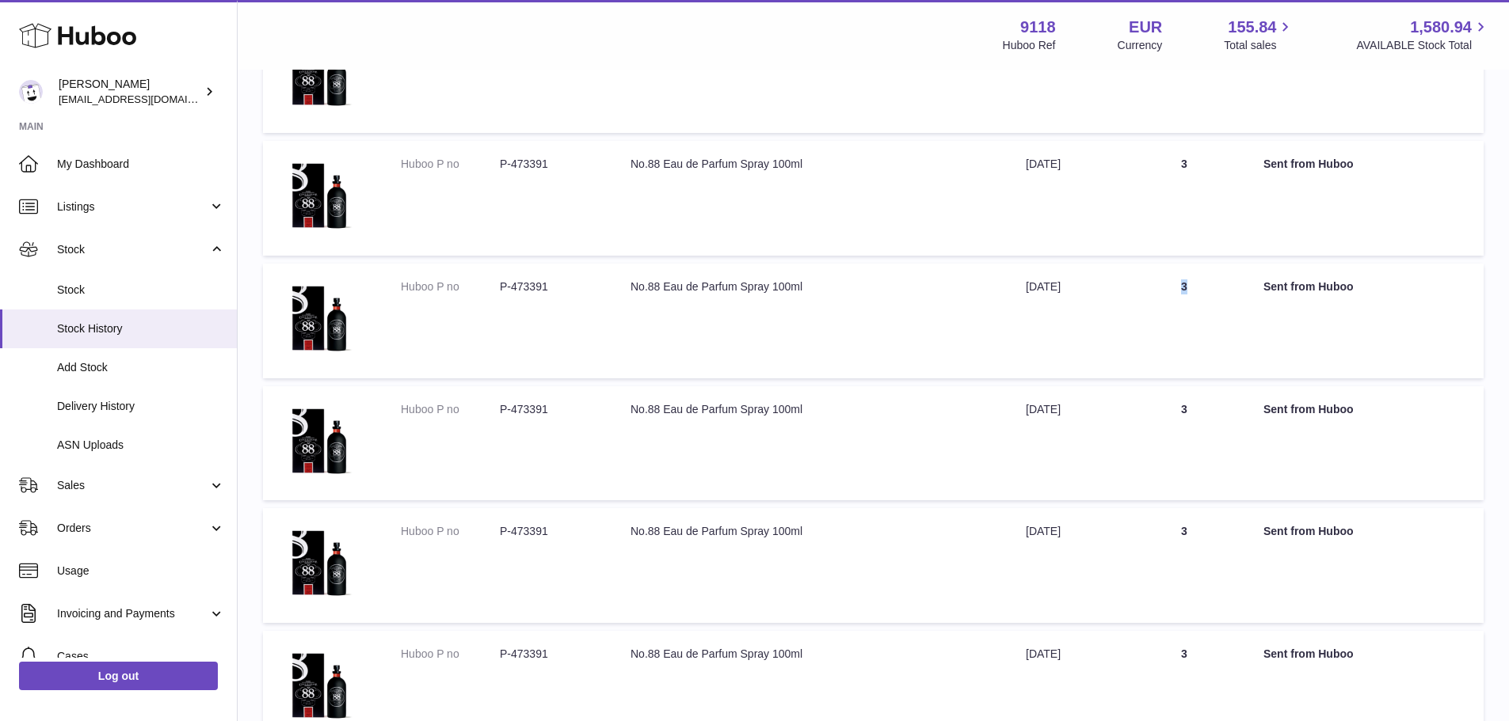
scroll to position [5219, 0]
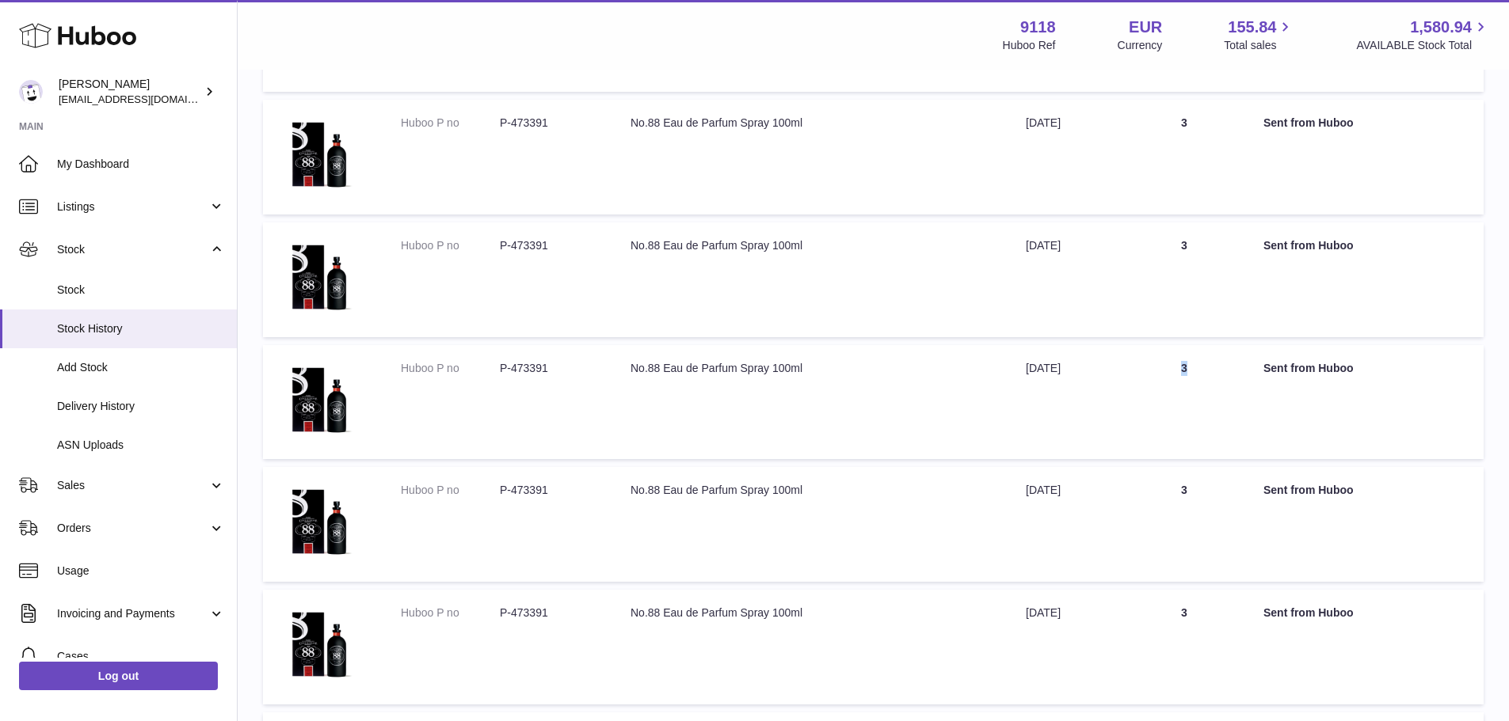
click at [1215, 371] on td "Quantity 3" at bounding box center [1184, 402] width 127 height 115
click at [1225, 491] on td "Quantity 3" at bounding box center [1184, 524] width 127 height 115
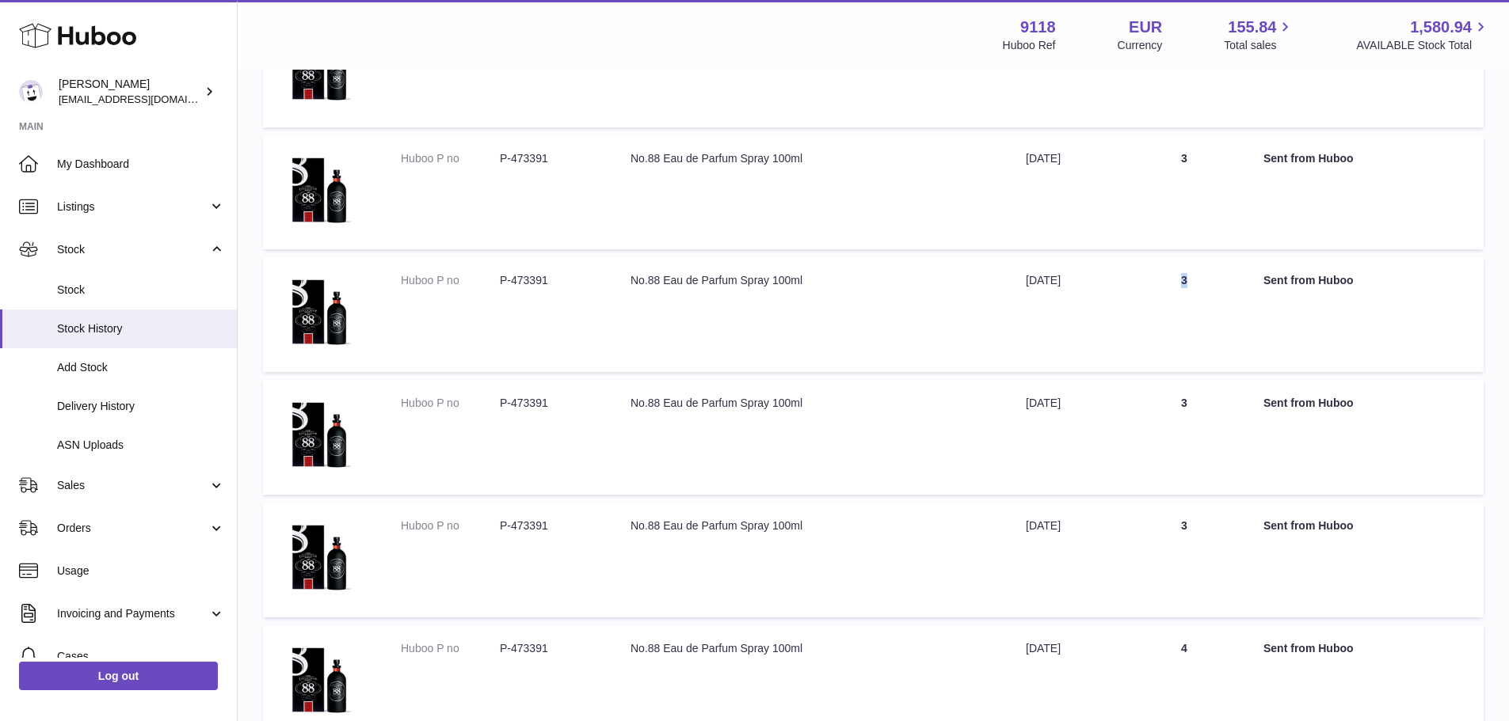
scroll to position [5456, 0]
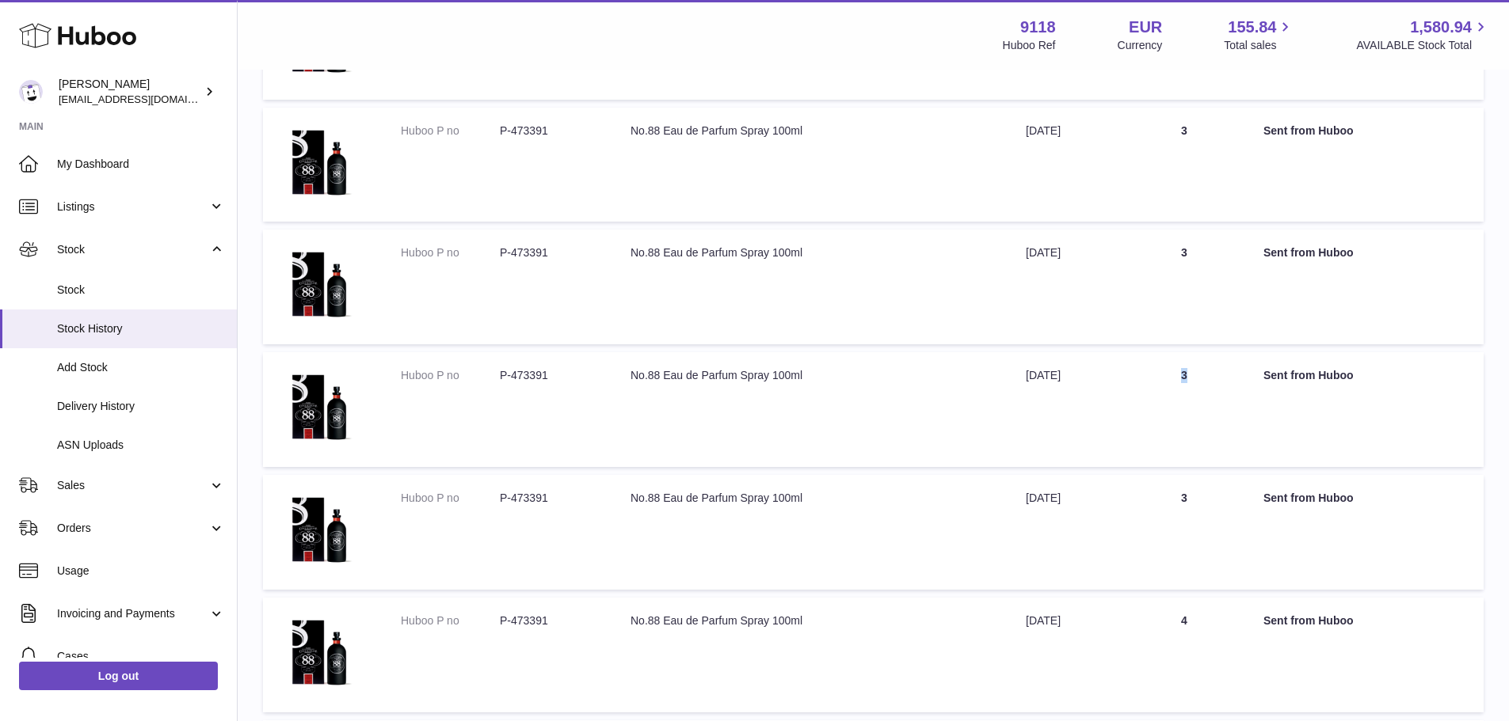
click at [1242, 374] on td "Quantity 3" at bounding box center [1184, 409] width 127 height 115
click at [1224, 504] on td "Quantity 3" at bounding box center [1184, 532] width 127 height 115
click at [1185, 635] on td "Quantity 4" at bounding box center [1184, 655] width 127 height 115
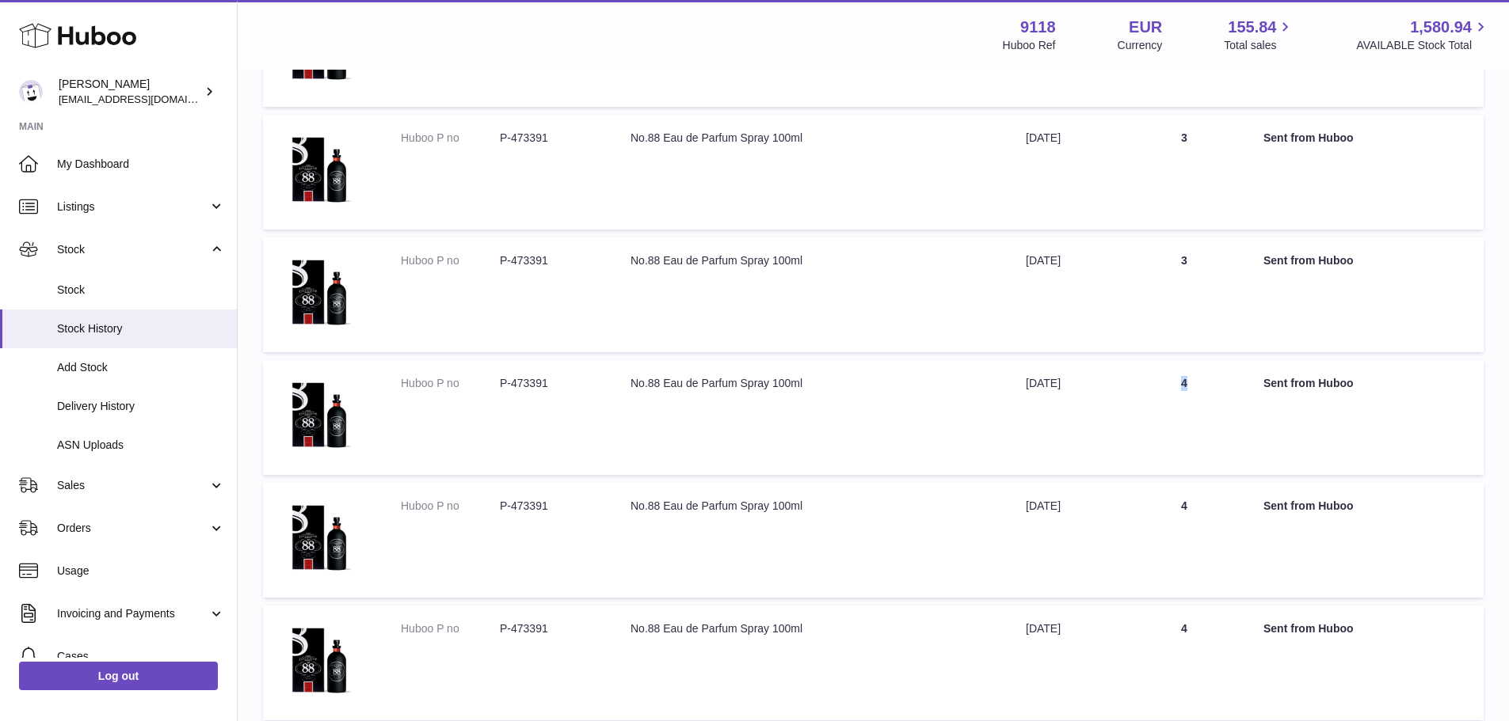
click at [1247, 389] on td "Quantity 4" at bounding box center [1184, 417] width 127 height 115
click at [1254, 509] on tr "Huboo P no P-473391 Description No.88 Eau de Parfum Spray 100ml Date [DATE] Qua…" at bounding box center [873, 540] width 1220 height 115
click at [1268, 621] on tr "Huboo P no P-473391 Description No.88 Eau de Parfum Spray 100ml Date [DATE] Qua…" at bounding box center [873, 663] width 1220 height 115
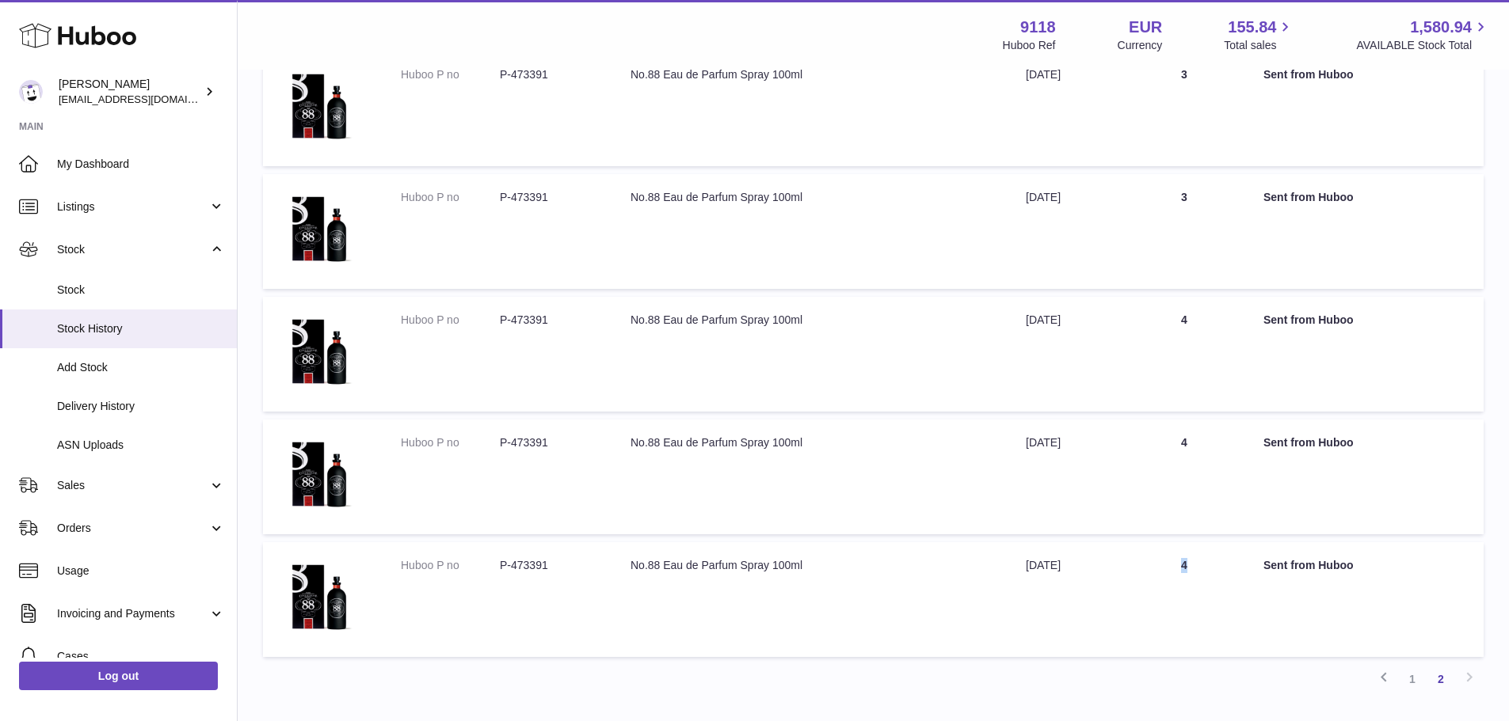
scroll to position [5867, 0]
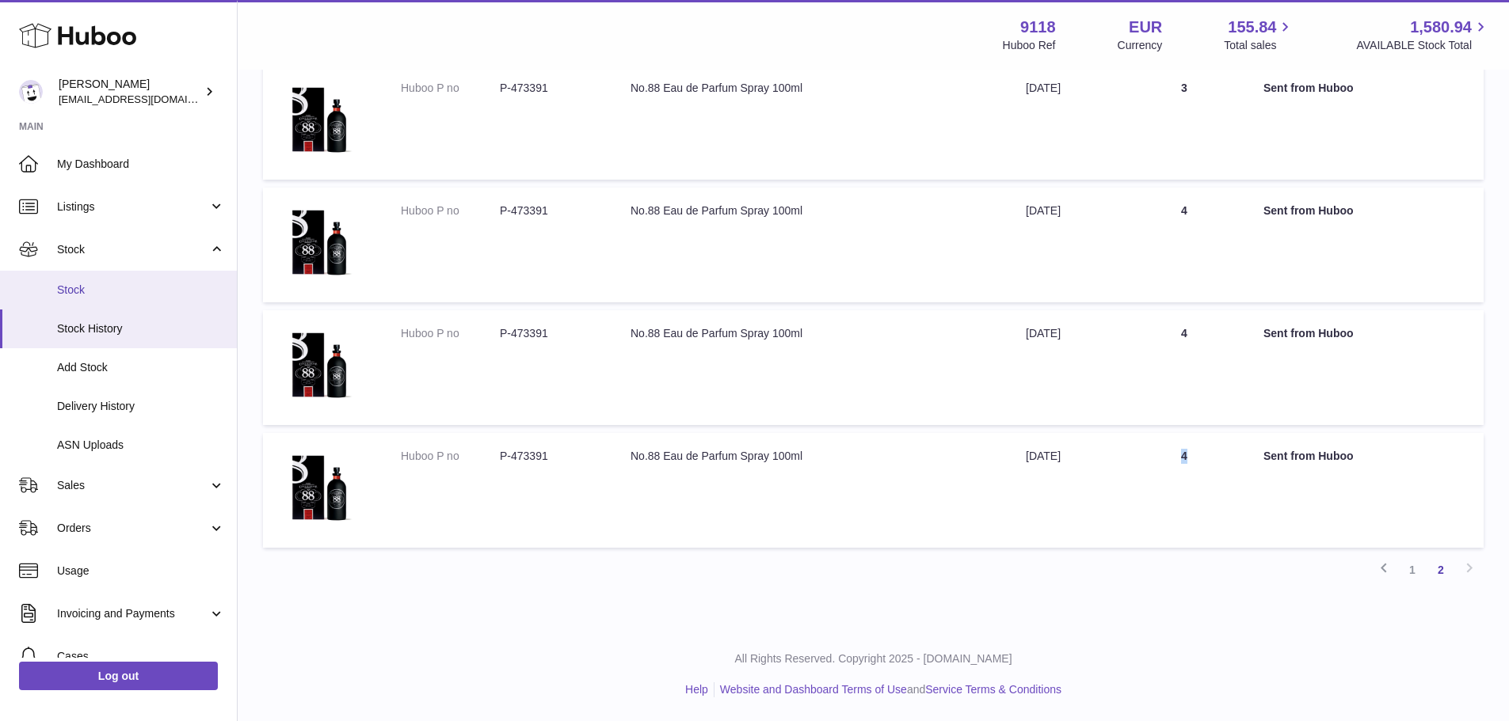
click at [86, 277] on link "Stock" at bounding box center [118, 290] width 237 height 39
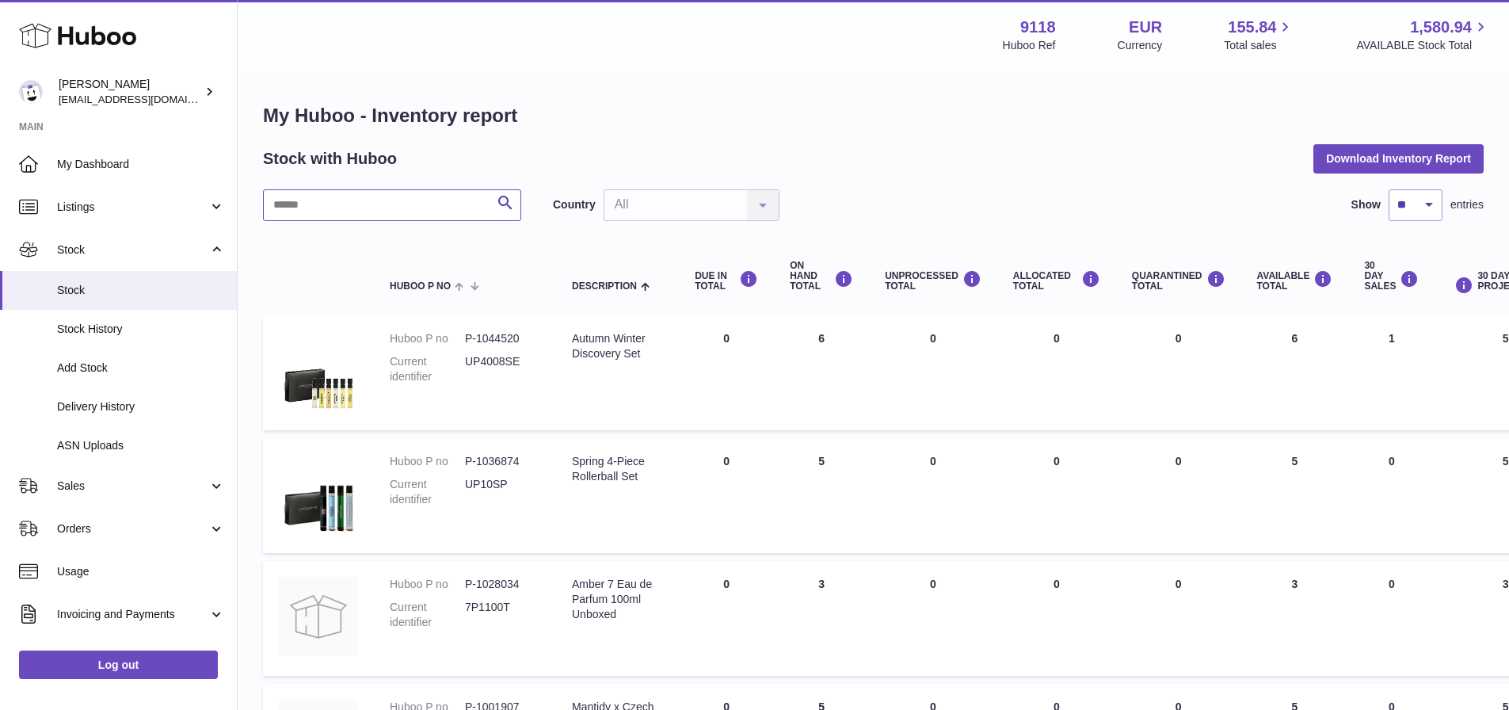
click at [346, 200] on input "text" at bounding box center [392, 205] width 258 height 32
paste input "******"
type input "******"
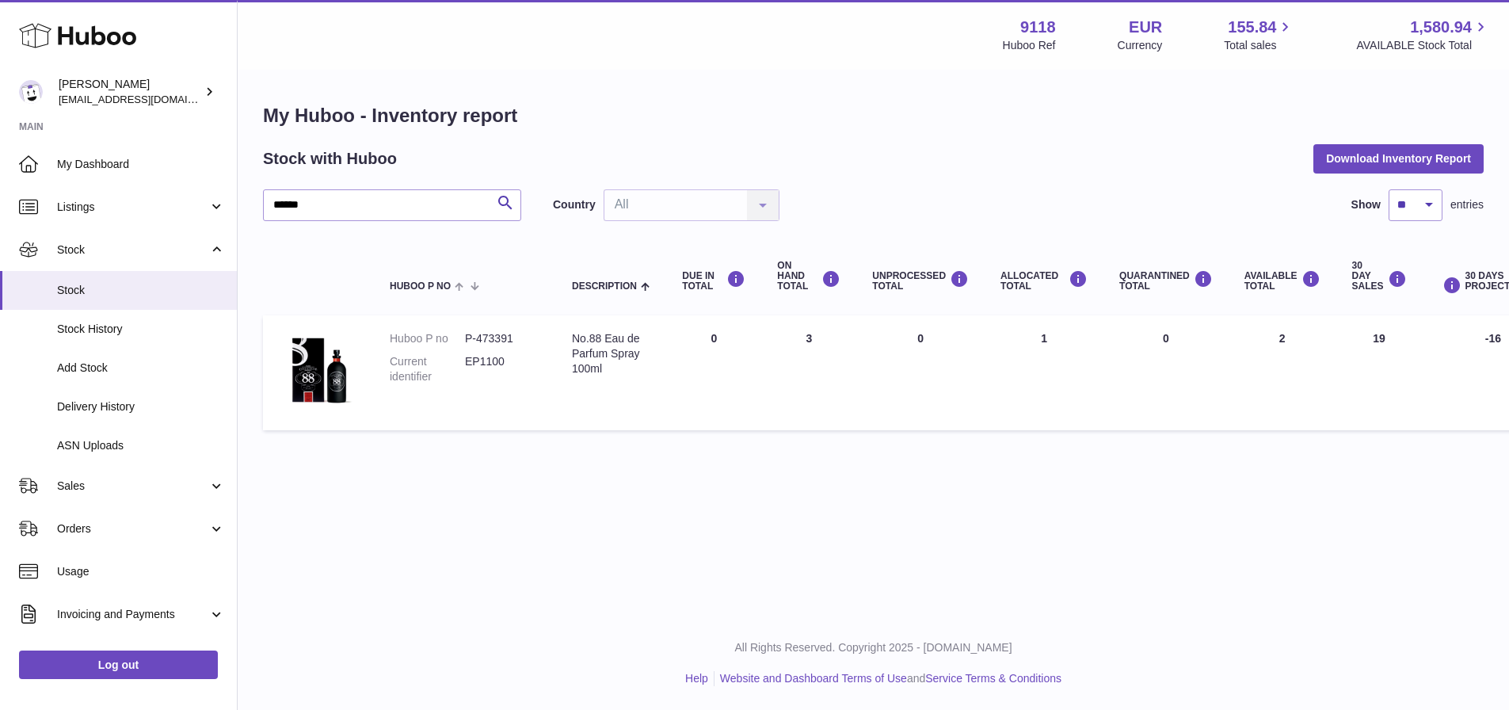
drag, startPoint x: 1173, startPoint y: 337, endPoint x: 1144, endPoint y: 336, distance: 28.5
click at [1144, 336] on td "QUARANTINED Total 0" at bounding box center [1165, 372] width 125 height 115
click at [1140, 280] on div "QUARANTINED Total" at bounding box center [1165, 280] width 93 height 21
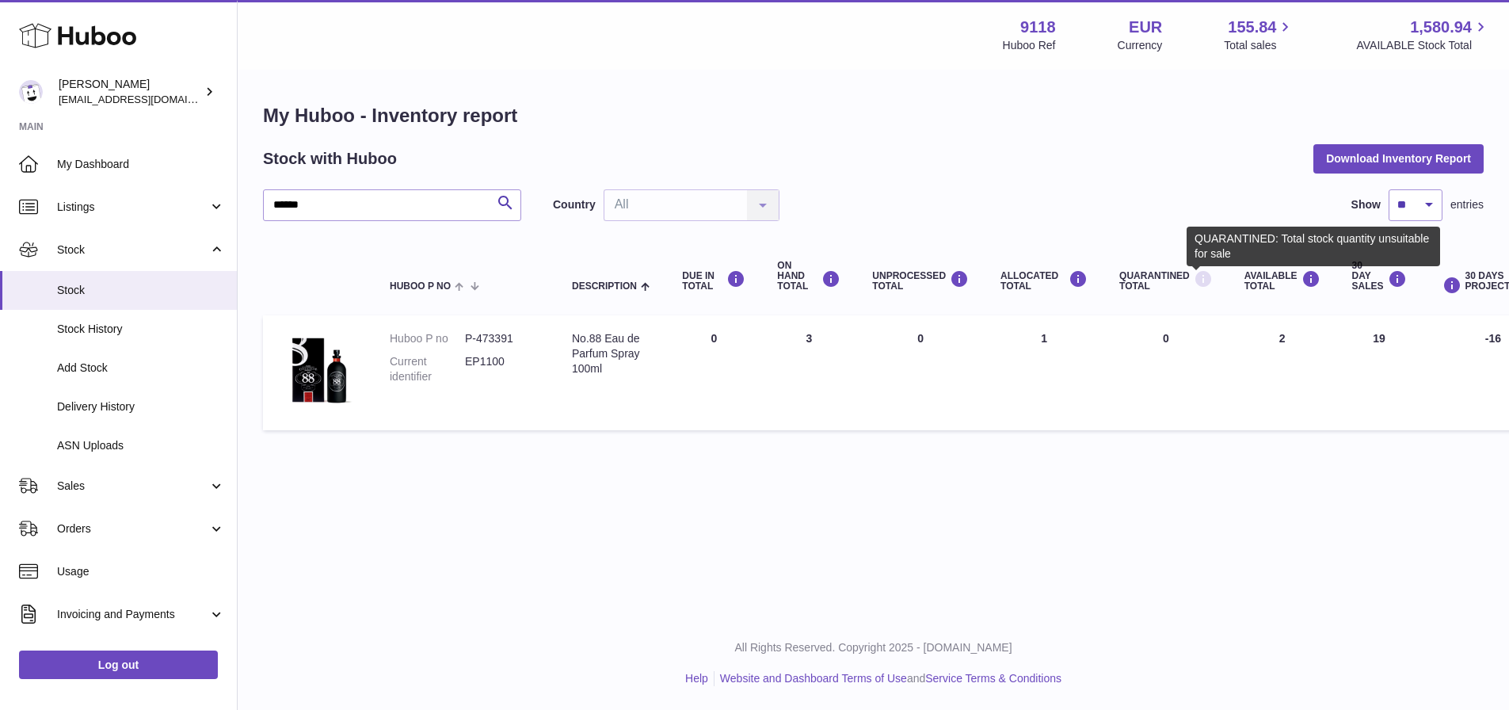
click at [1199, 276] on icon at bounding box center [1202, 279] width 19 height 20
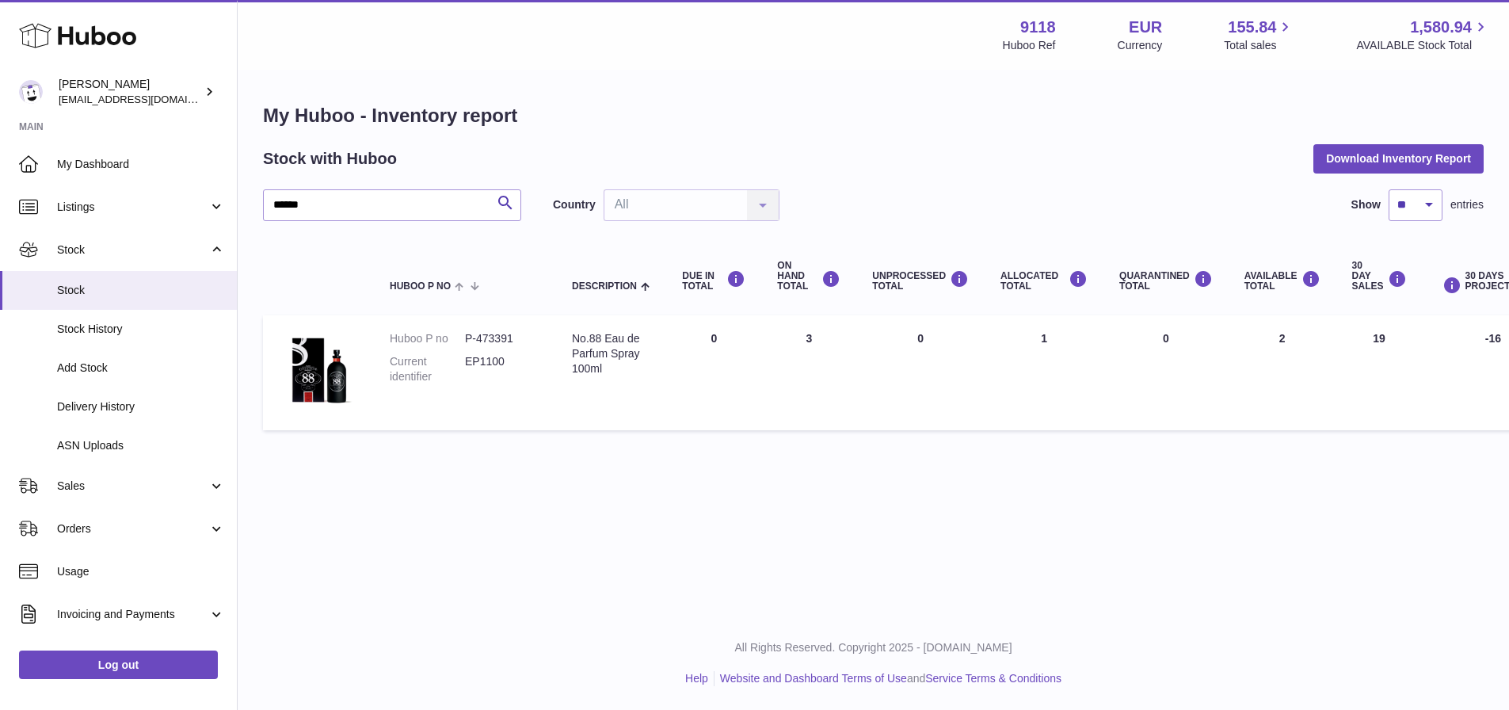
drag, startPoint x: 1071, startPoint y: 352, endPoint x: 991, endPoint y: 344, distance: 80.3
click at [991, 344] on td "ALLOCATED Total 1" at bounding box center [1043, 372] width 119 height 115
click at [1042, 369] on td "ALLOCATED Total 1" at bounding box center [1043, 372] width 119 height 115
